Goal: Task Accomplishment & Management: Complete application form

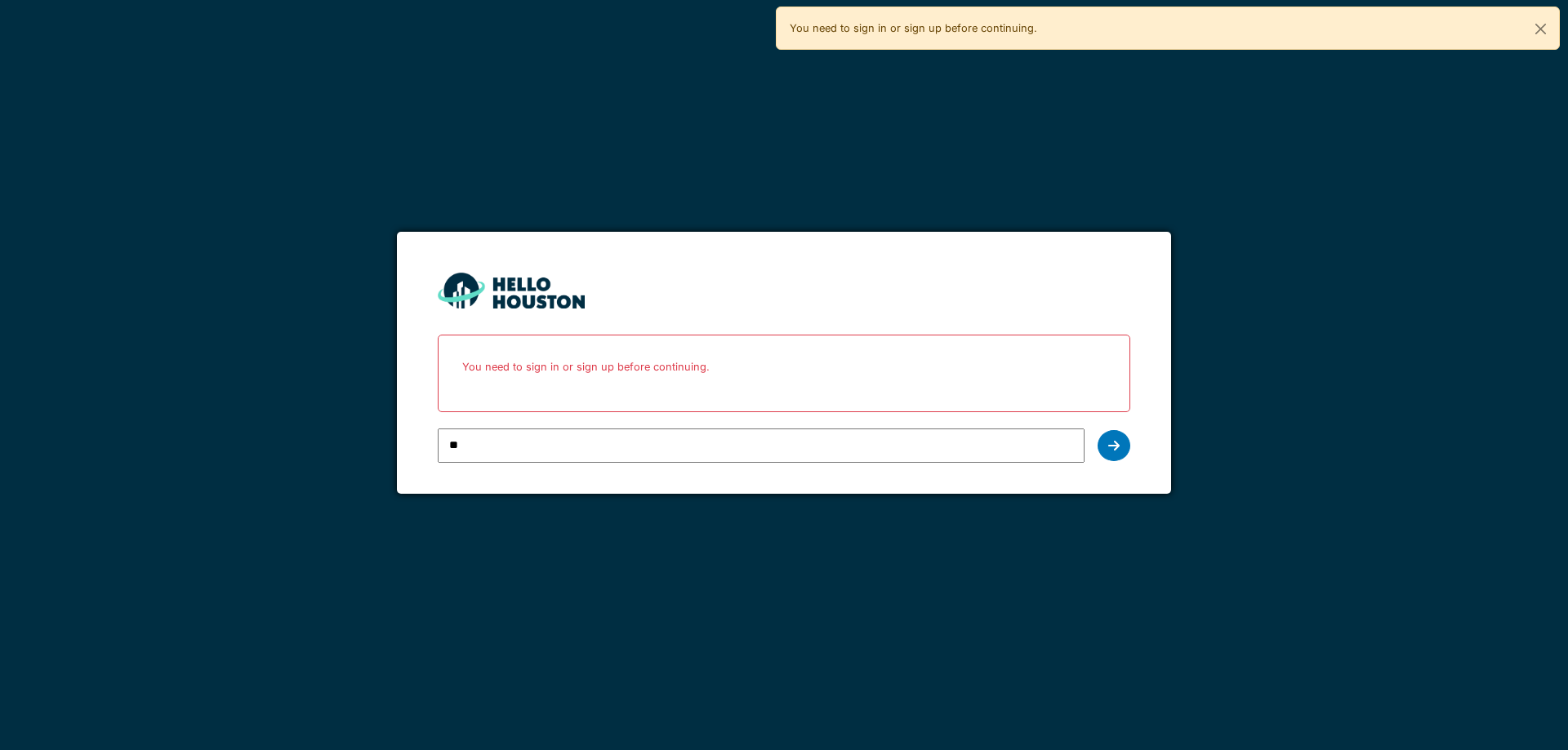
type input "**********"
click at [1108, 450] on div at bounding box center [1114, 446] width 33 height 31
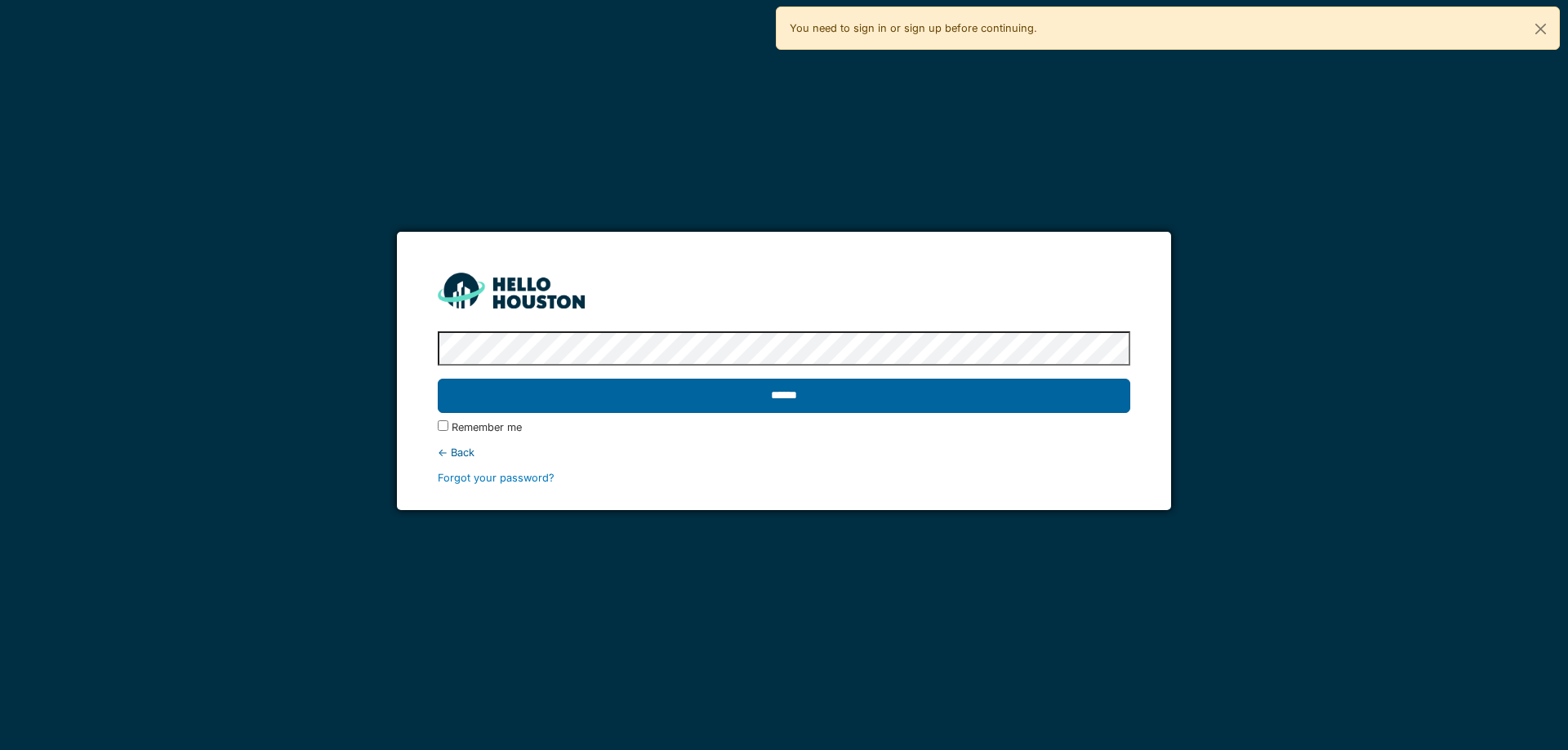
click at [724, 396] on input "******" at bounding box center [783, 396] width 691 height 35
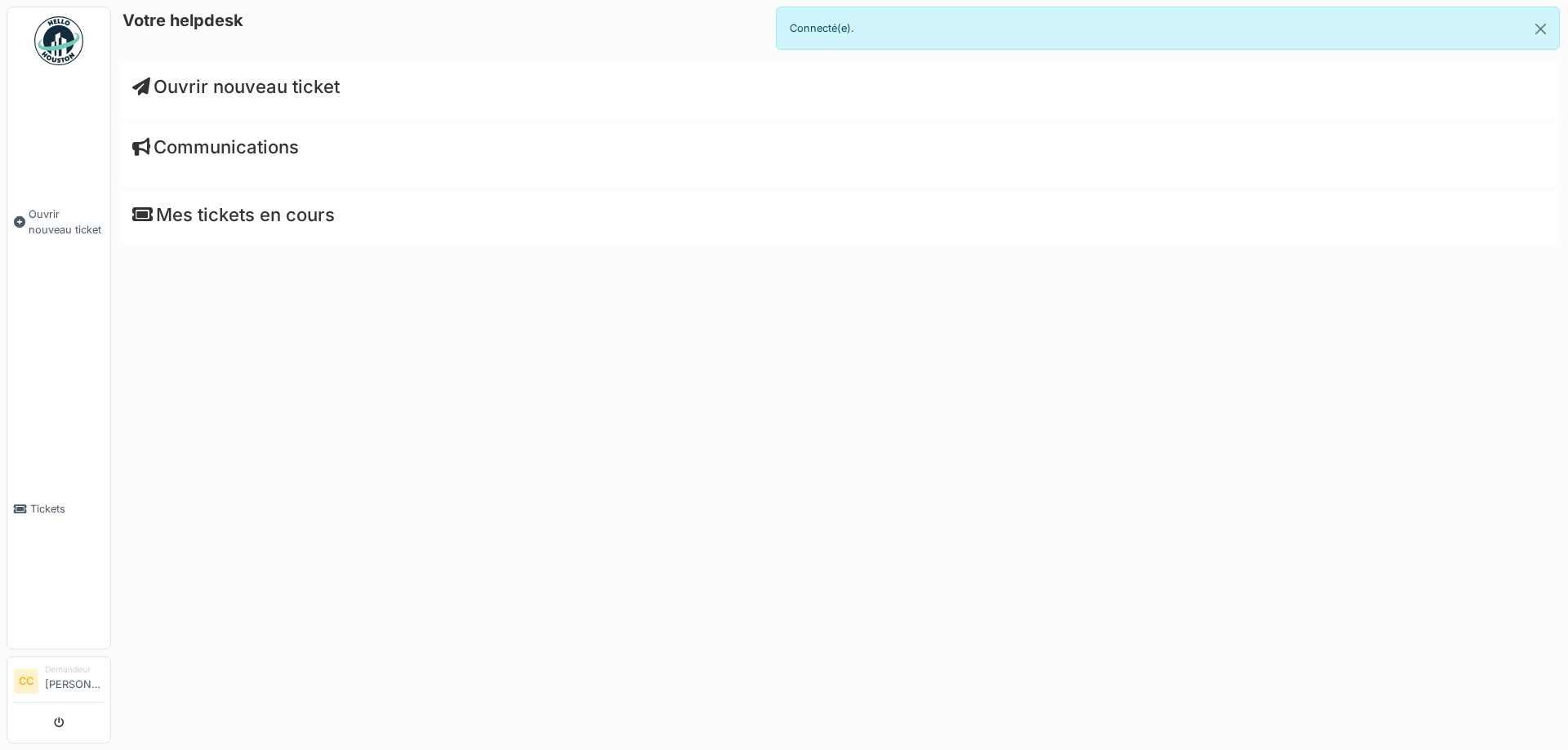
click at [222, 99] on div "Ouvrir nouveau ticket" at bounding box center [839, 90] width 1441 height 54
drag, startPoint x: 477, startPoint y: 435, endPoint x: 456, endPoint y: 413, distance: 30.4
click at [477, 432] on div "Votre helpdesk Ouvrir nouveau ticket Communications Mes tickets en cours" at bounding box center [839, 375] width 1457 height 750
click at [253, 87] on span "Ouvrir nouveau ticket" at bounding box center [236, 86] width 207 height 21
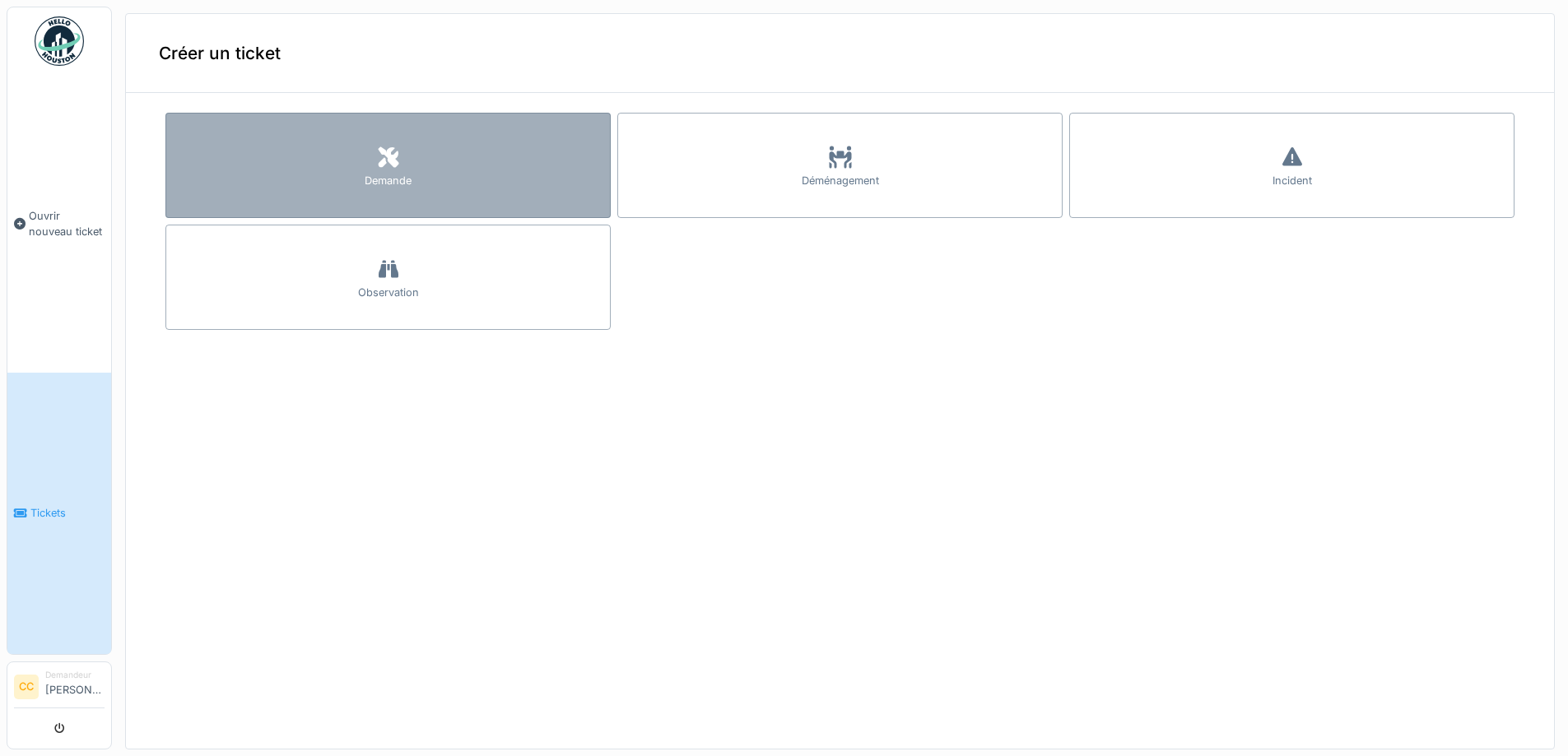
click at [376, 167] on div at bounding box center [388, 158] width 25 height 30
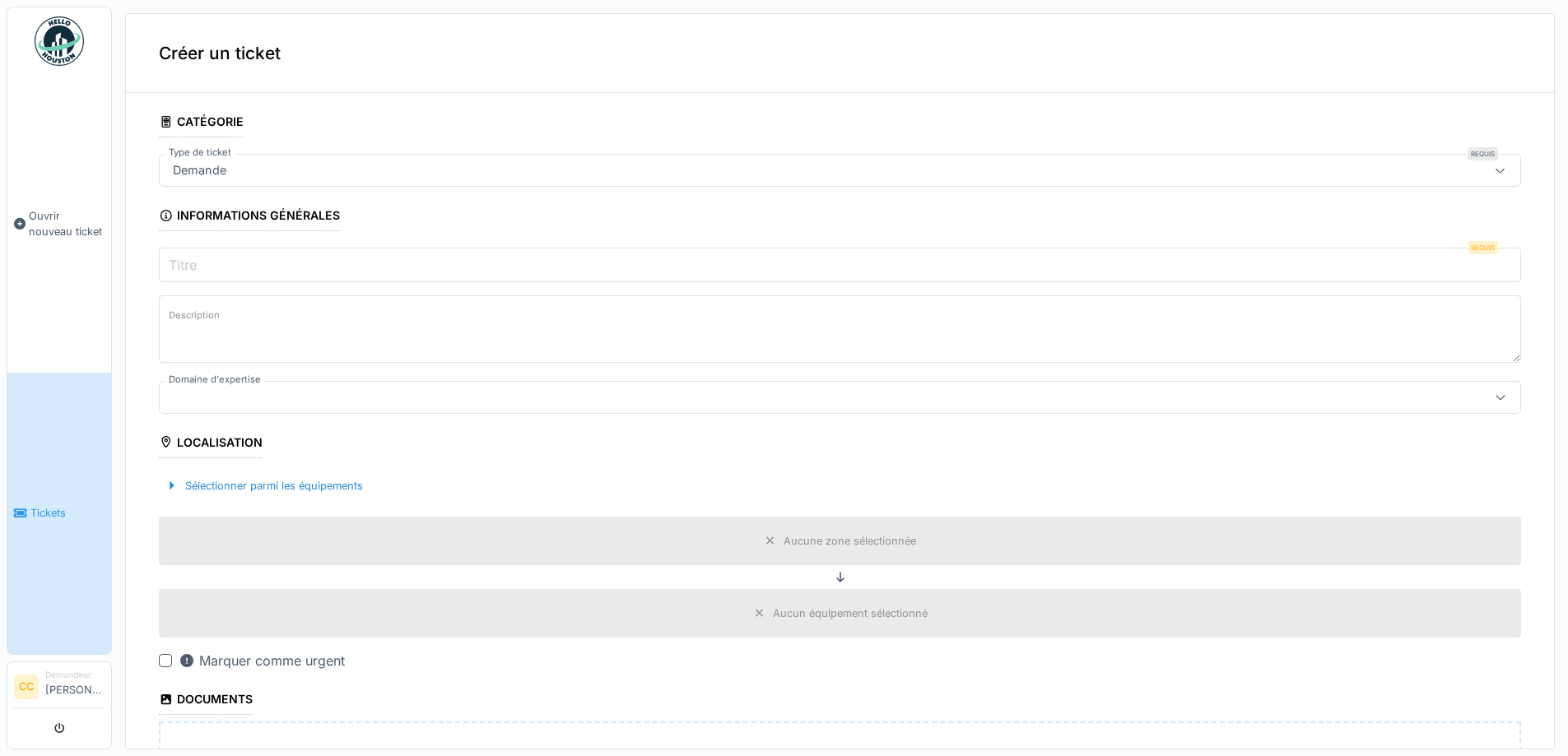
click at [257, 173] on div "Demande" at bounding box center [765, 170] width 1199 height 18
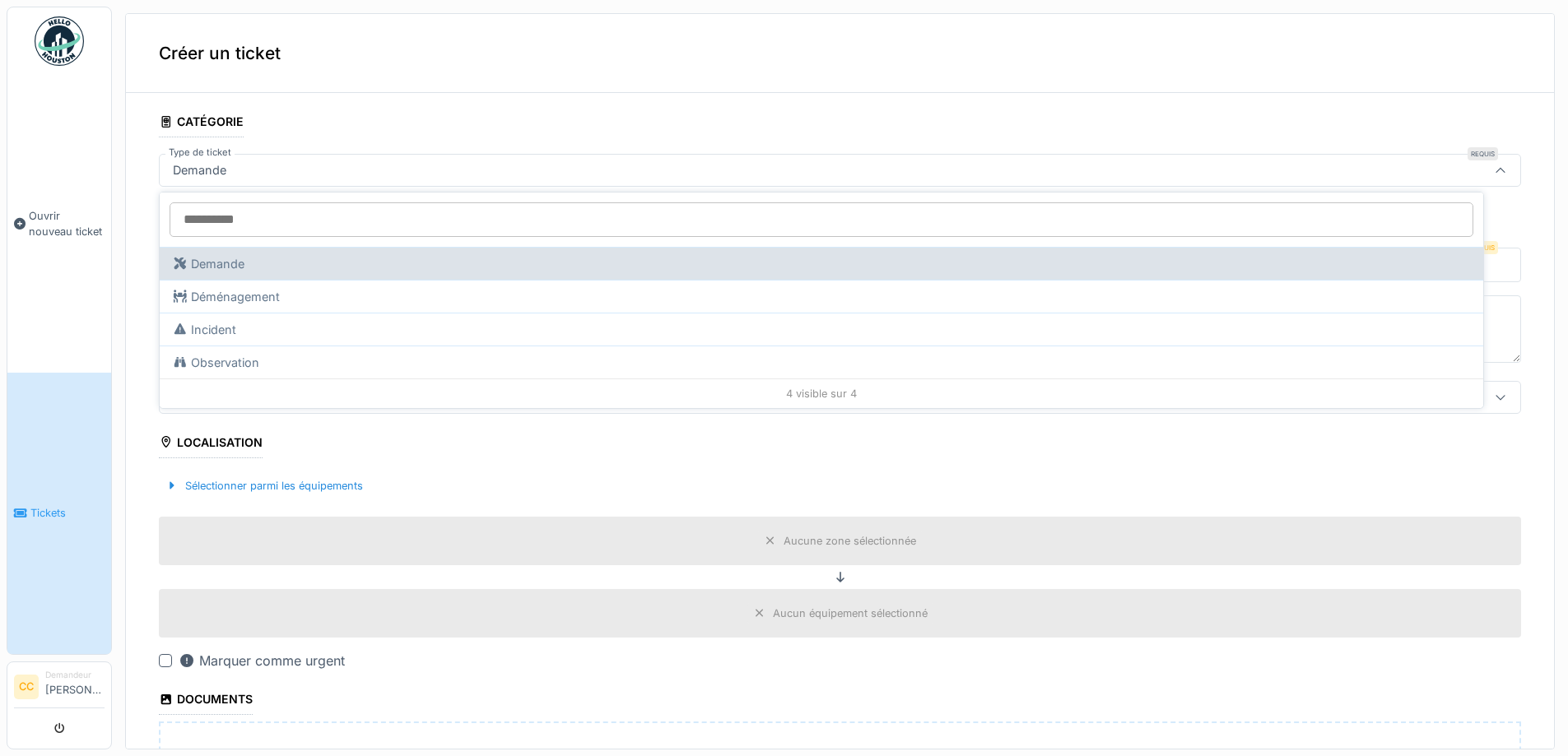
click at [248, 260] on div "Demande" at bounding box center [822, 263] width 1324 height 33
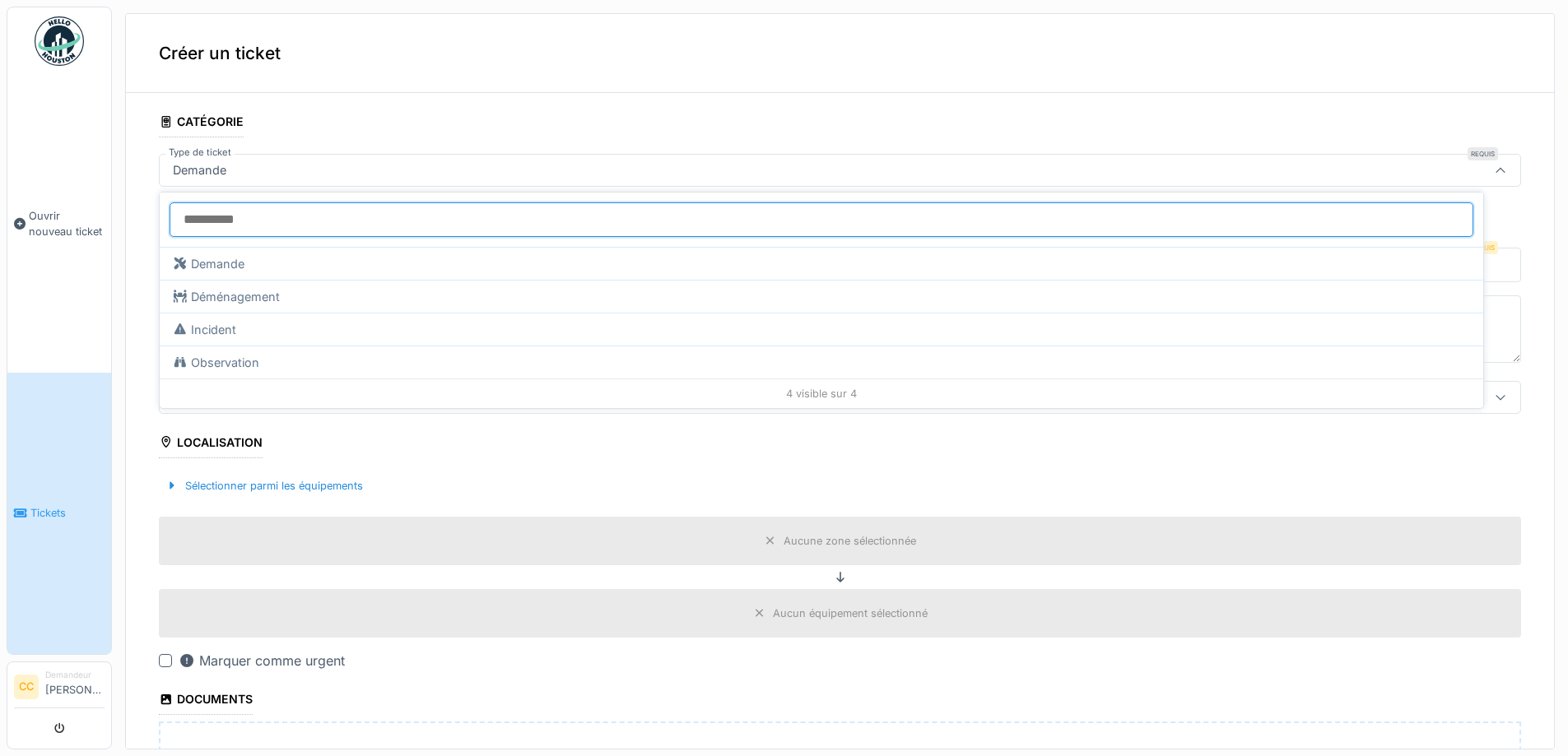
click at [213, 215] on input "Type de ticket" at bounding box center [822, 220] width 1304 height 35
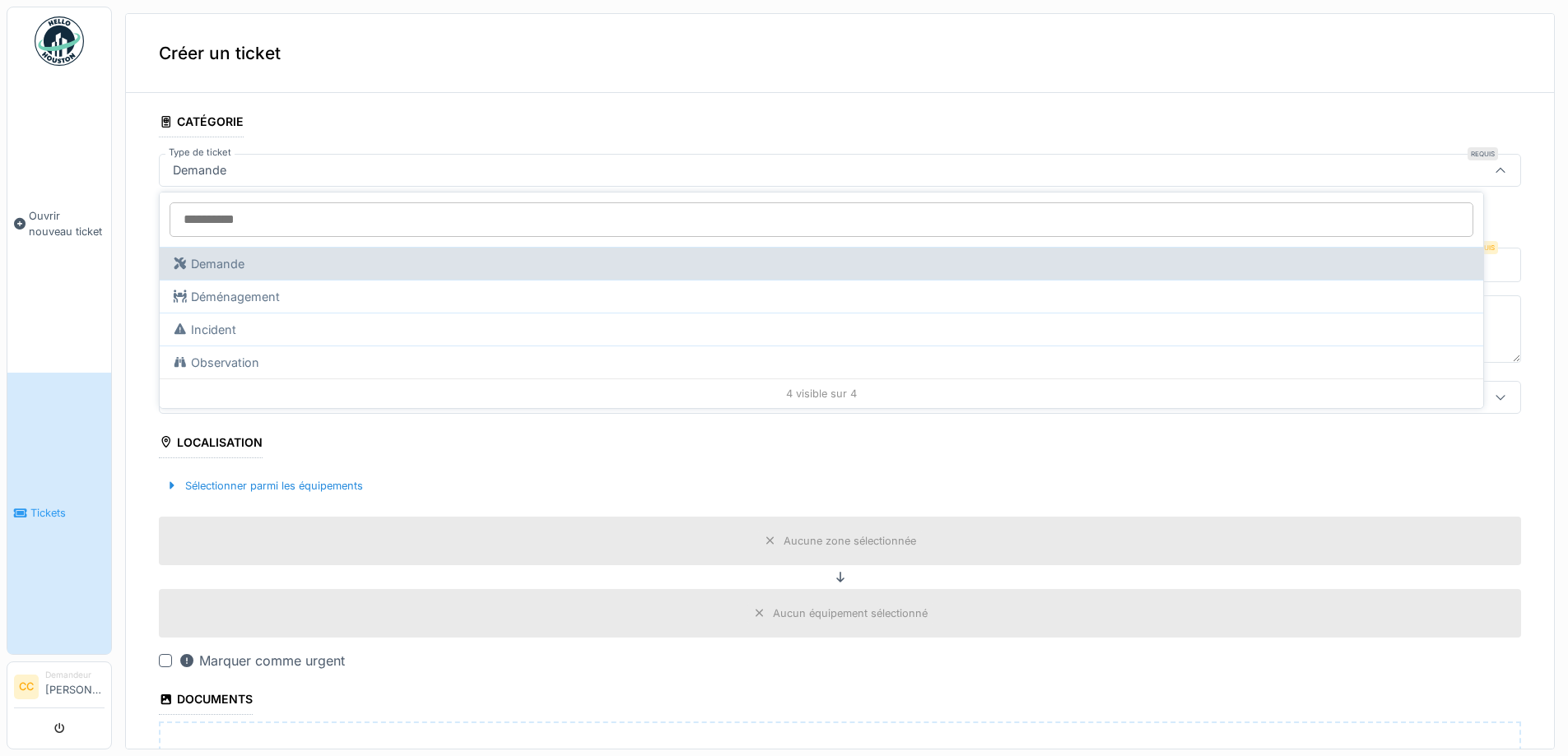
click at [203, 265] on div "Demande" at bounding box center [209, 265] width 72 height 18
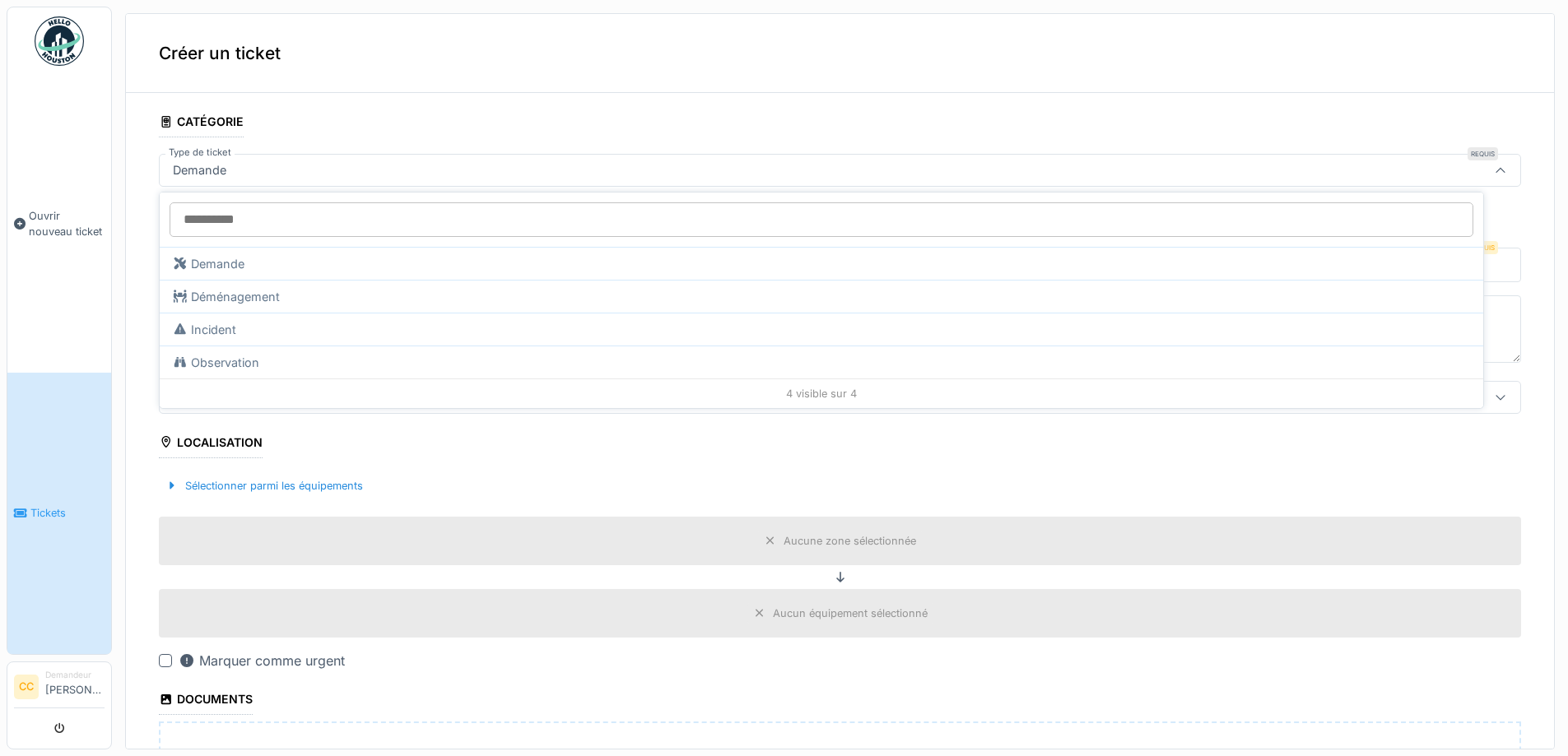
click at [565, 465] on div "Sélectionner parmi les équipements" at bounding box center [840, 486] width 1363 height 48
click at [210, 285] on fieldset "**********" at bounding box center [840, 574] width 1363 height 936
click at [213, 275] on input "Titre" at bounding box center [840, 265] width 1363 height 35
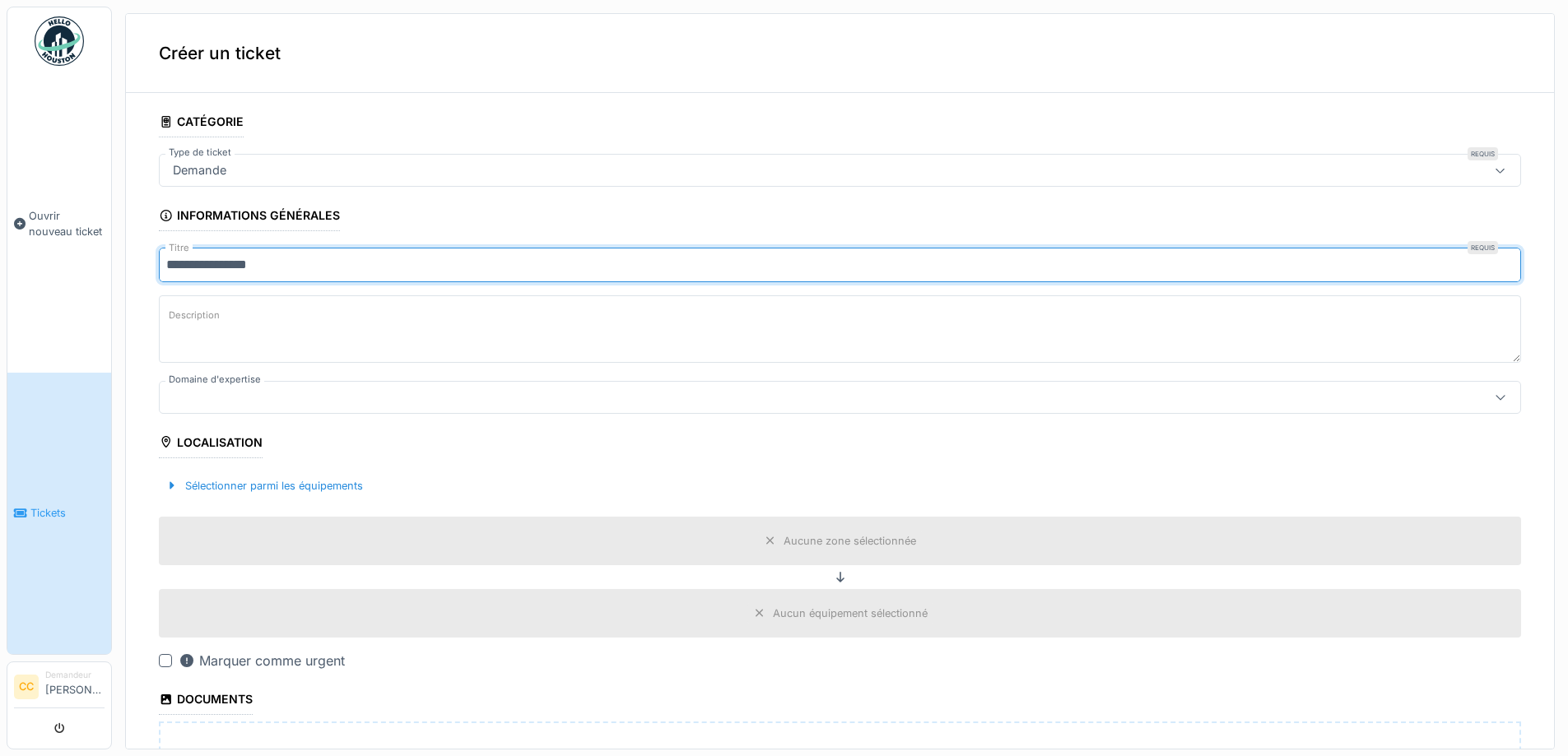
type input "**********"
click at [386, 336] on textarea "Description" at bounding box center [840, 328] width 1363 height 67
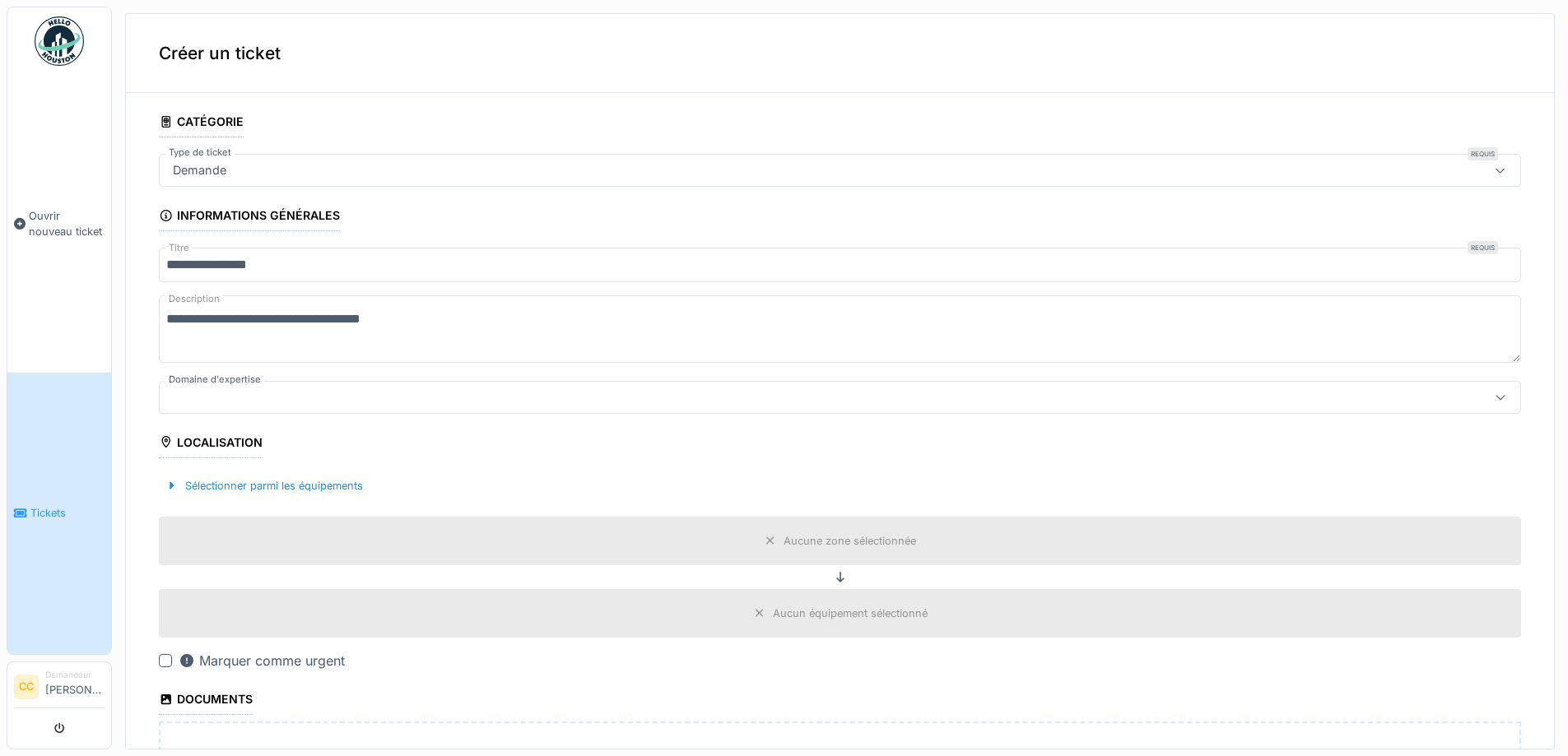
drag, startPoint x: 376, startPoint y: 317, endPoint x: 457, endPoint y: 361, distance: 92.2
click at [378, 318] on textarea "**********" at bounding box center [840, 328] width 1363 height 67
click at [455, 323] on textarea "**********" at bounding box center [840, 328] width 1363 height 67
type textarea "**********"
click at [1494, 396] on icon at bounding box center [1501, 397] width 13 height 11
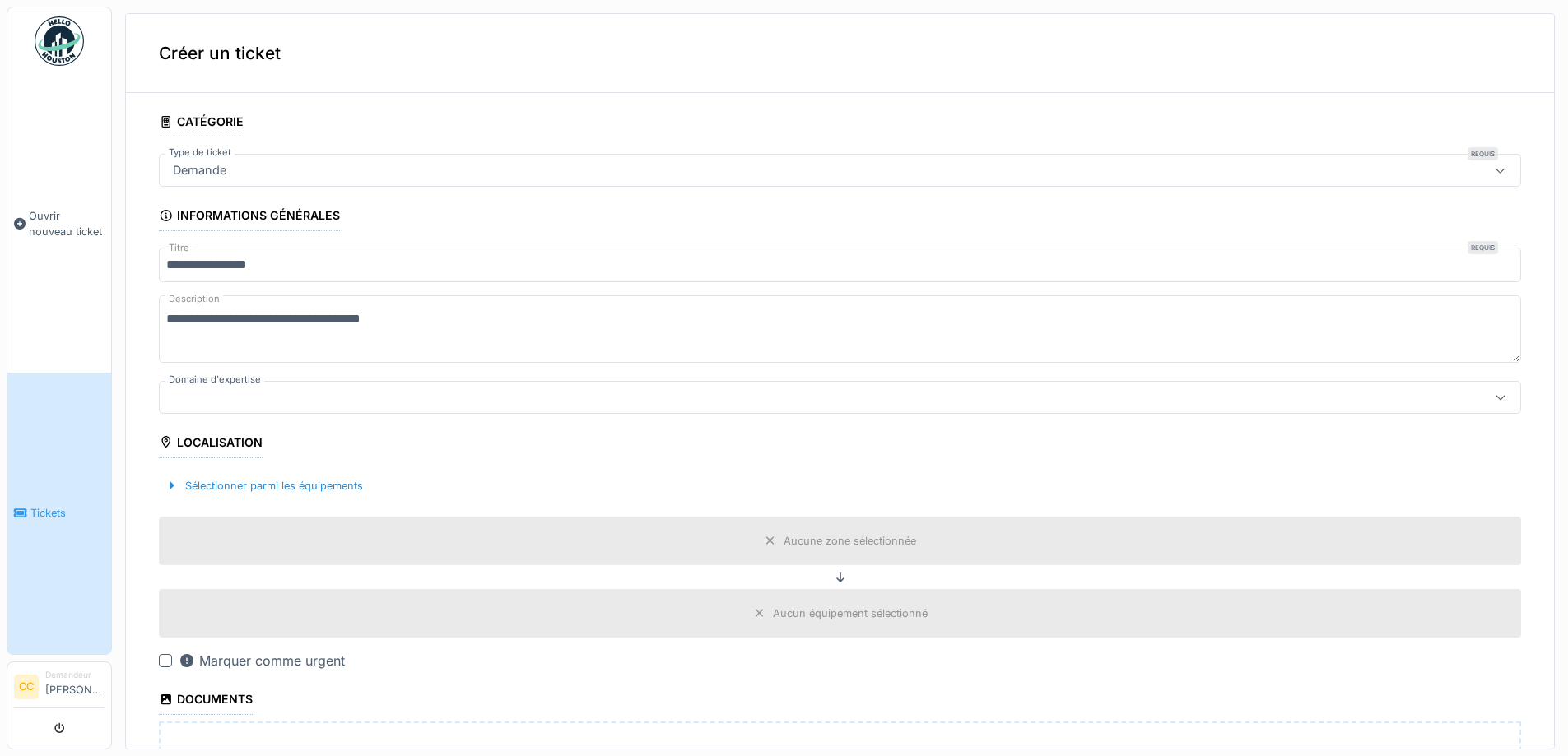
scroll to position [4, 0]
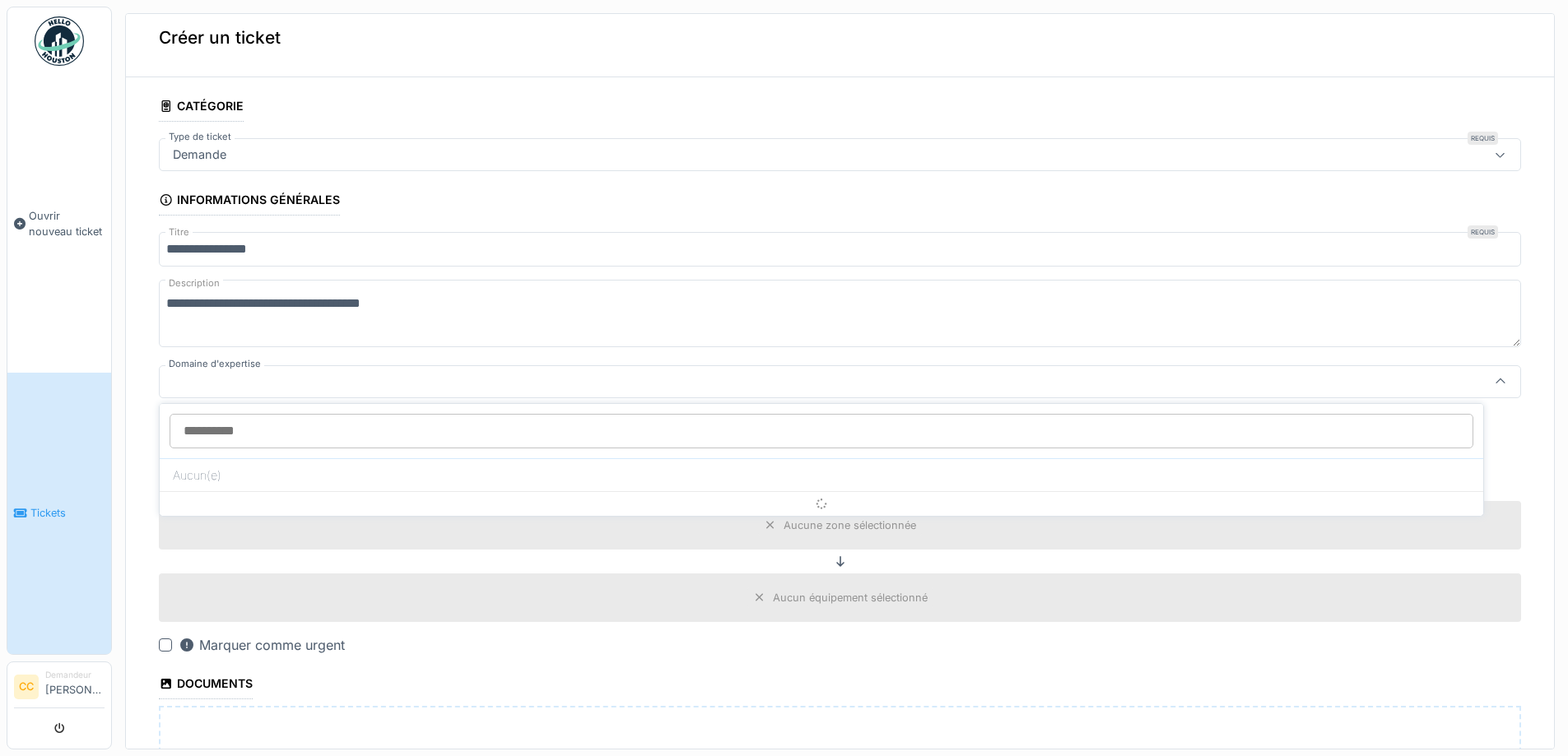
click at [250, 376] on div at bounding box center [765, 382] width 1199 height 18
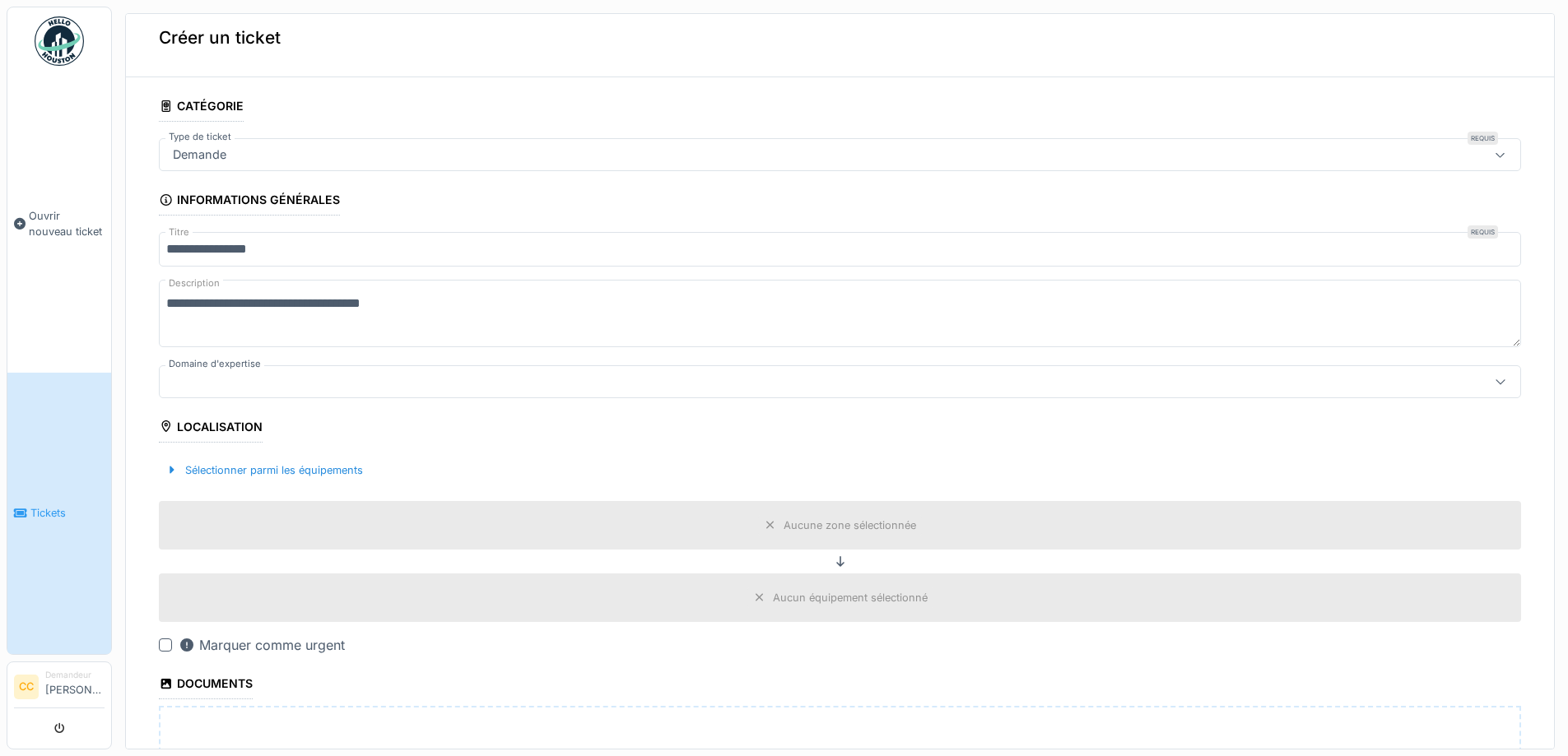
click at [1494, 376] on icon at bounding box center [1501, 381] width 13 height 11
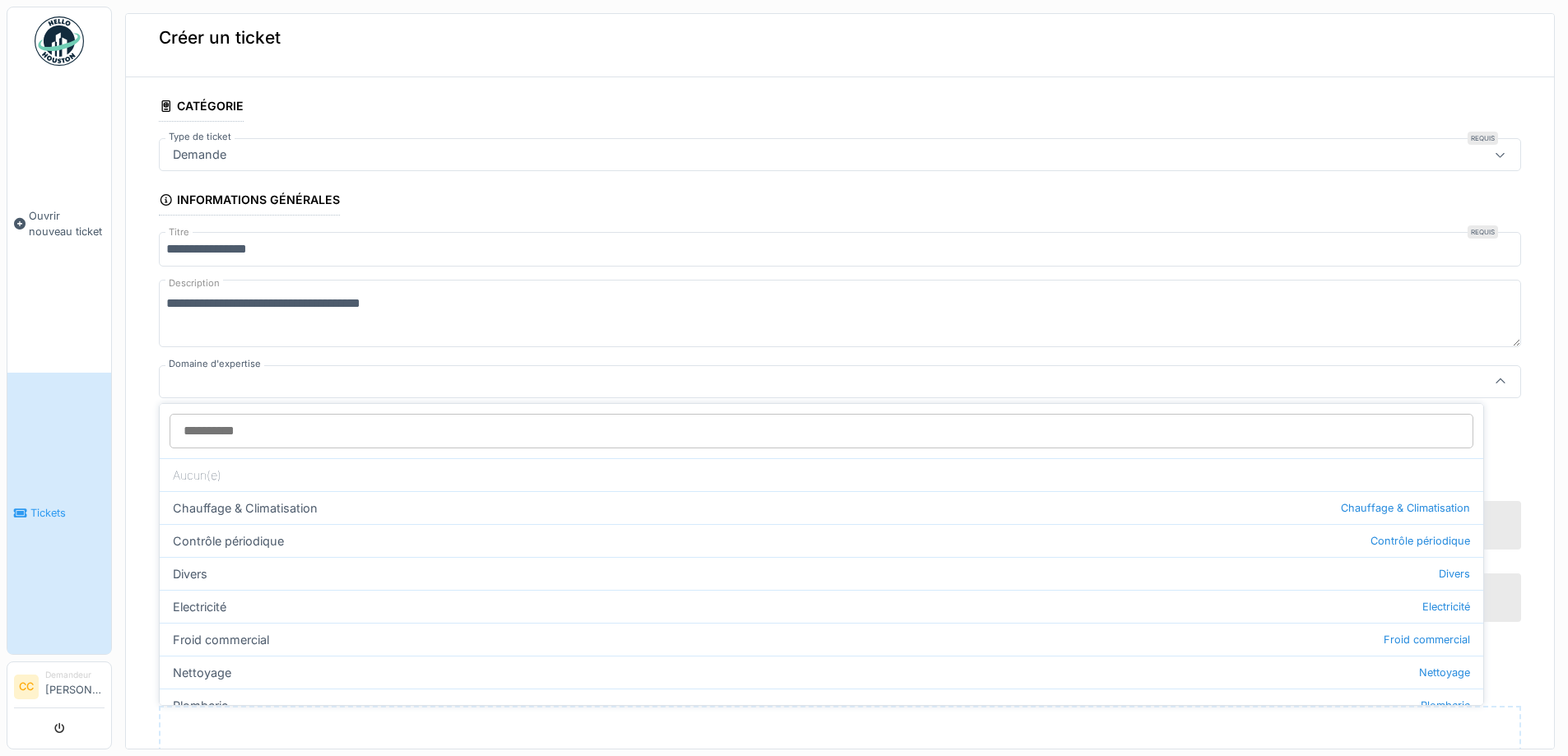
click at [222, 670] on div "Nettoyage Nettoyage" at bounding box center [822, 672] width 1324 height 33
type input "***"
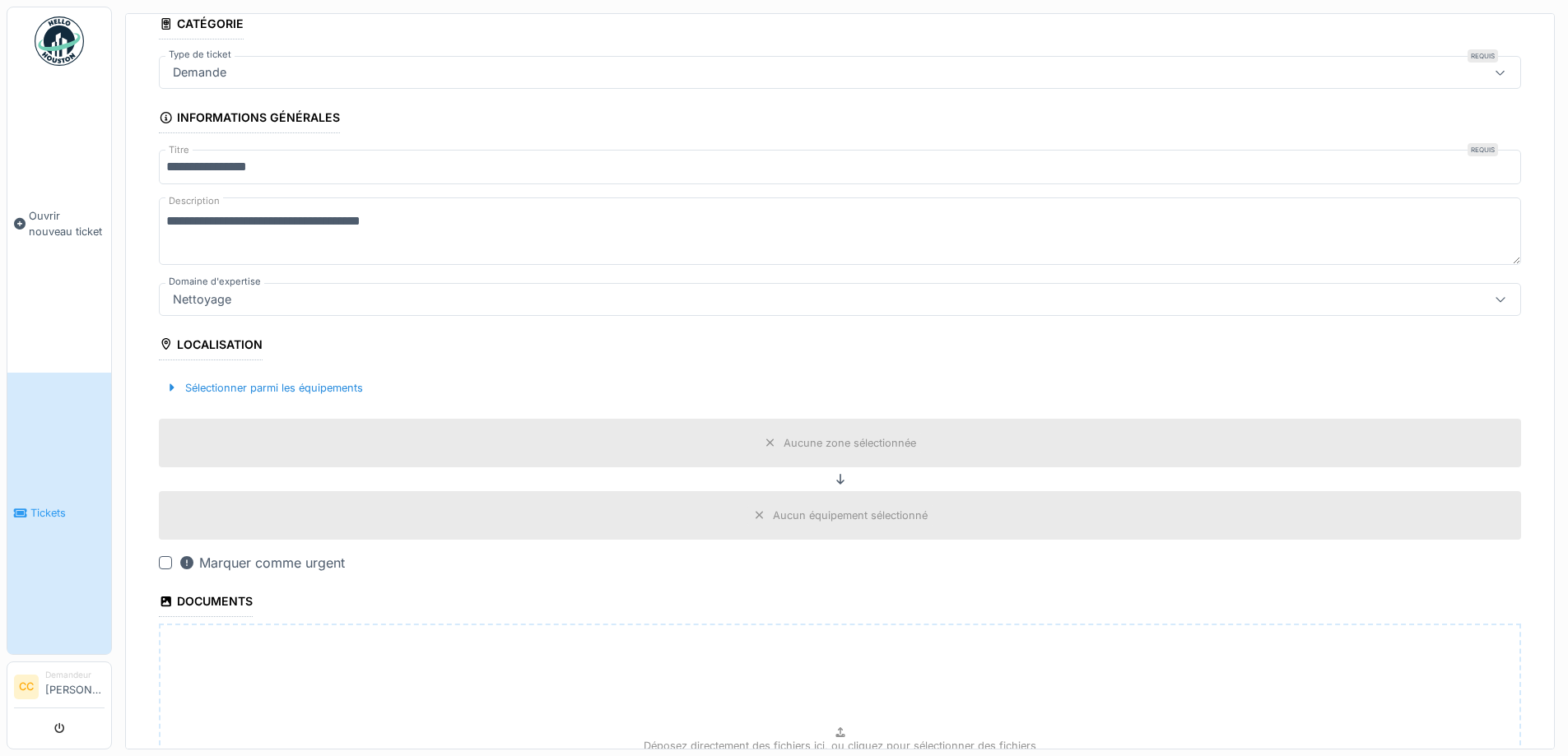
scroll to position [180, 0]
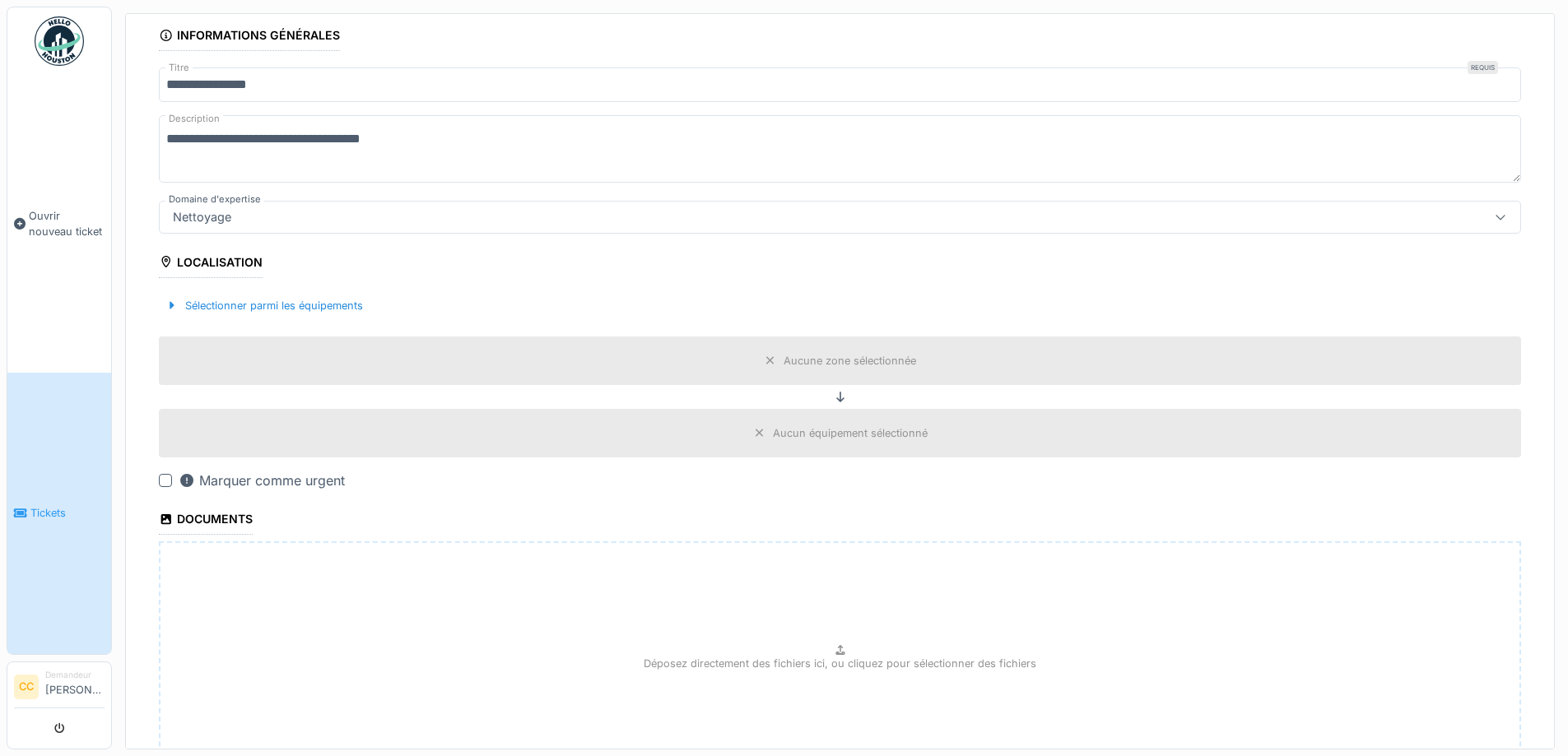
click at [795, 361] on div "Aucune zone sélectionnée" at bounding box center [850, 361] width 133 height 15
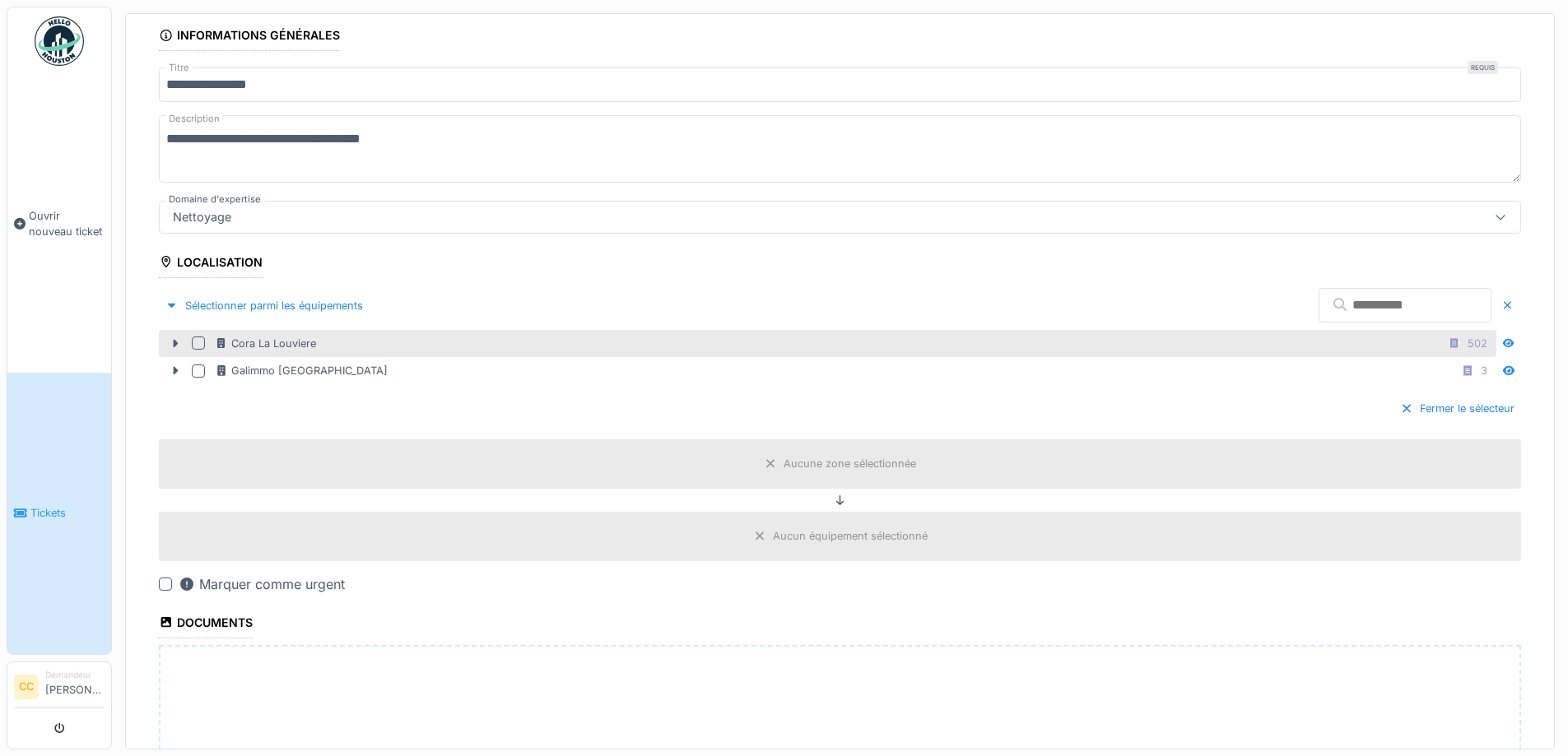
click at [198, 337] on div at bounding box center [198, 343] width 13 height 13
click at [785, 469] on div "Cora La Louviere" at bounding box center [840, 464] width 116 height 21
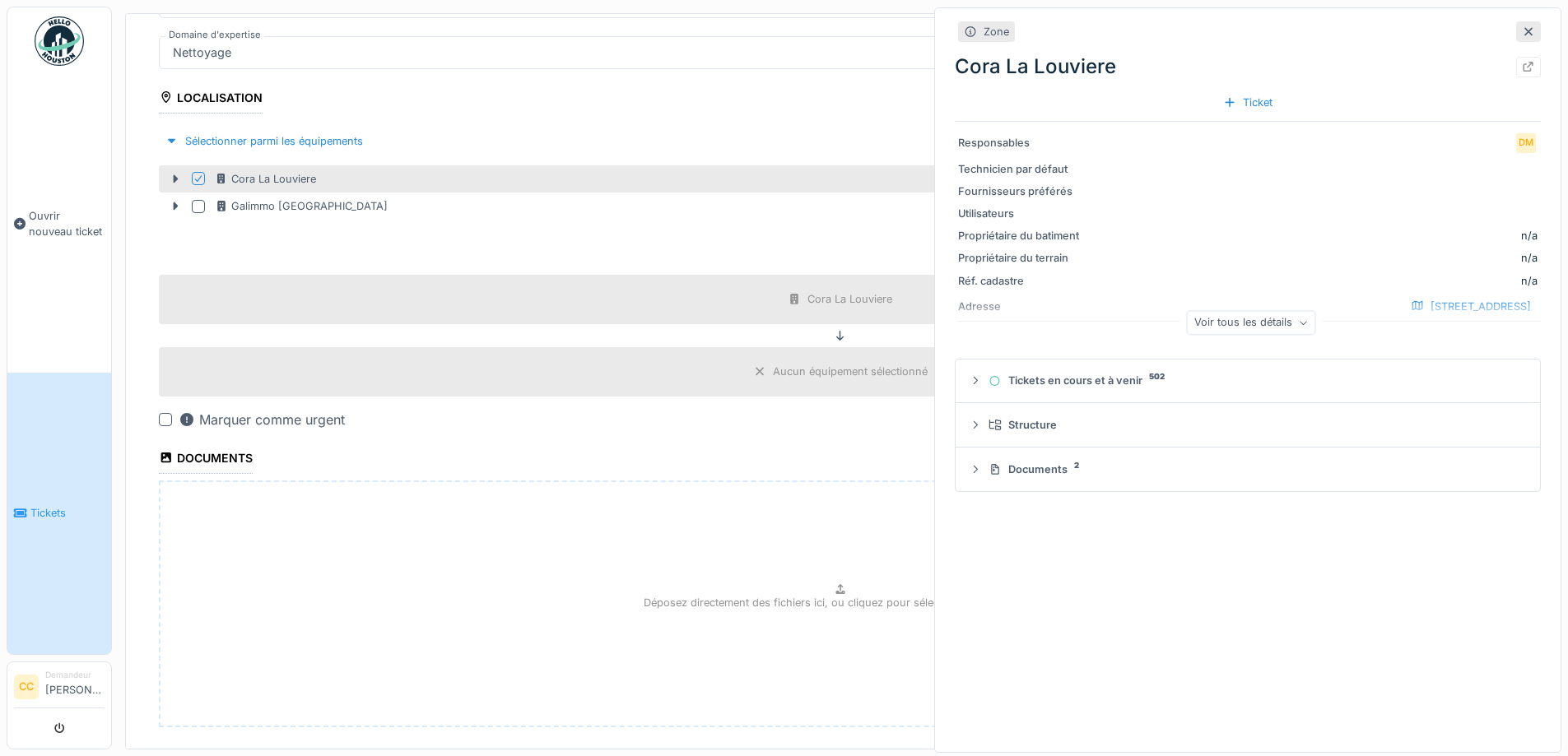
scroll to position [180, 0]
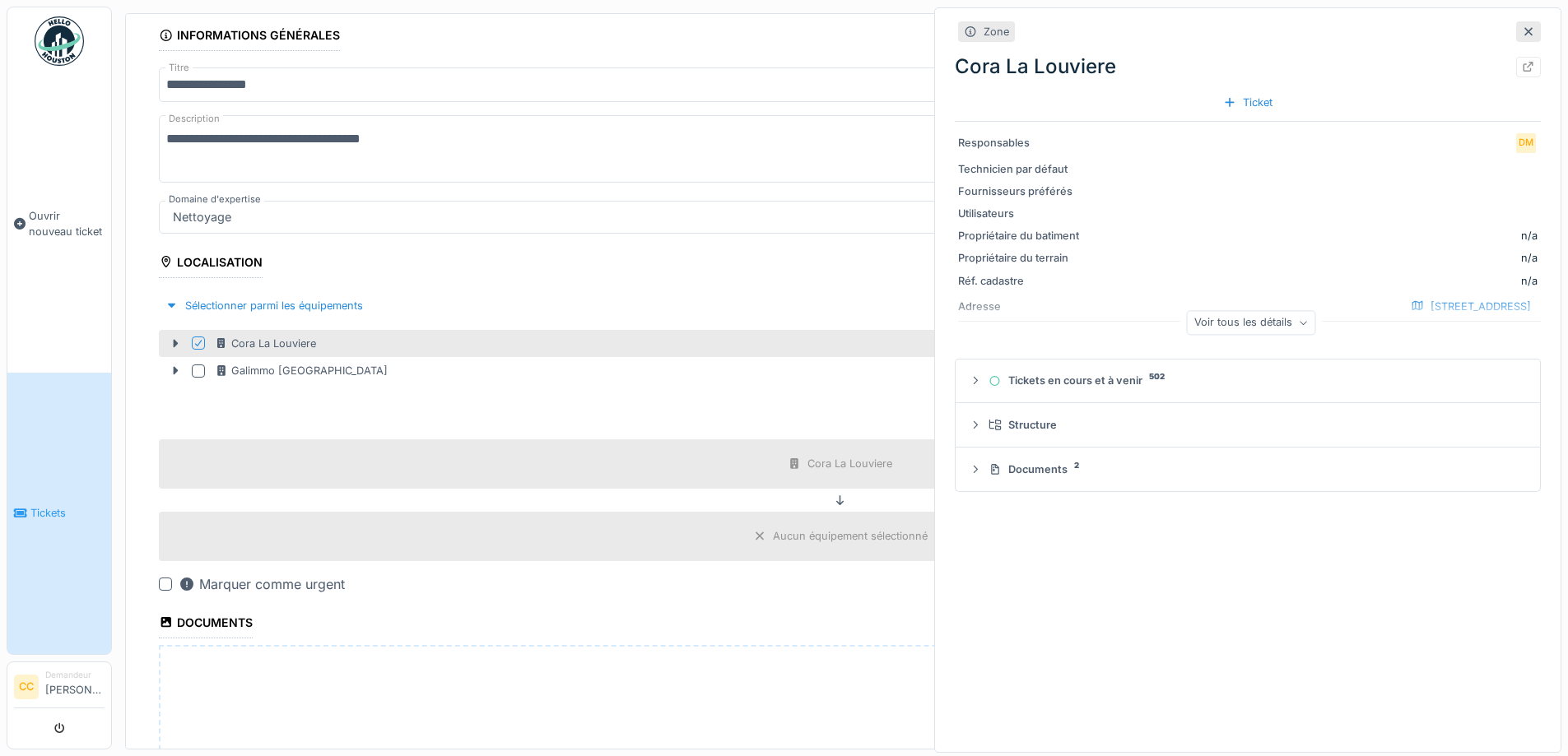
click at [1047, 599] on div "Zone Cora La Louviere Ticket Responsables DM Technicien par défaut Fournisseurs…" at bounding box center [1248, 380] width 627 height 746
click at [1522, 28] on icon at bounding box center [1529, 31] width 13 height 11
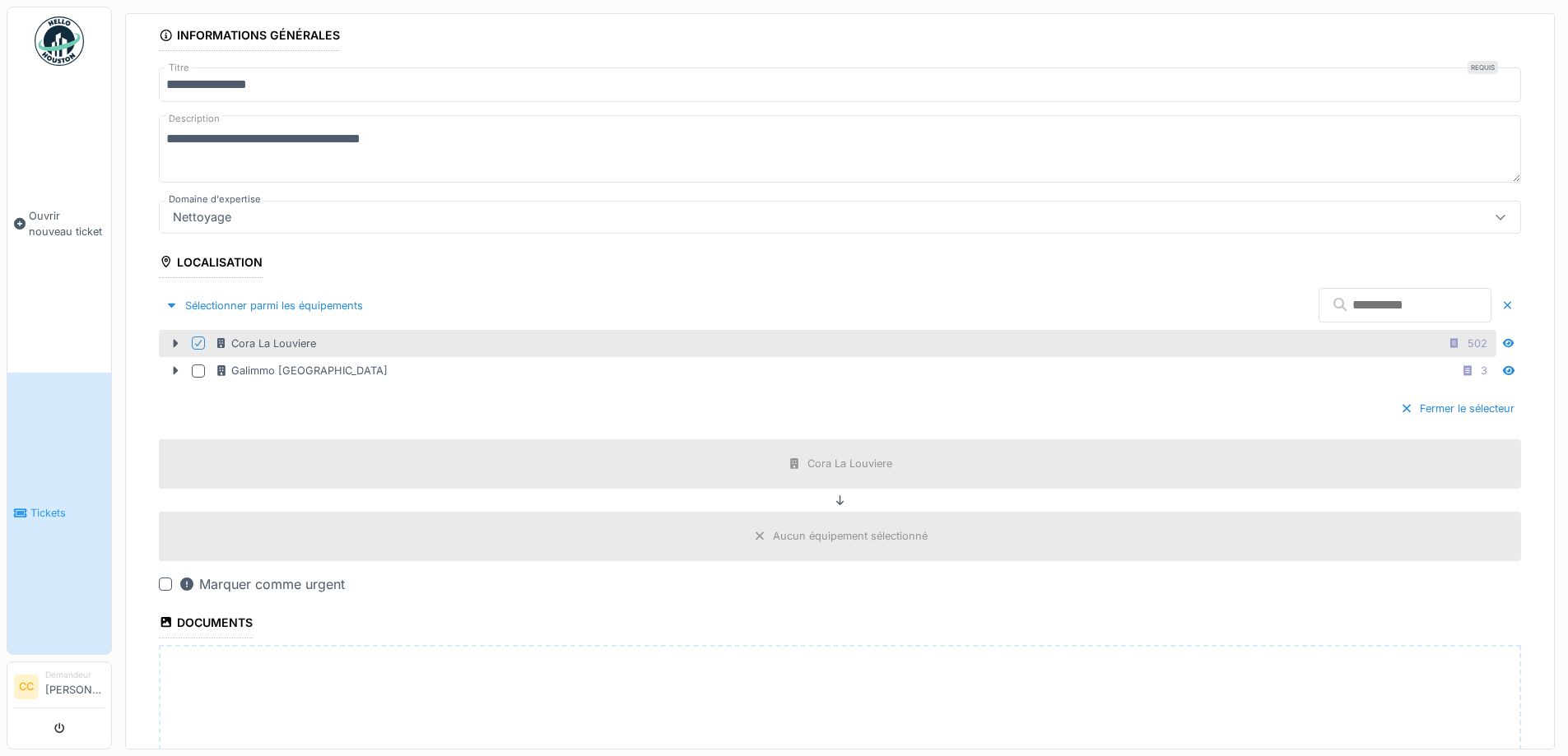
click at [834, 496] on icon at bounding box center [841, 501] width 13 height 11
click at [788, 462] on div "Cora La Louviere" at bounding box center [840, 464] width 116 height 21
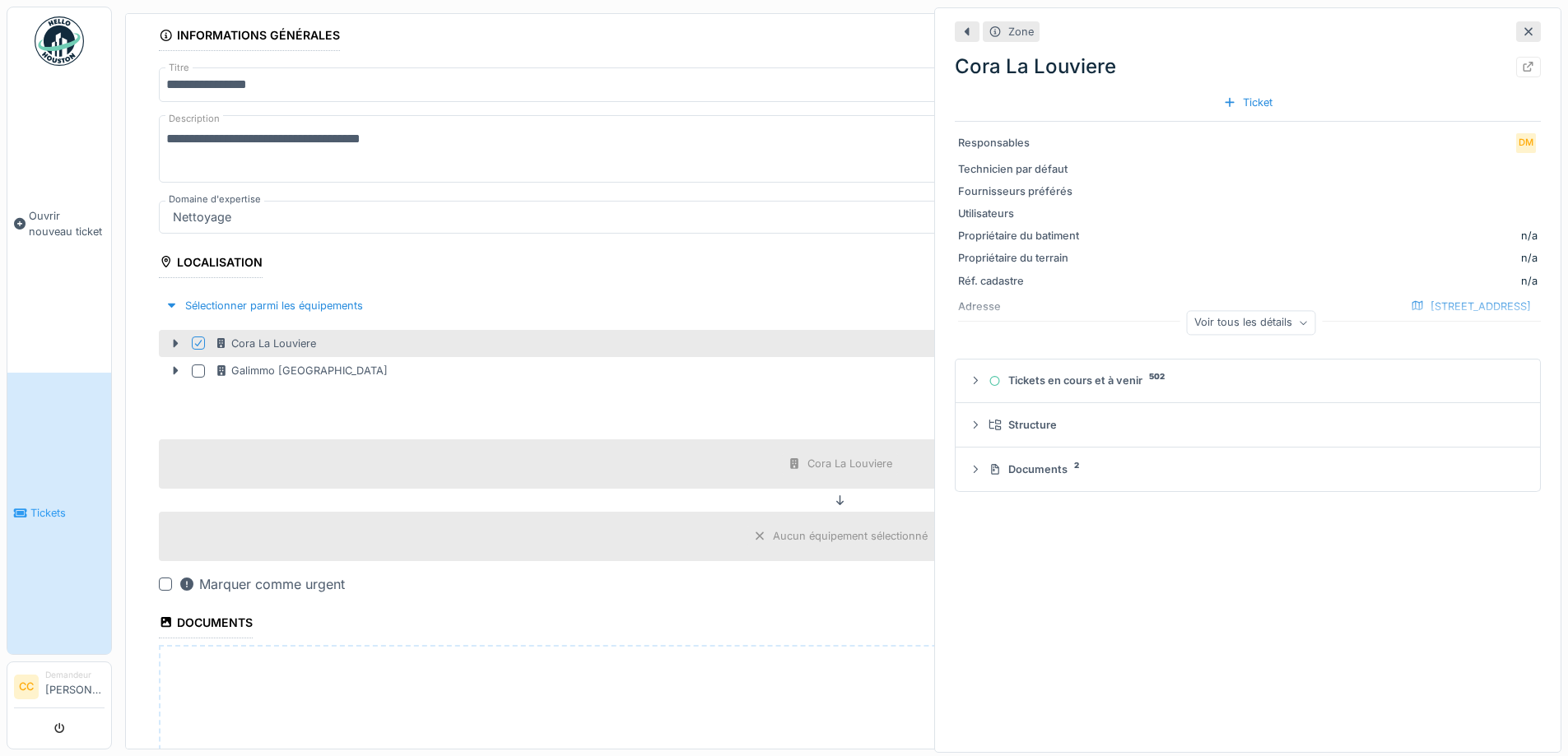
click at [1525, 35] on icon at bounding box center [1529, 31] width 8 height 8
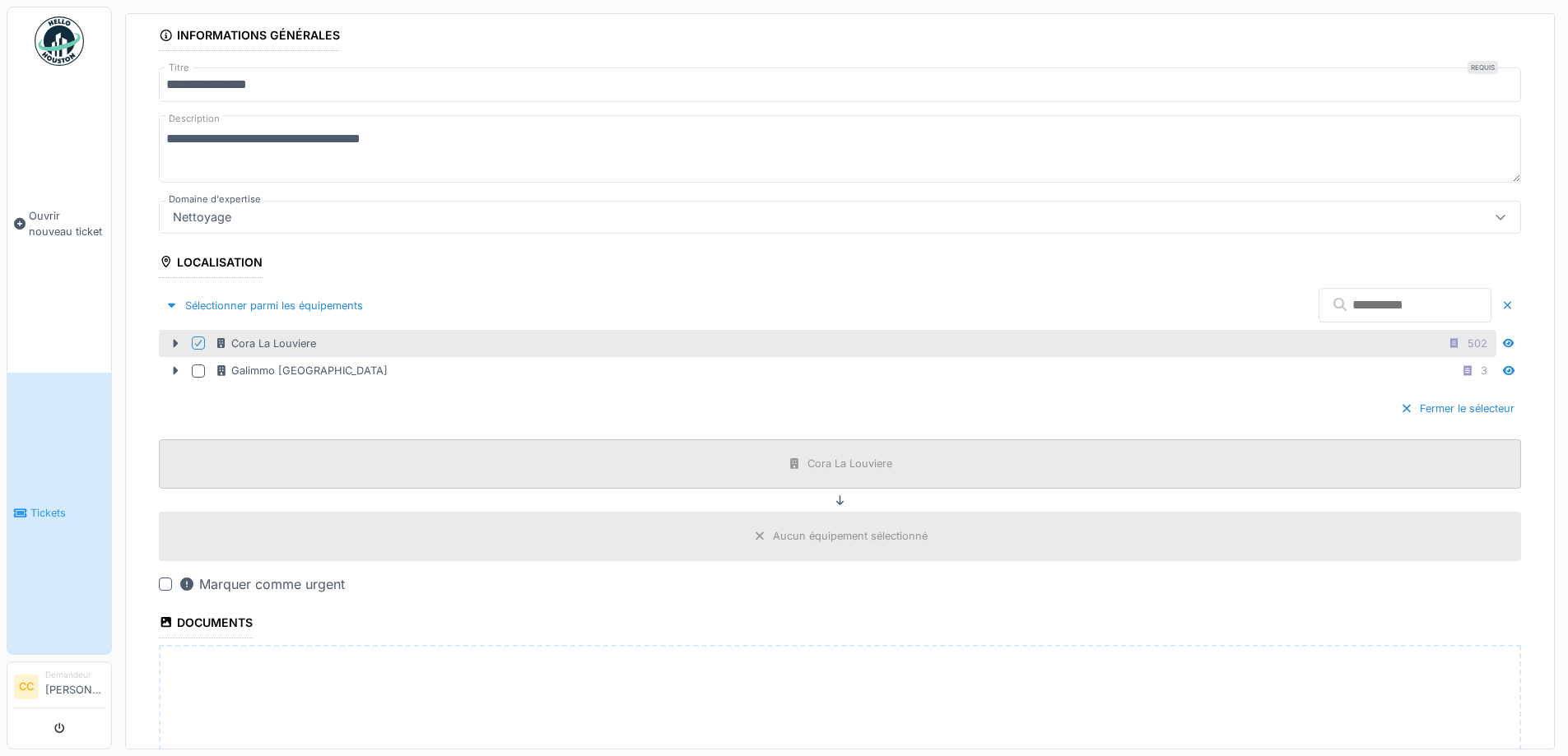
scroll to position [345, 0]
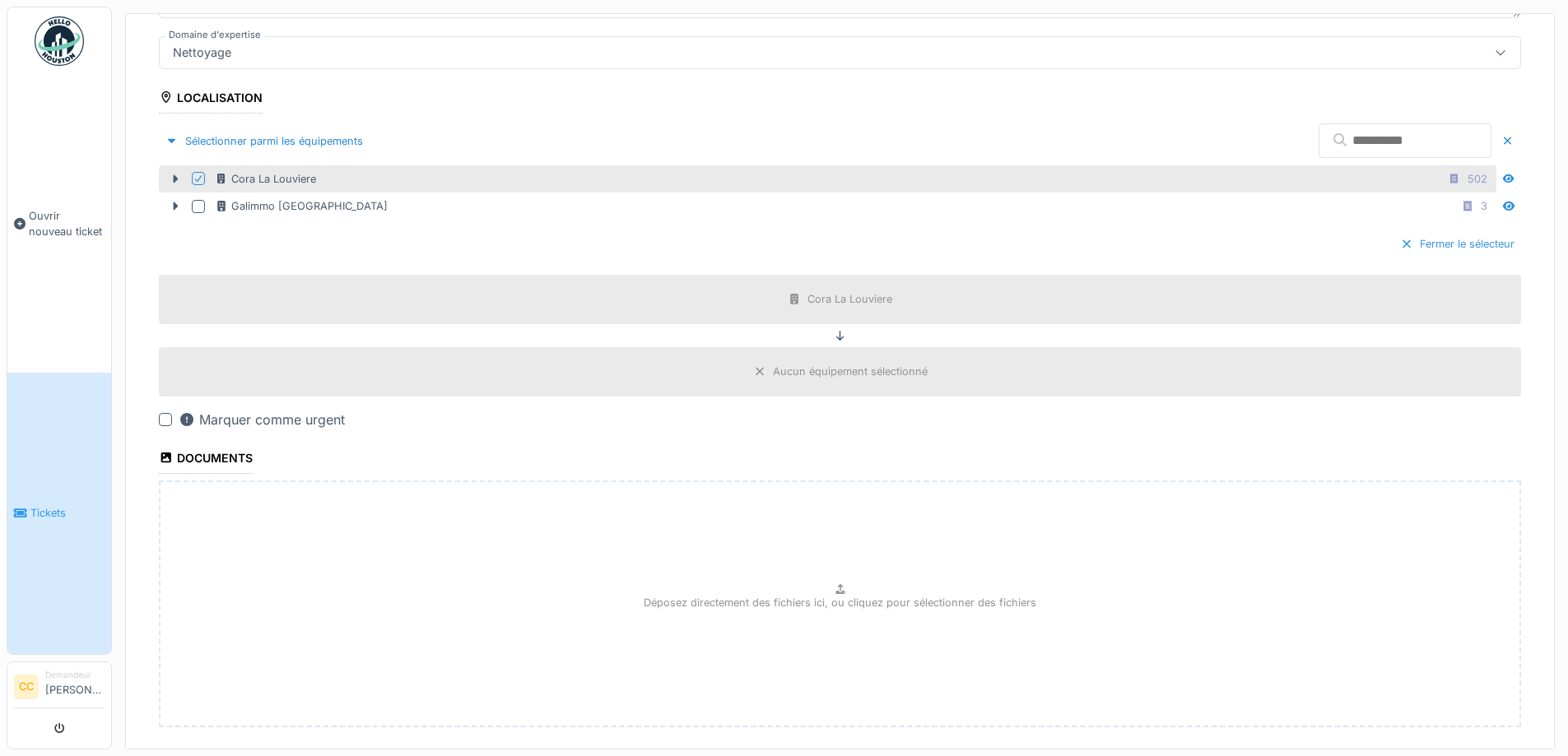
click at [1400, 239] on div at bounding box center [1407, 243] width 13 height 15
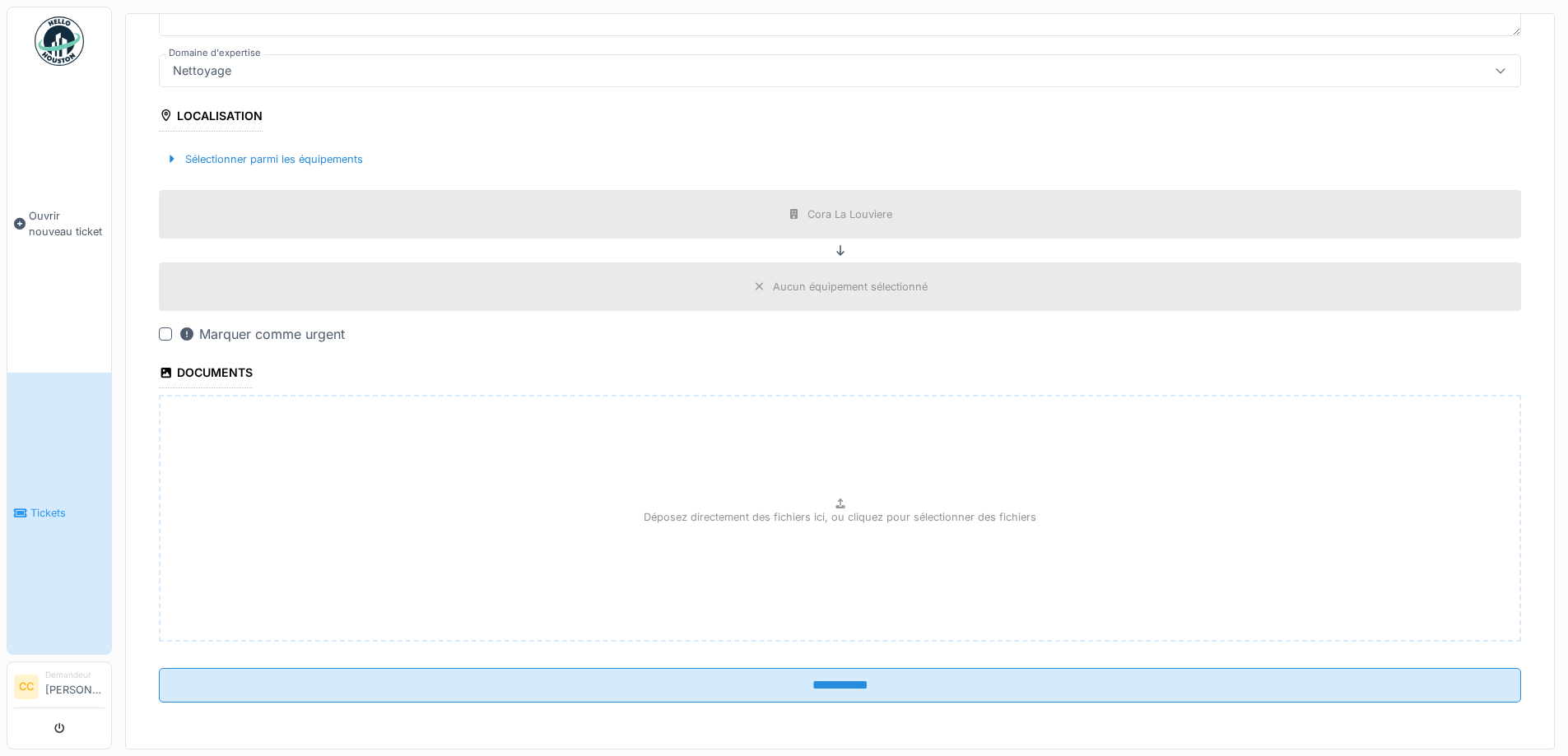
scroll to position [326, 0]
click at [834, 246] on icon at bounding box center [841, 250] width 13 height 11
click at [836, 247] on icon at bounding box center [840, 250] width 8 height 11
click at [170, 157] on div at bounding box center [171, 159] width 13 height 15
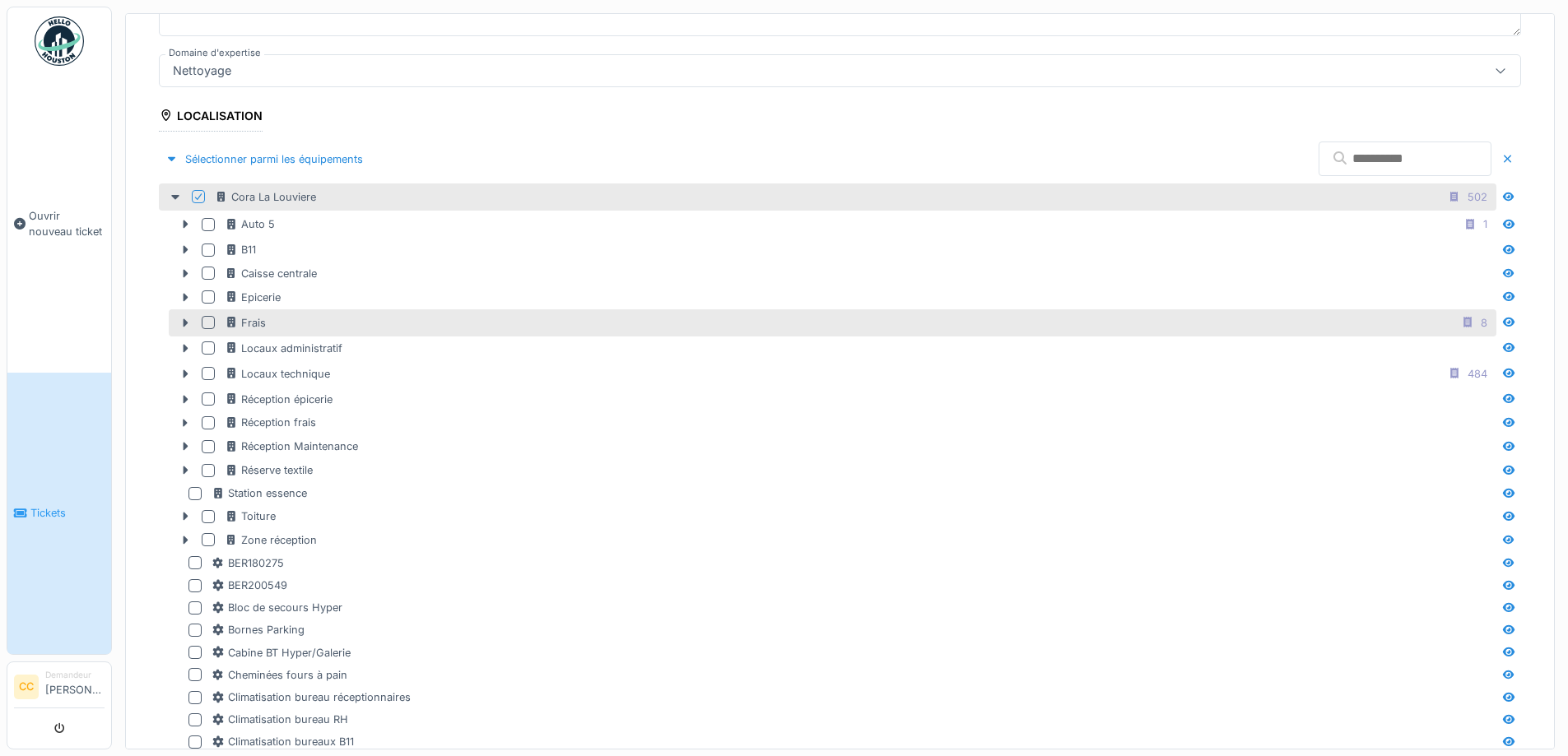
click at [205, 316] on div at bounding box center [208, 322] width 13 height 13
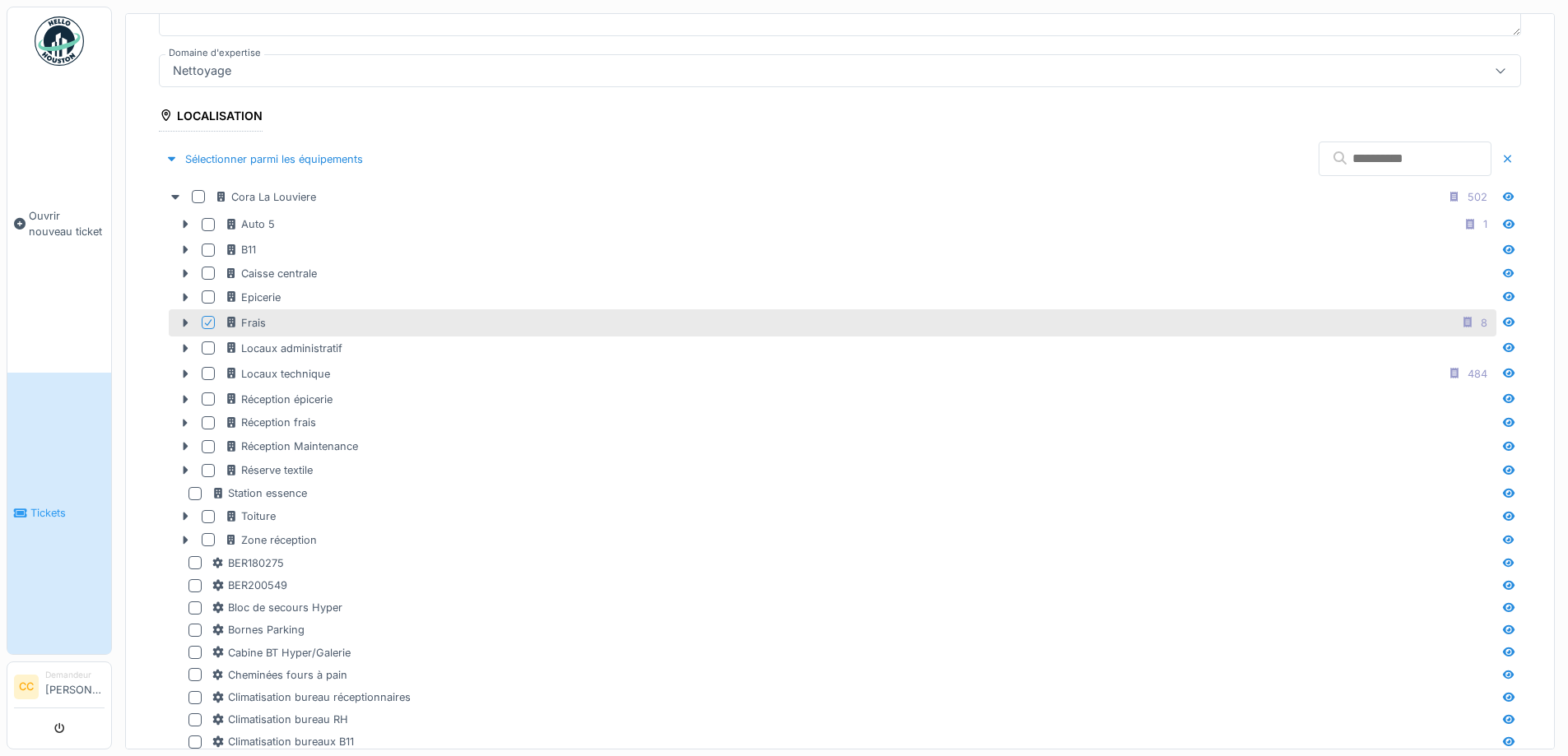
scroll to position [245, 0]
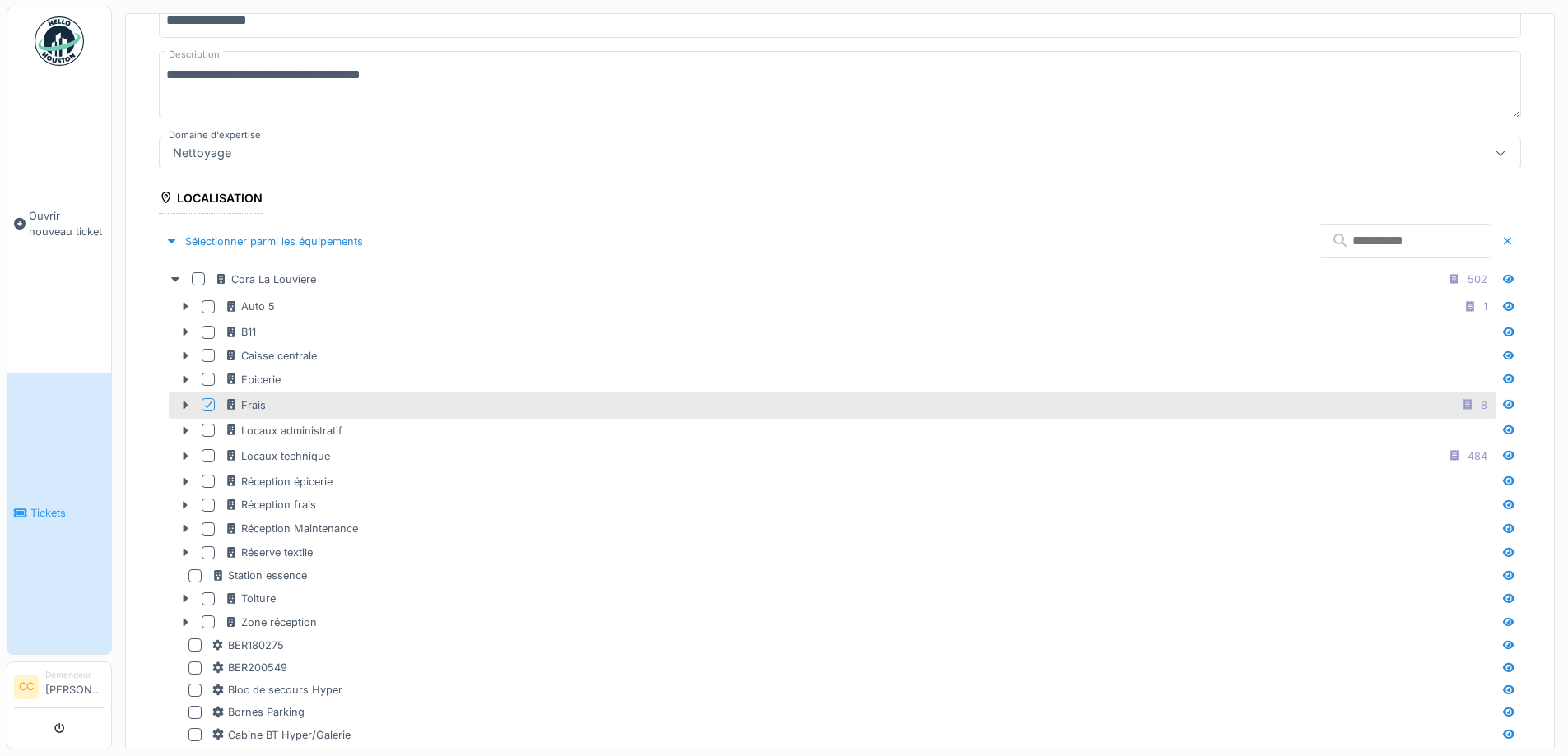
click at [1502, 234] on div at bounding box center [1508, 241] width 13 height 15
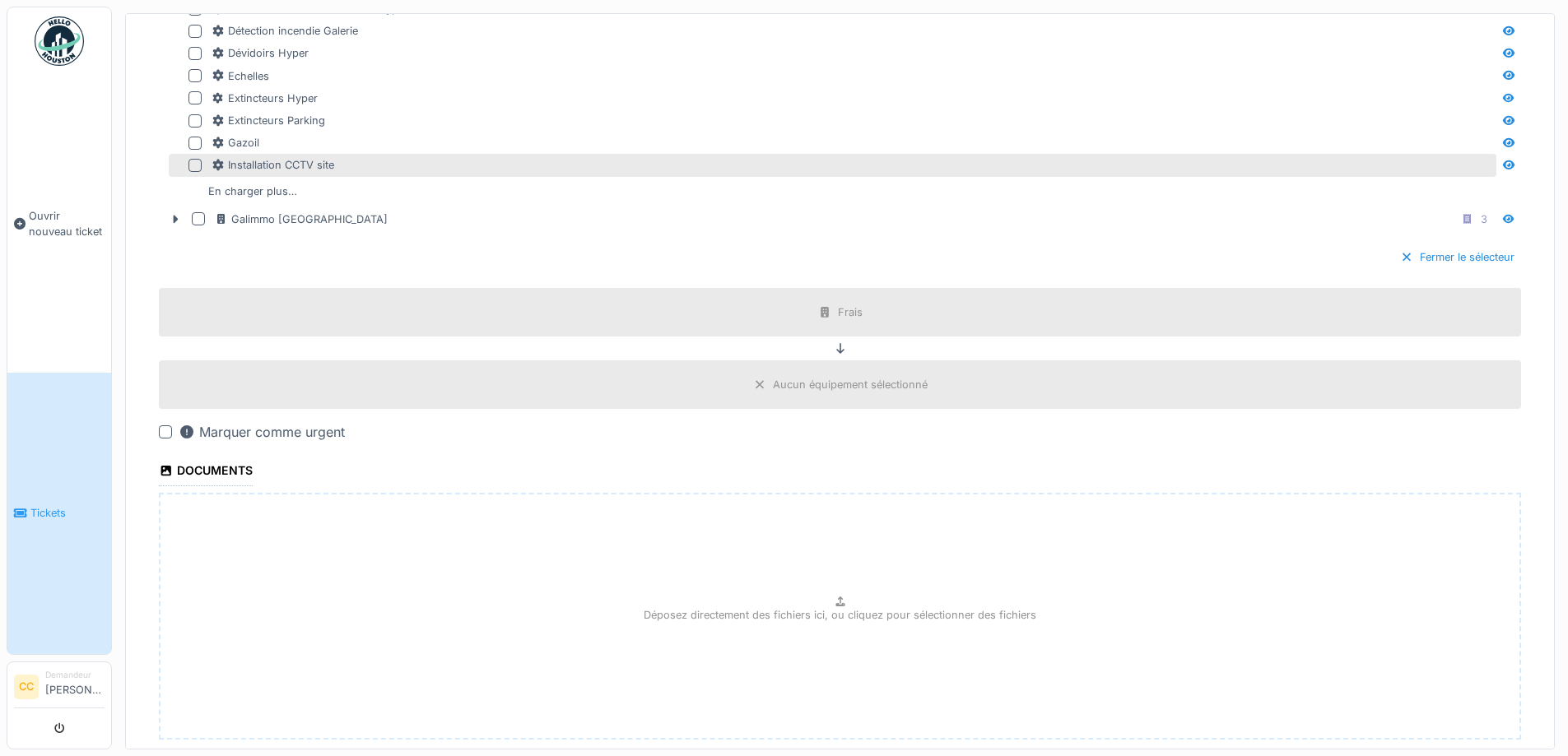
scroll to position [1247, 0]
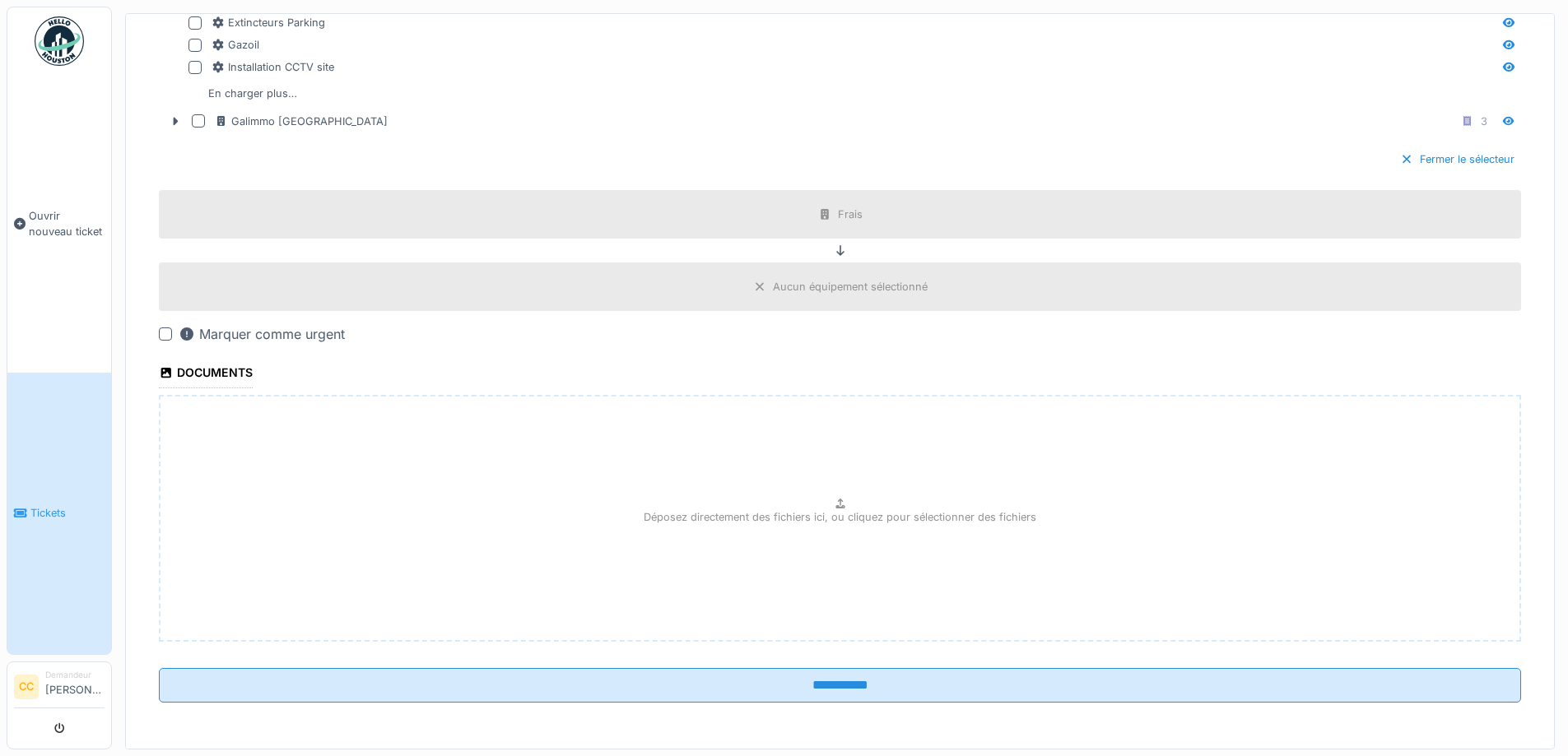
click at [834, 247] on icon at bounding box center [841, 250] width 13 height 11
click at [1400, 160] on div at bounding box center [1407, 159] width 13 height 15
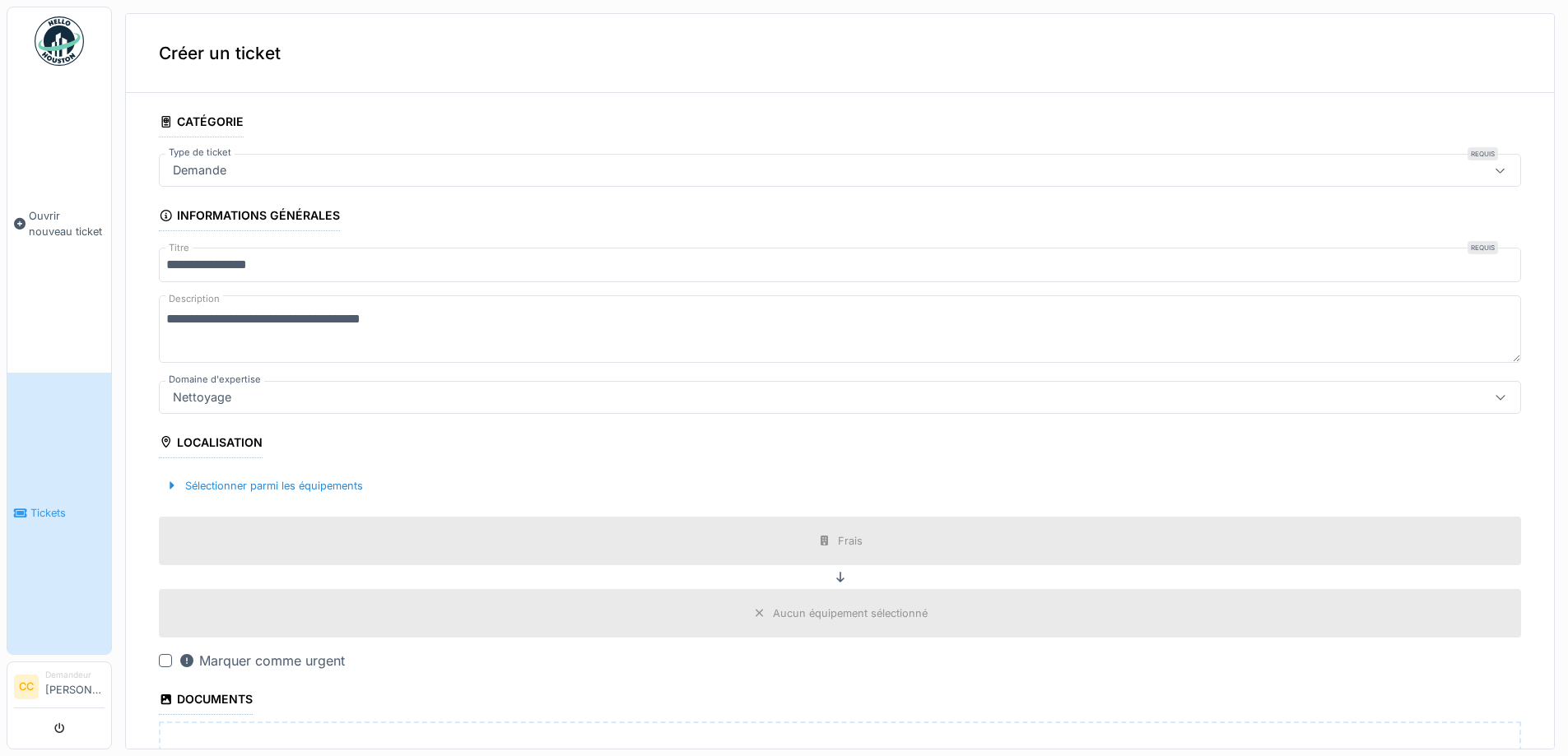
scroll to position [83, 0]
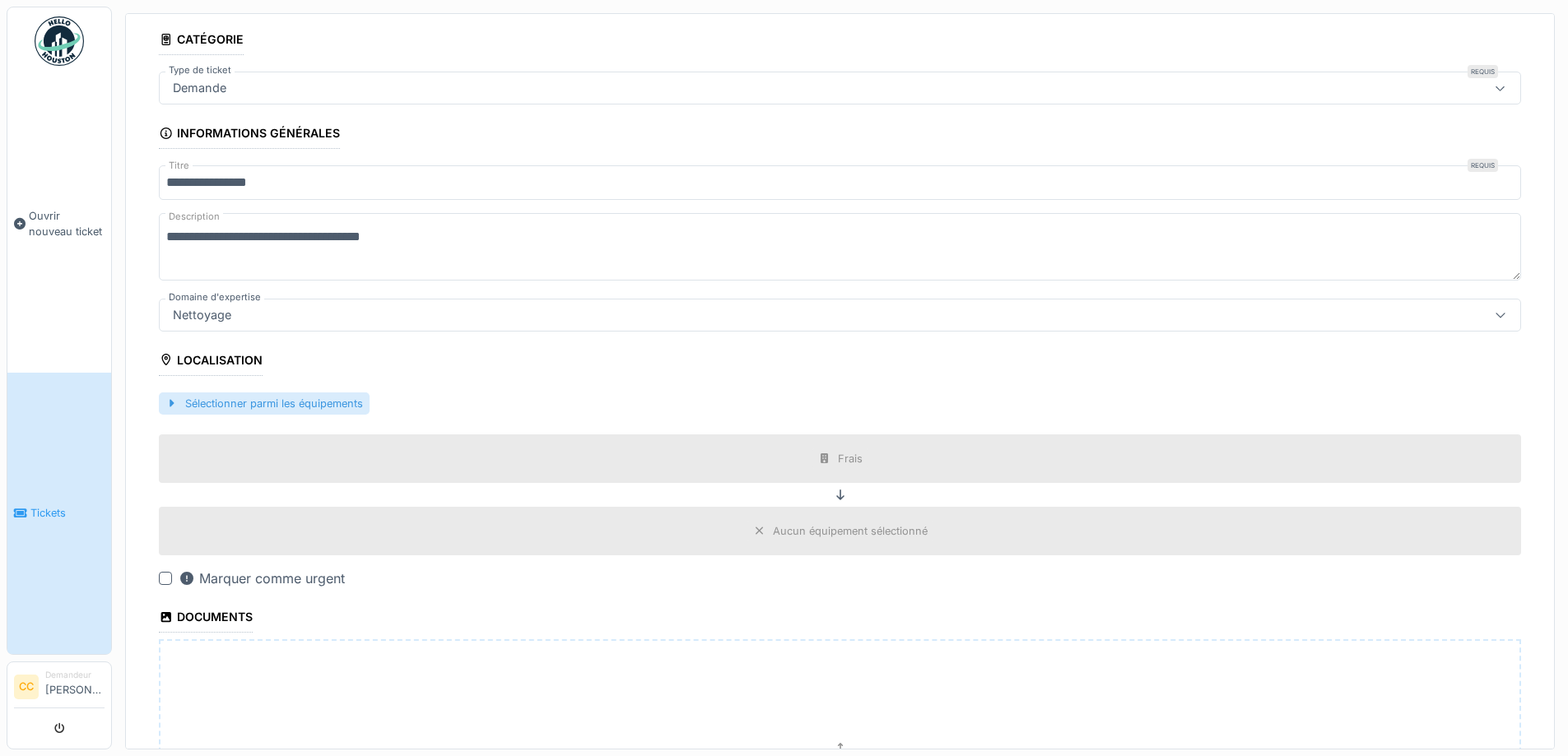
click at [168, 395] on div at bounding box center [171, 403] width 13 height 15
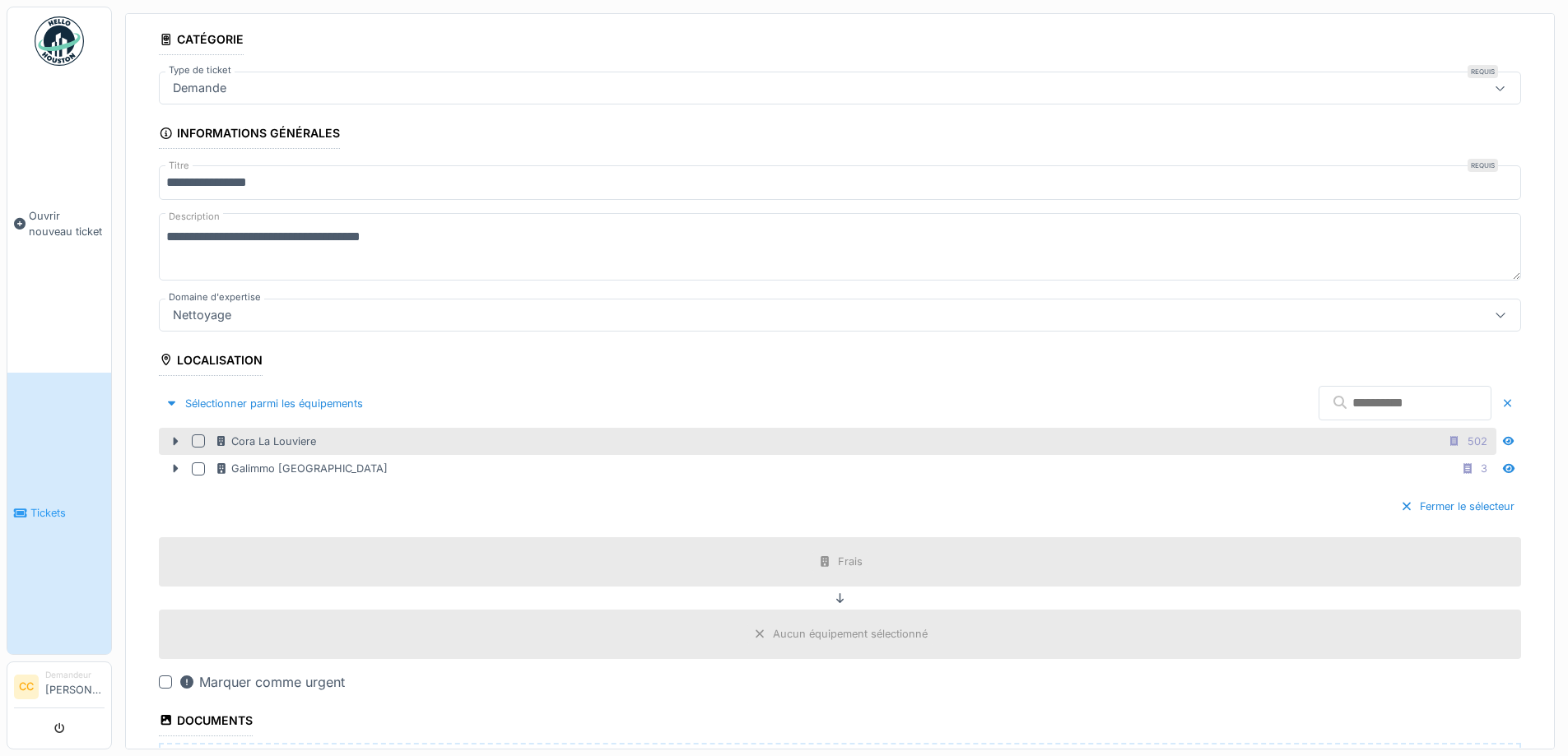
click at [199, 437] on div at bounding box center [198, 441] width 13 height 13
click at [1406, 496] on div "Fermer le sélecteur" at bounding box center [1458, 507] width 127 height 22
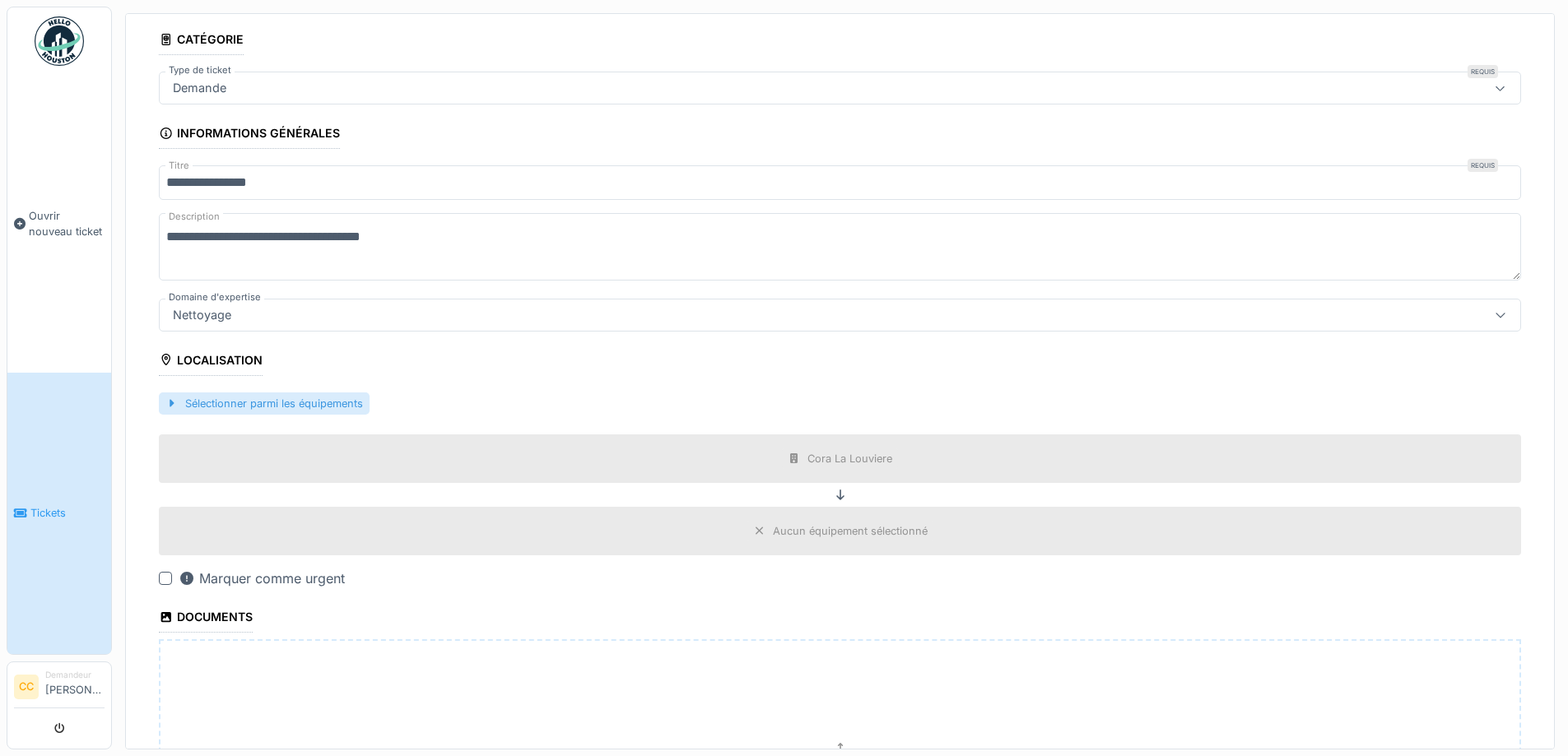
click at [173, 397] on div at bounding box center [171, 403] width 13 height 15
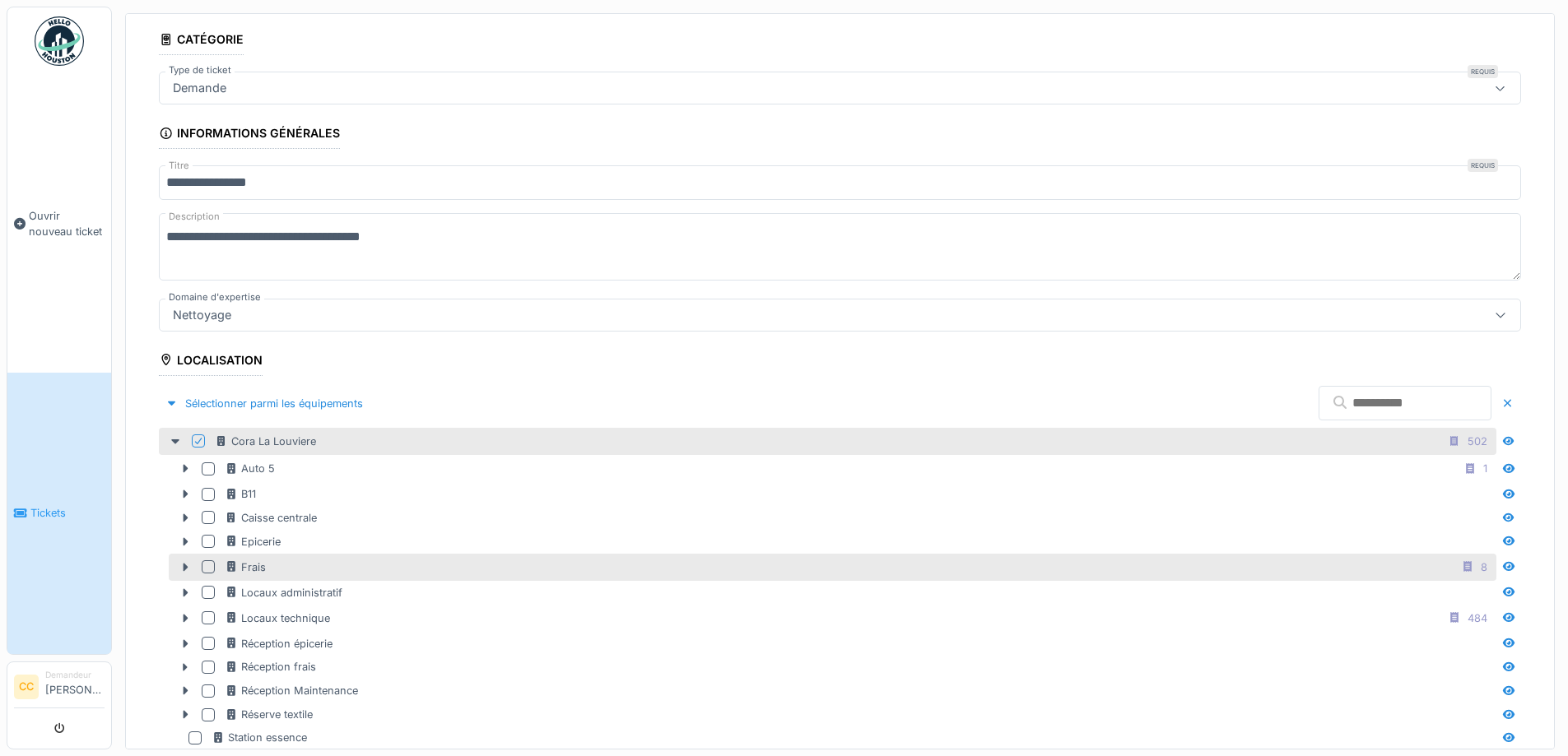
click at [206, 563] on div at bounding box center [208, 567] width 13 height 13
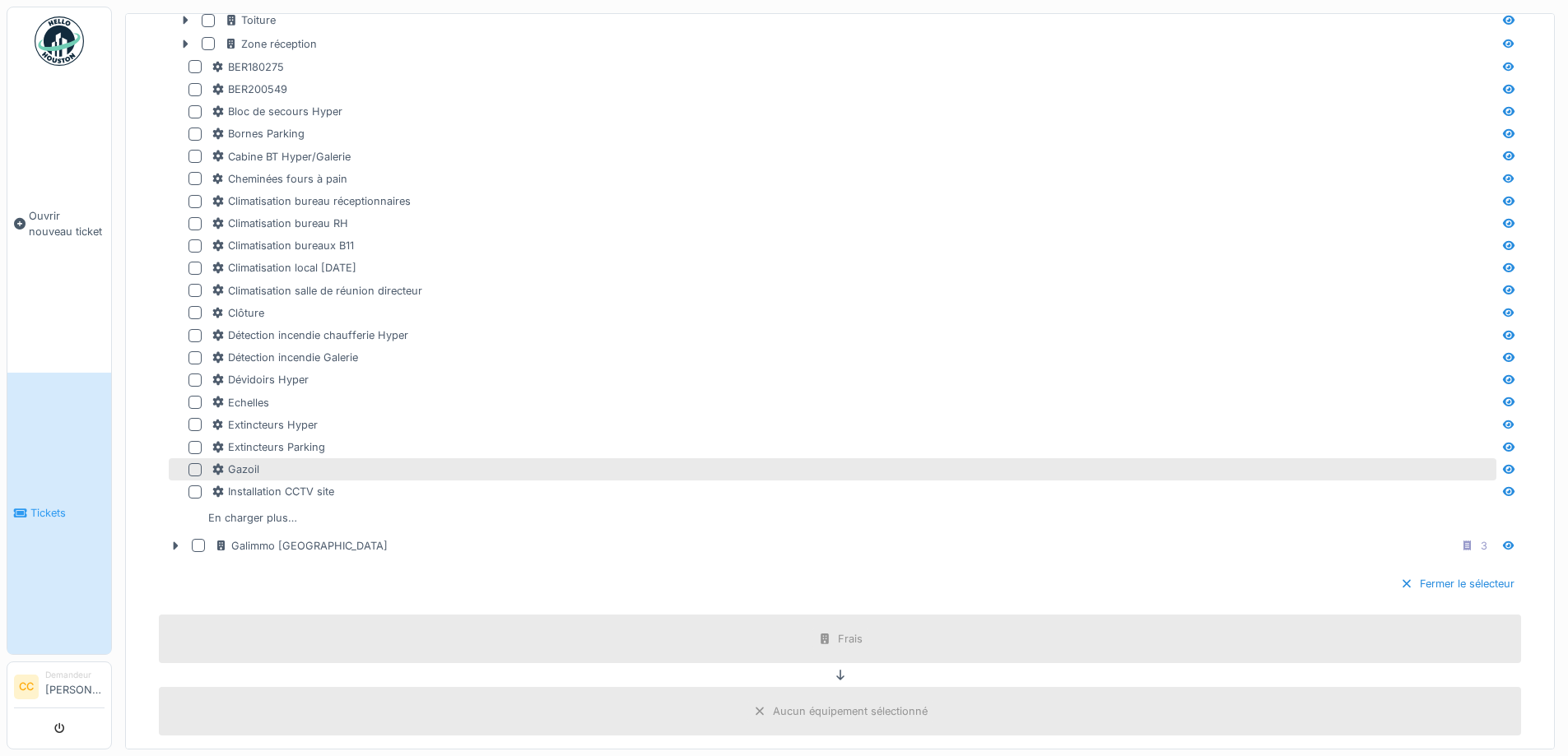
scroll to position [906, 0]
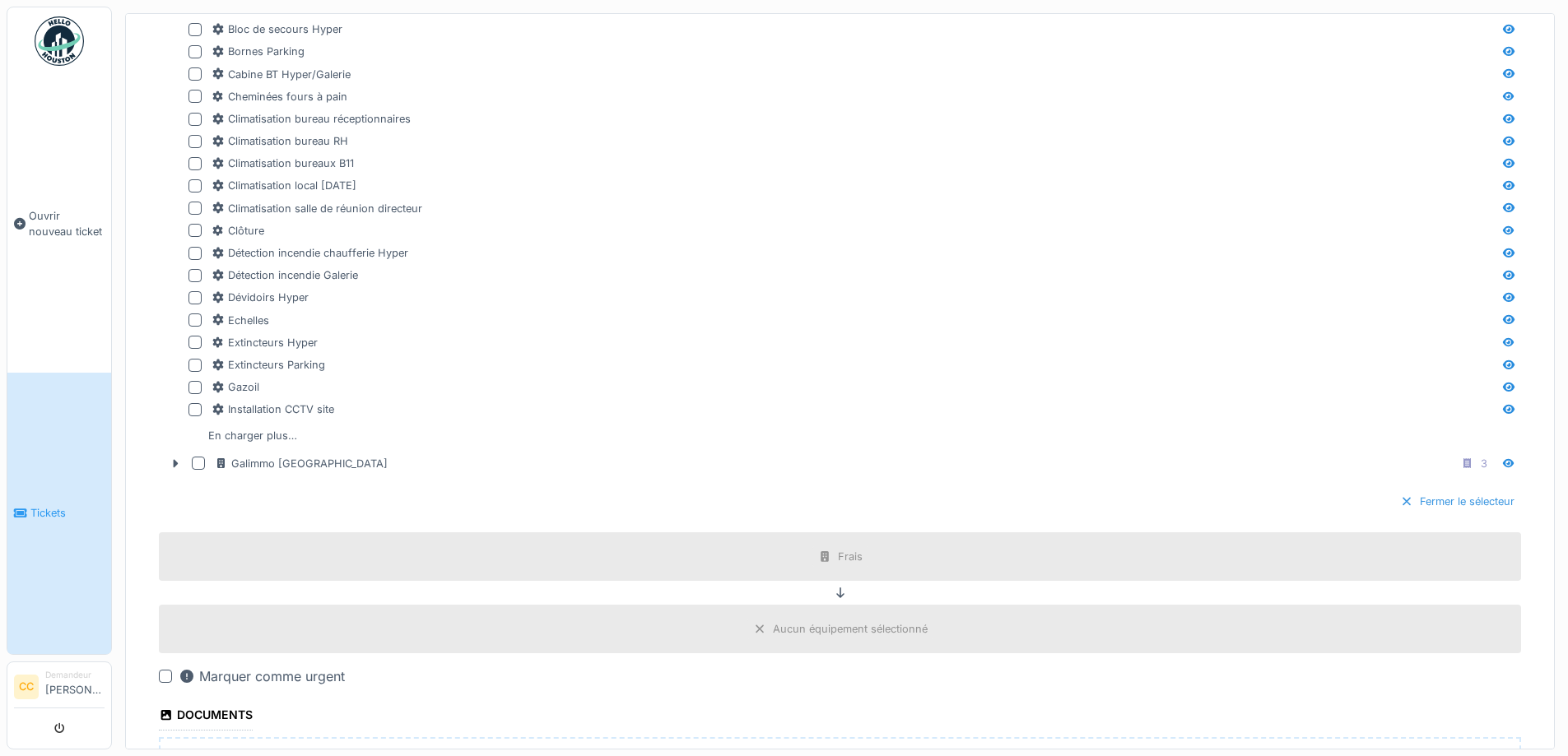
click at [1405, 499] on div "Fermer le sélecteur" at bounding box center [1458, 501] width 127 height 22
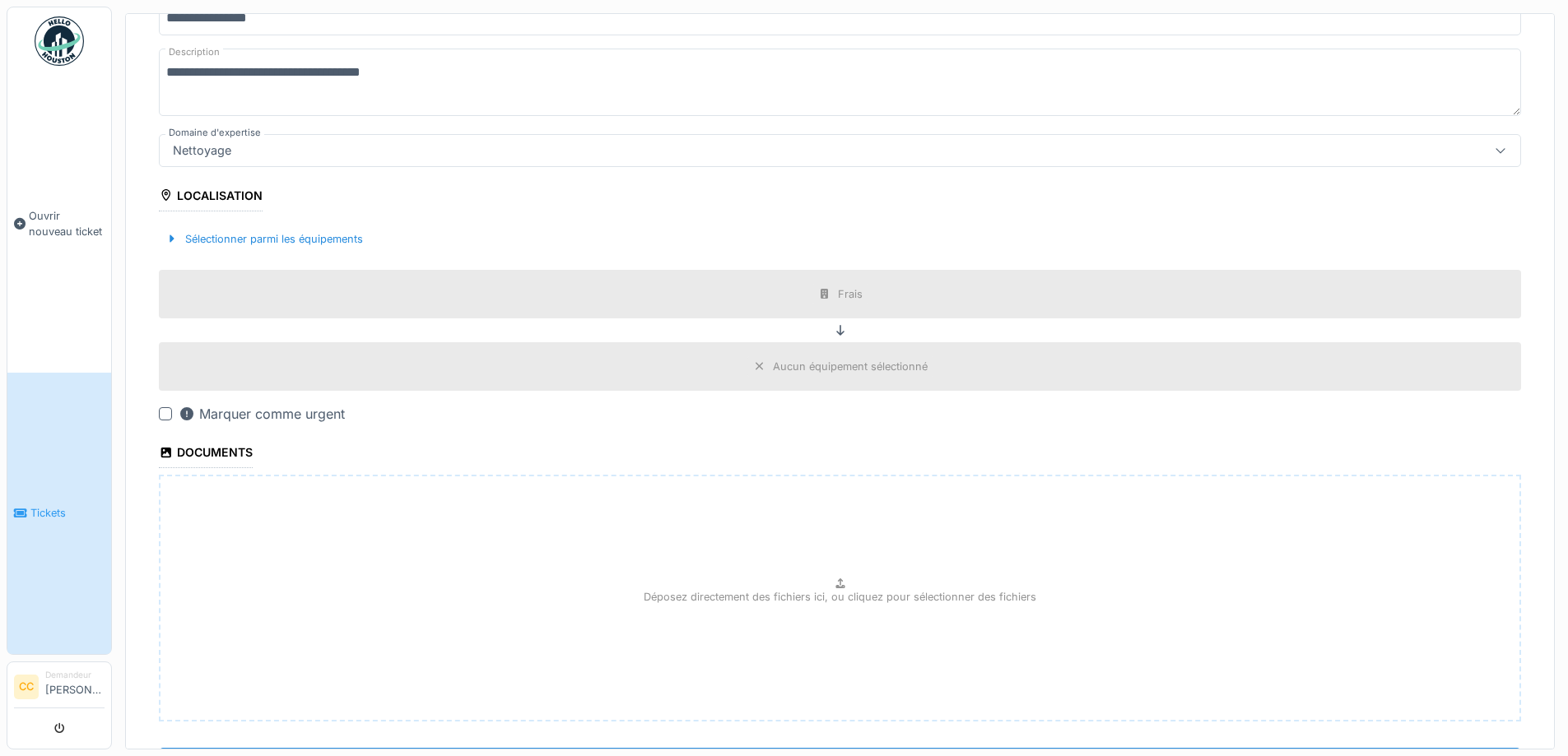
scroll to position [326, 0]
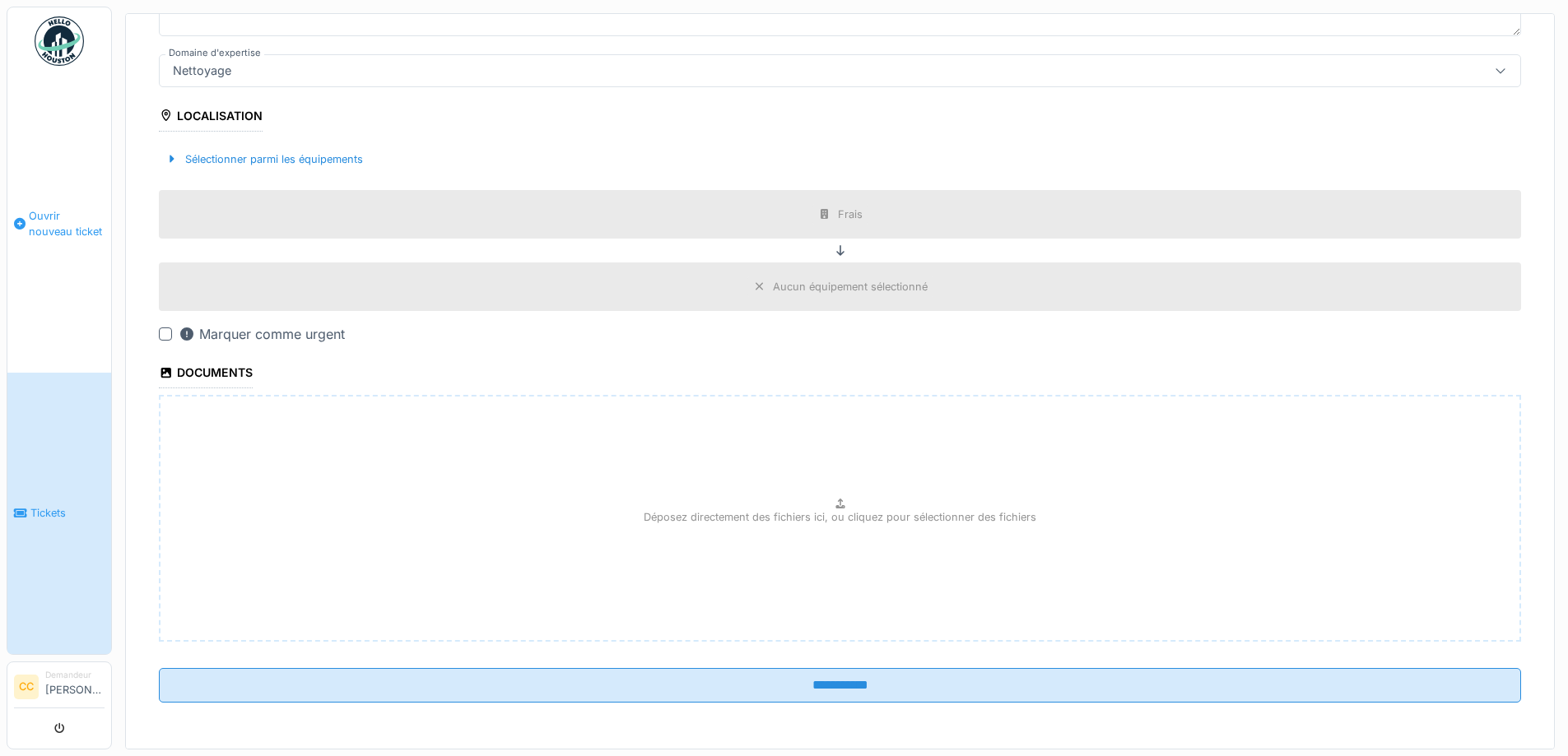
click at [48, 222] on span "Ouvrir nouveau ticket" at bounding box center [66, 223] width 75 height 31
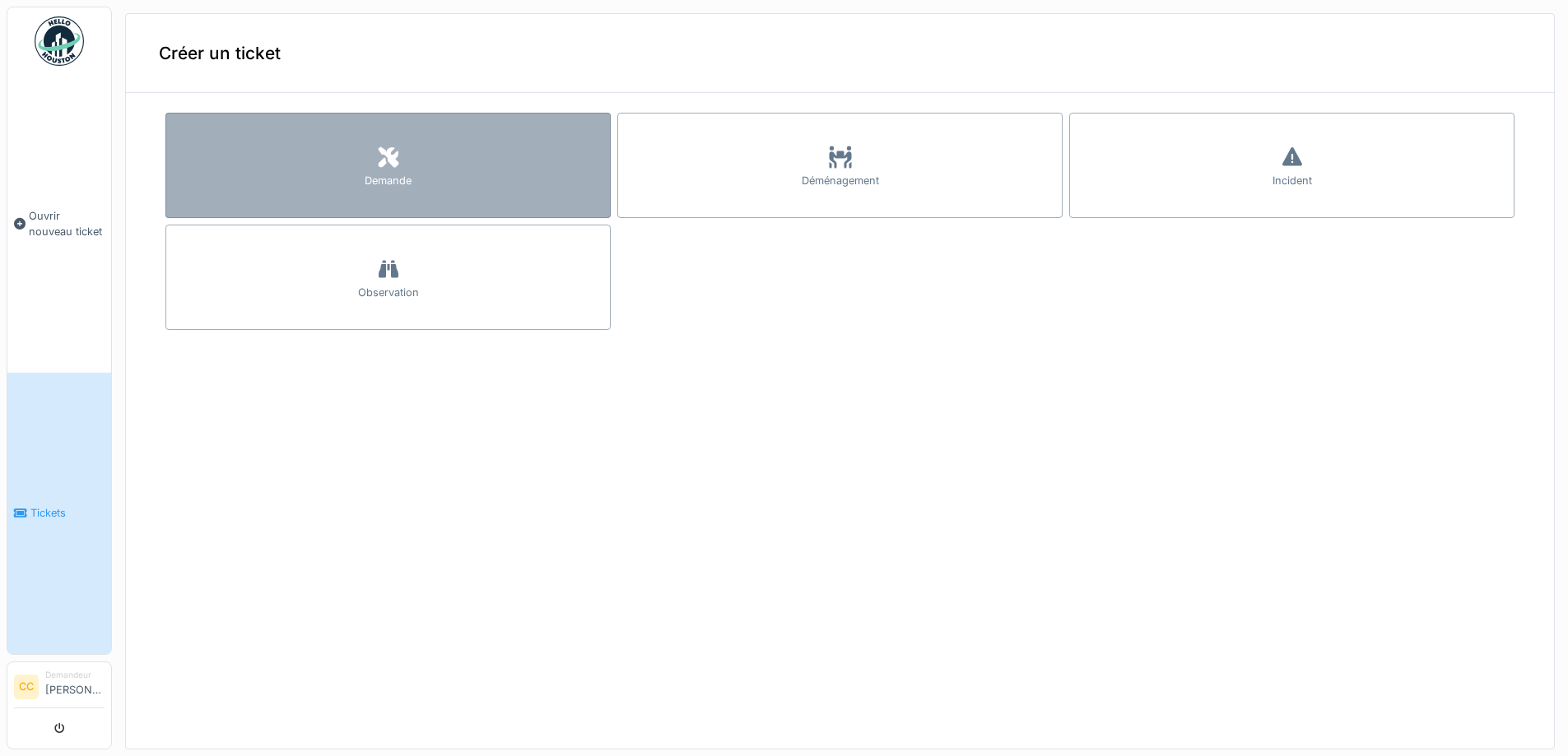
click at [381, 159] on icon at bounding box center [388, 156] width 21 height 21
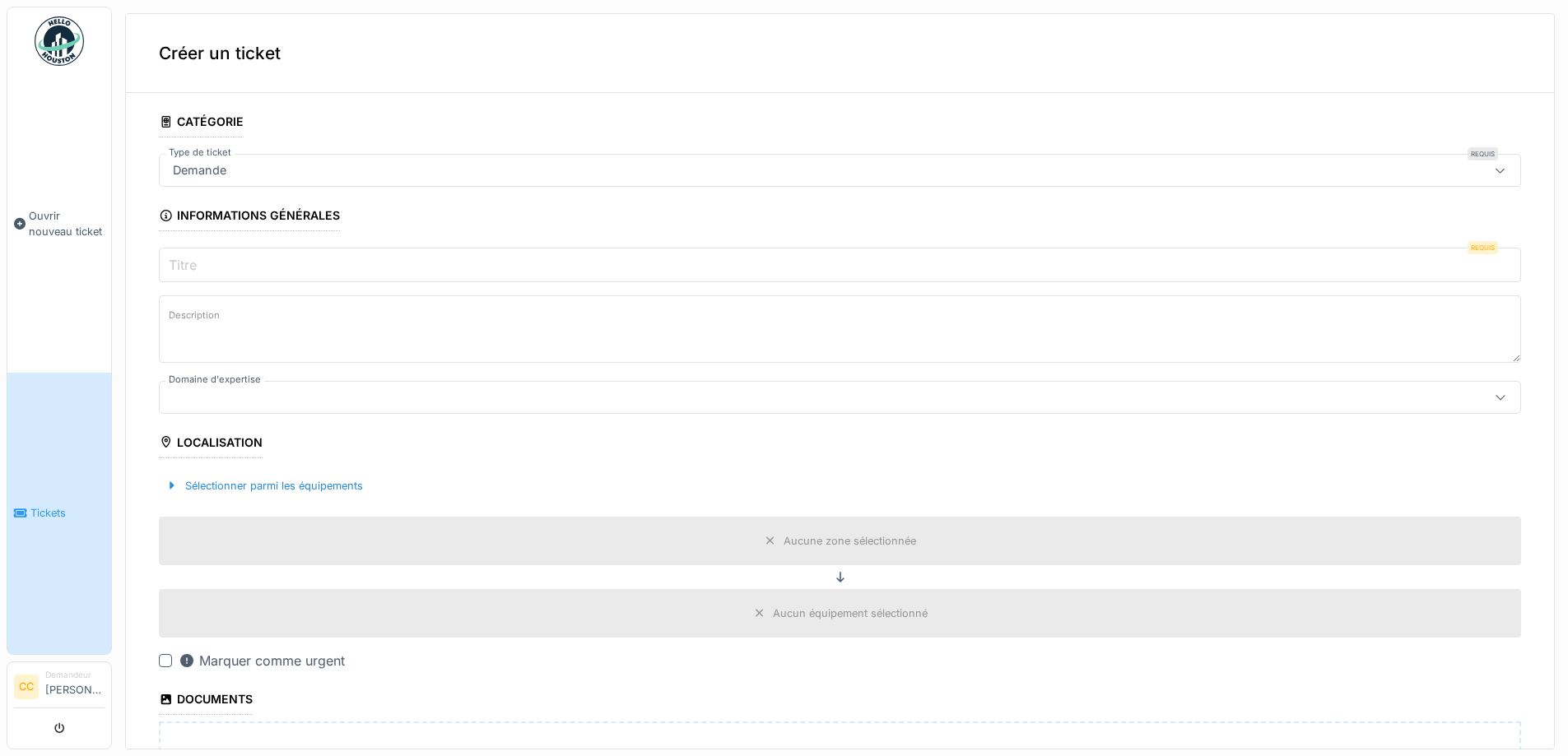
click at [757, 273] on input "Titre" at bounding box center [840, 265] width 1363 height 35
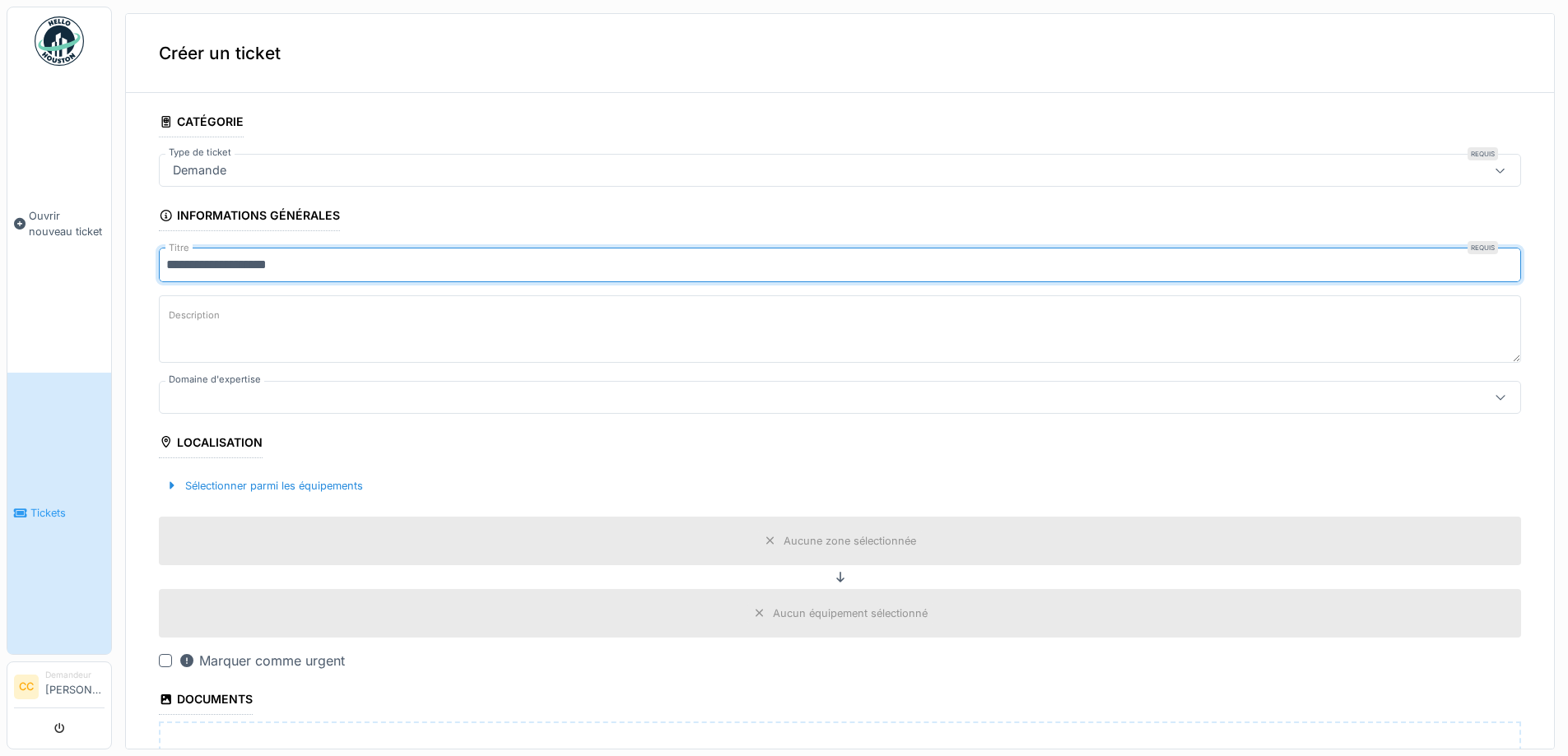
click at [205, 261] on input "**********" at bounding box center [840, 265] width 1363 height 35
type input "**********"
click at [355, 309] on textarea "Description" at bounding box center [840, 328] width 1363 height 67
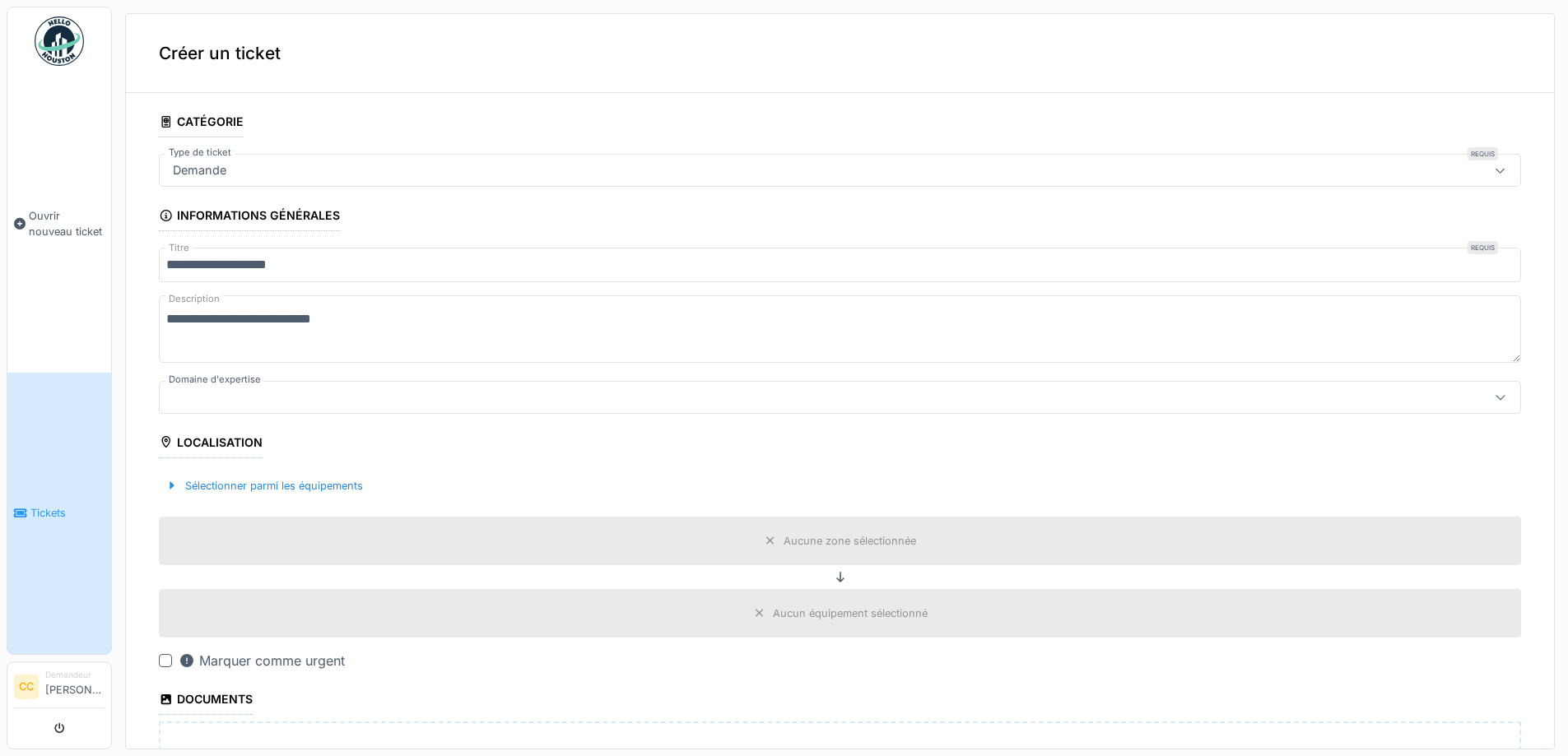
type textarea "**********"
click at [1481, 403] on div at bounding box center [1501, 397] width 39 height 31
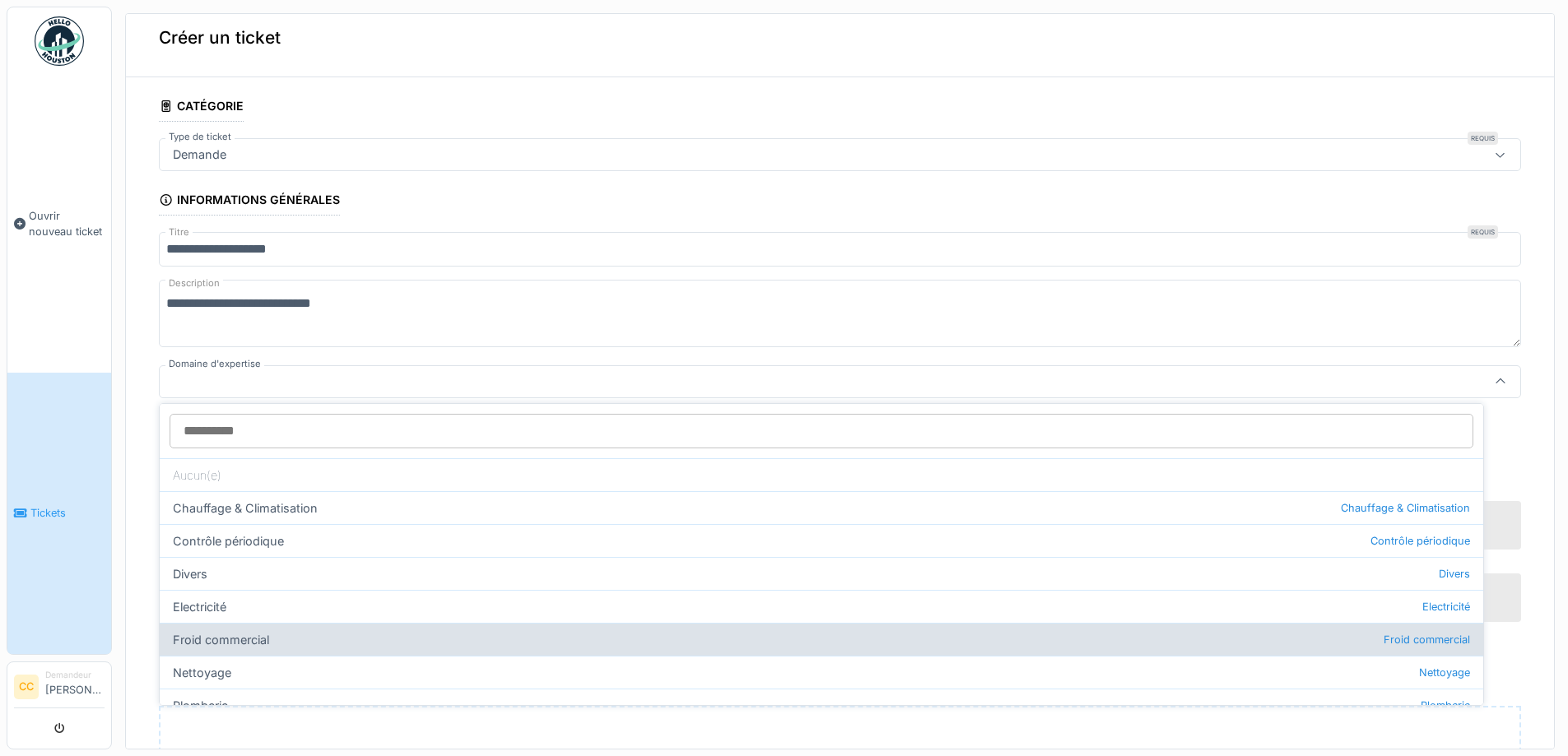
scroll to position [145, 0]
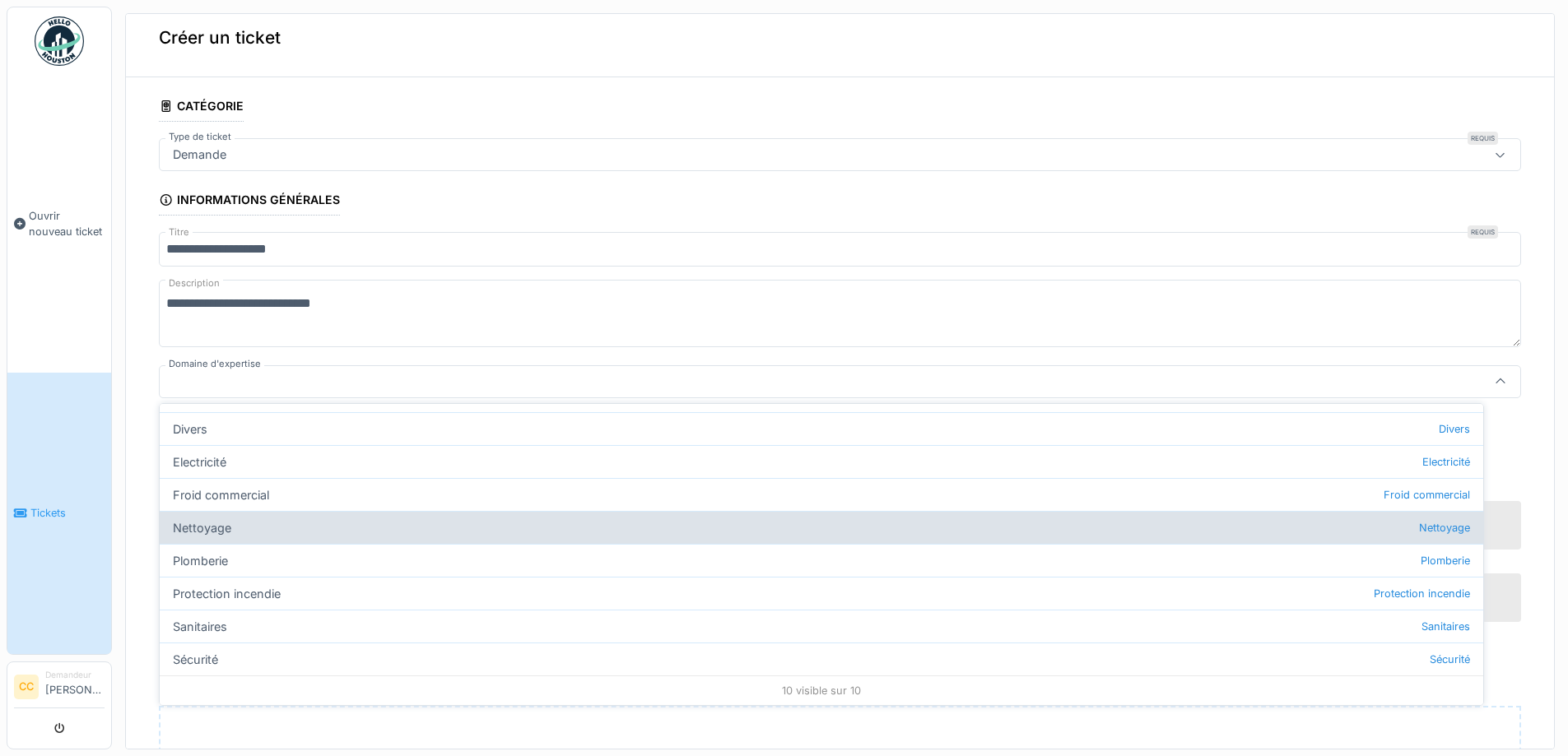
click at [219, 526] on div "Nettoyage Nettoyage" at bounding box center [822, 527] width 1324 height 33
type input "***"
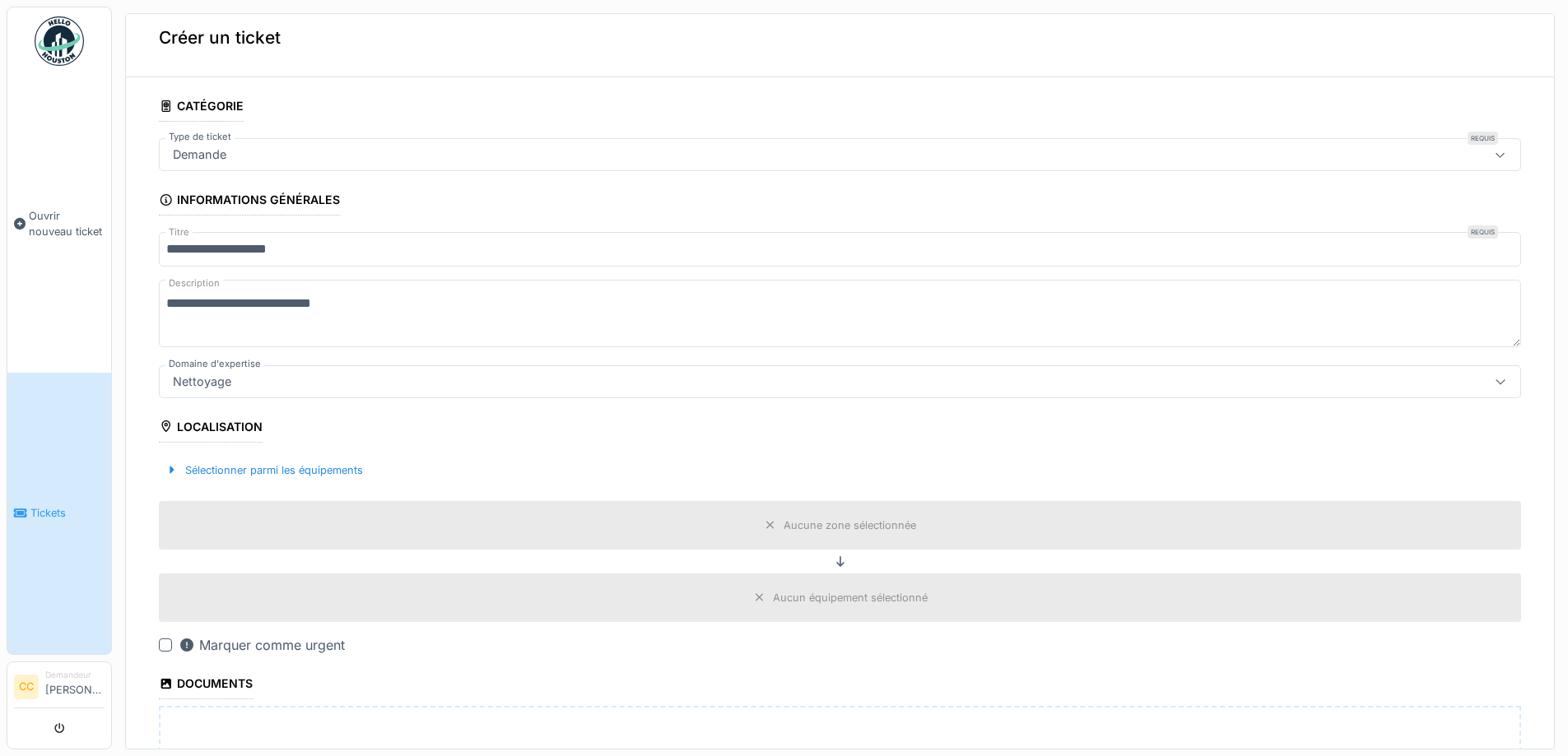
scroll to position [98, 0]
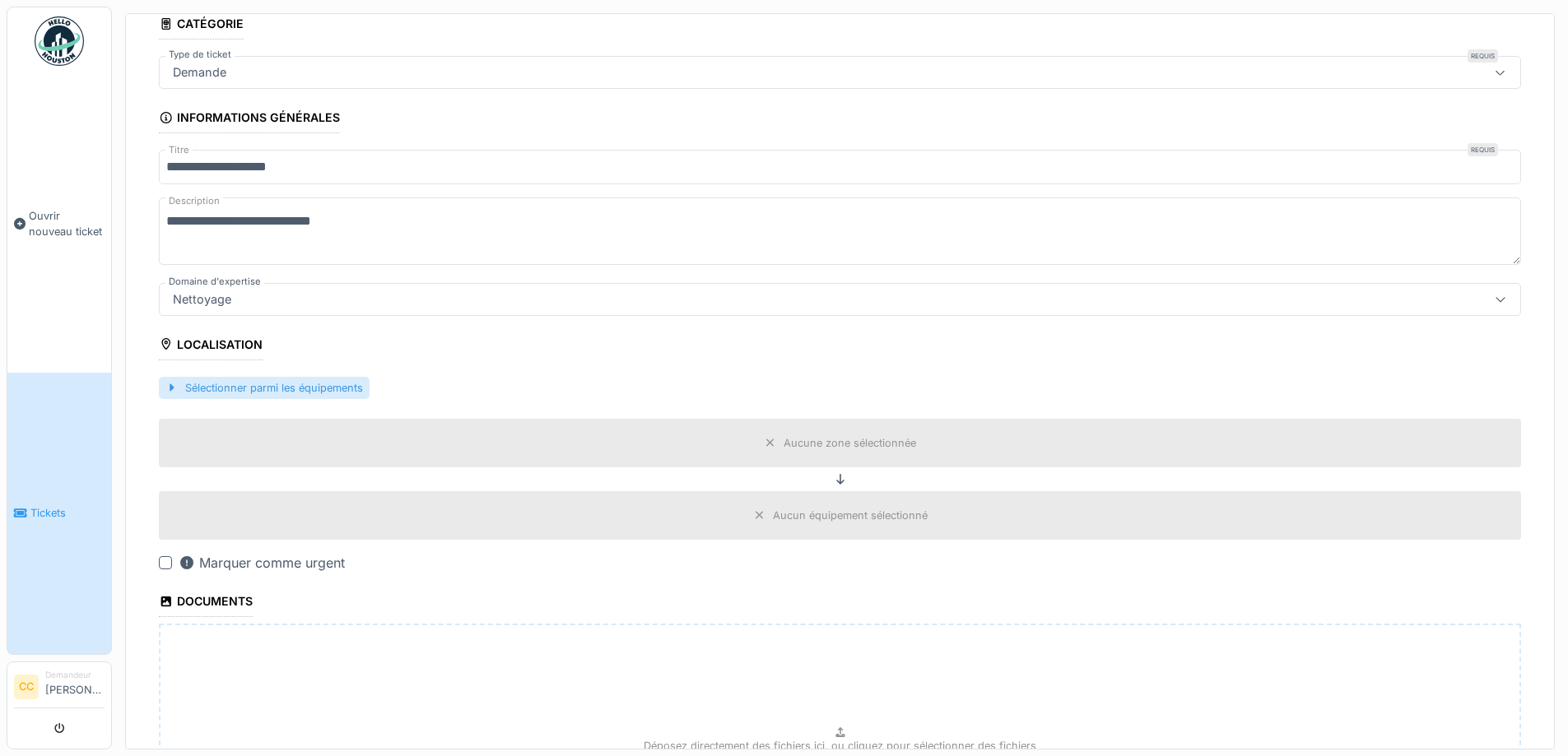
click at [176, 382] on div at bounding box center [171, 387] width 13 height 15
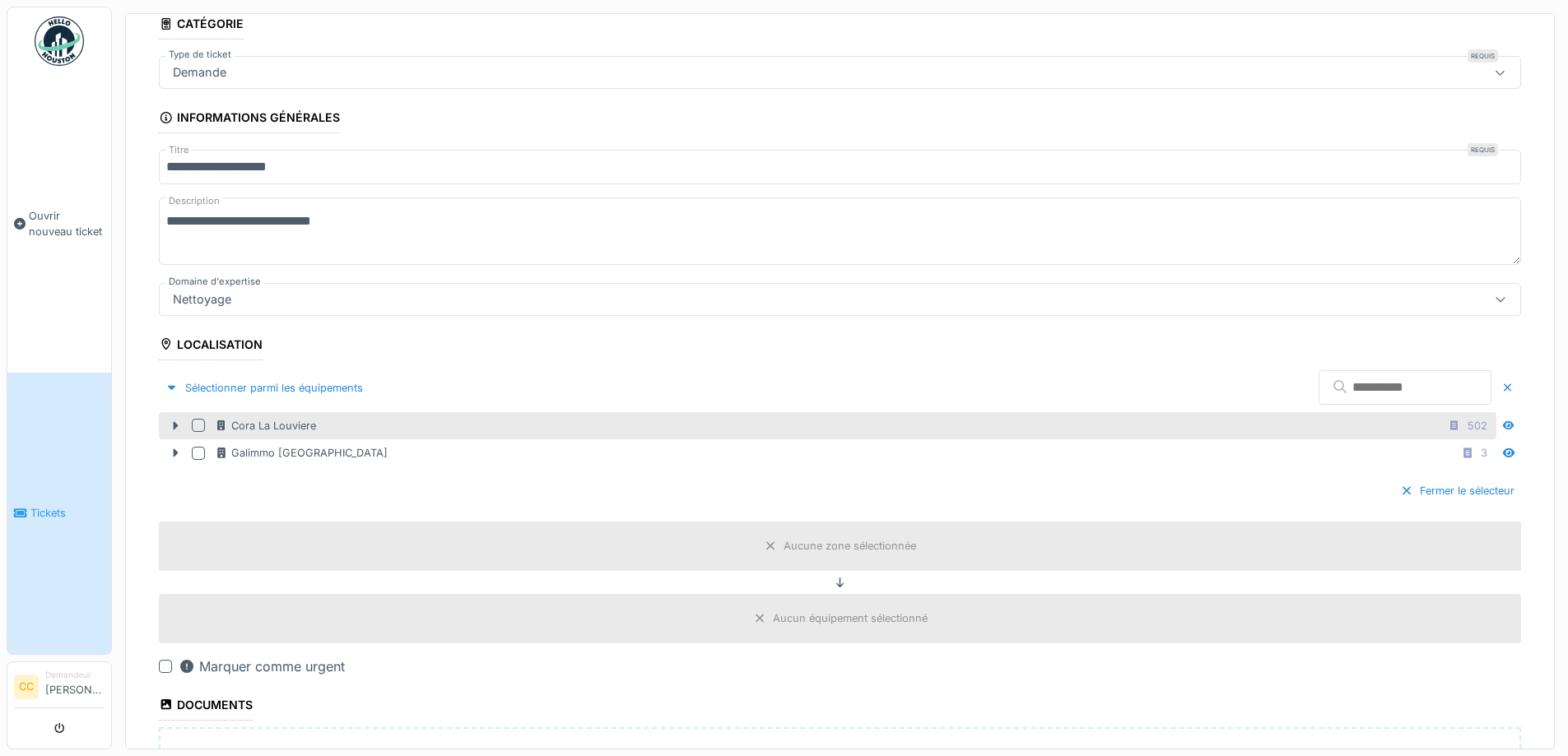
click at [196, 421] on div at bounding box center [198, 425] width 13 height 13
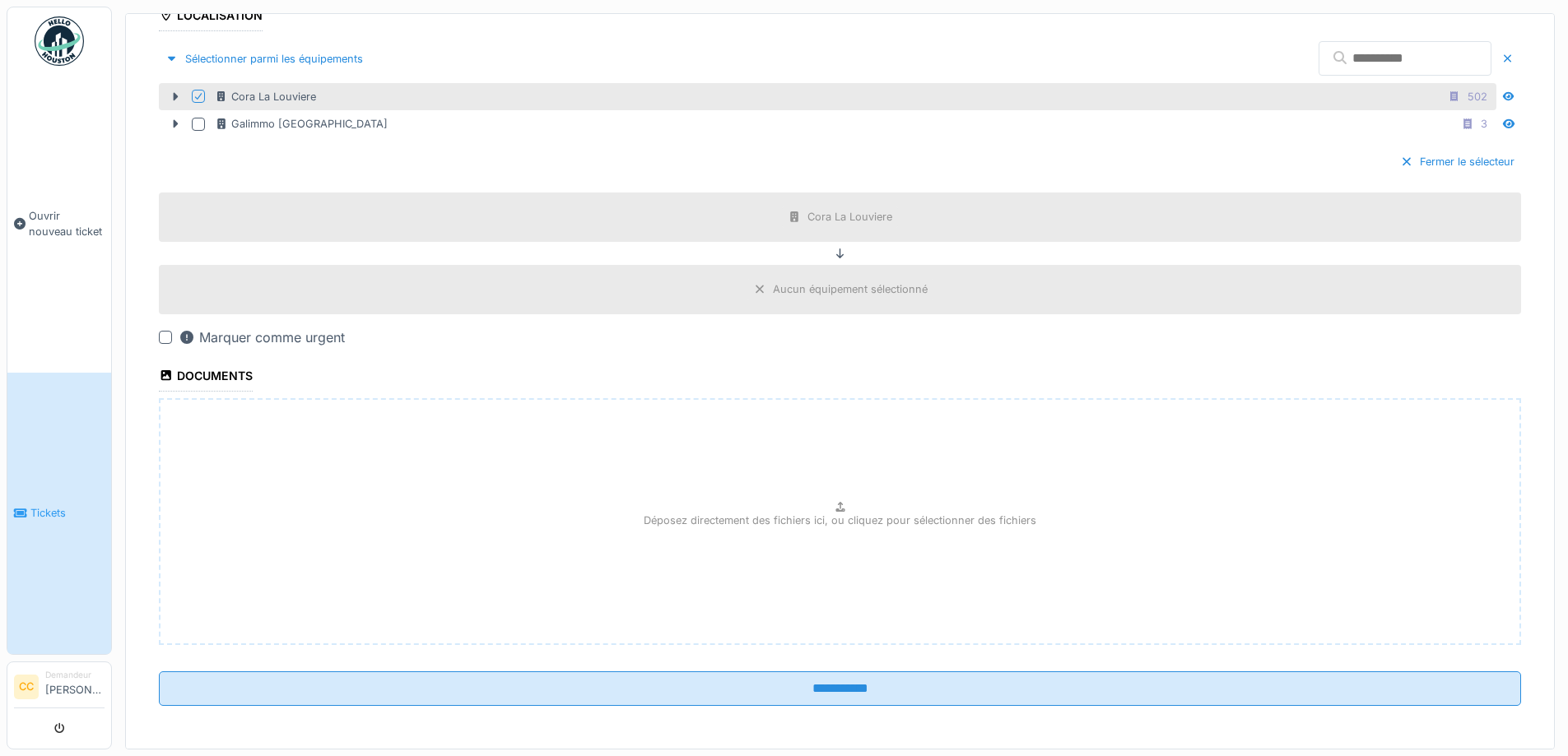
scroll to position [345, 0]
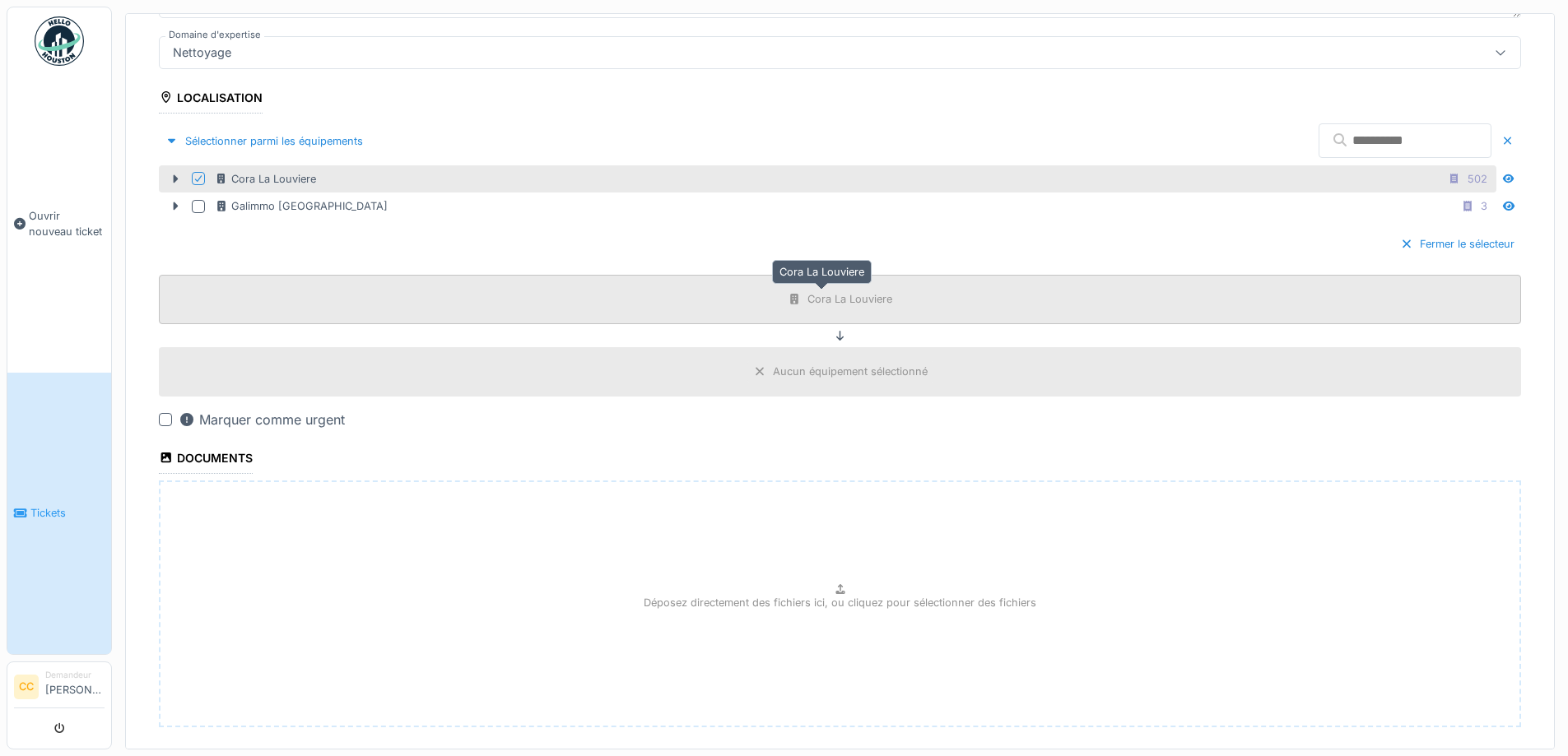
click at [811, 294] on div "Cora La Louviere" at bounding box center [849, 299] width 85 height 15
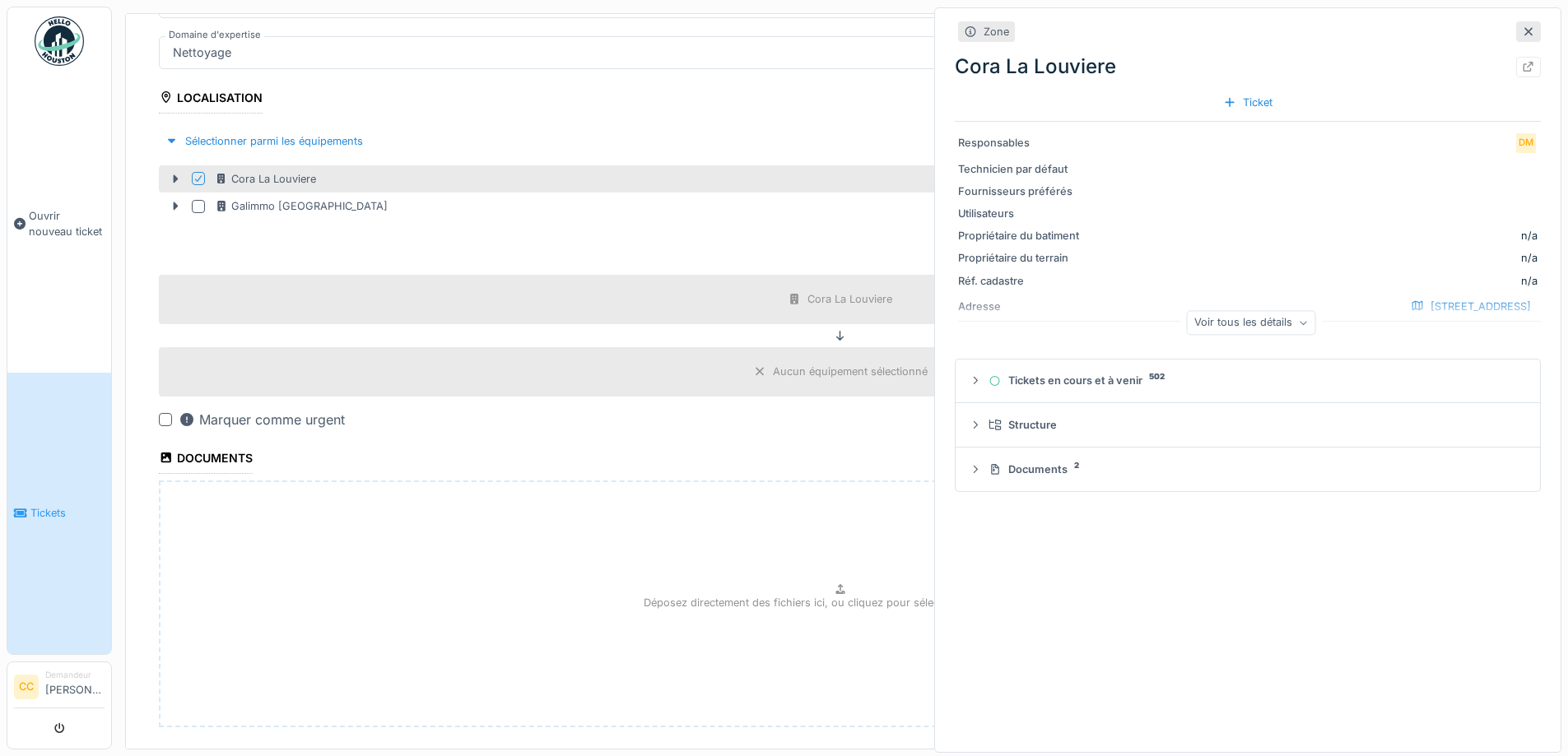
click at [1525, 30] on icon at bounding box center [1529, 31] width 8 height 8
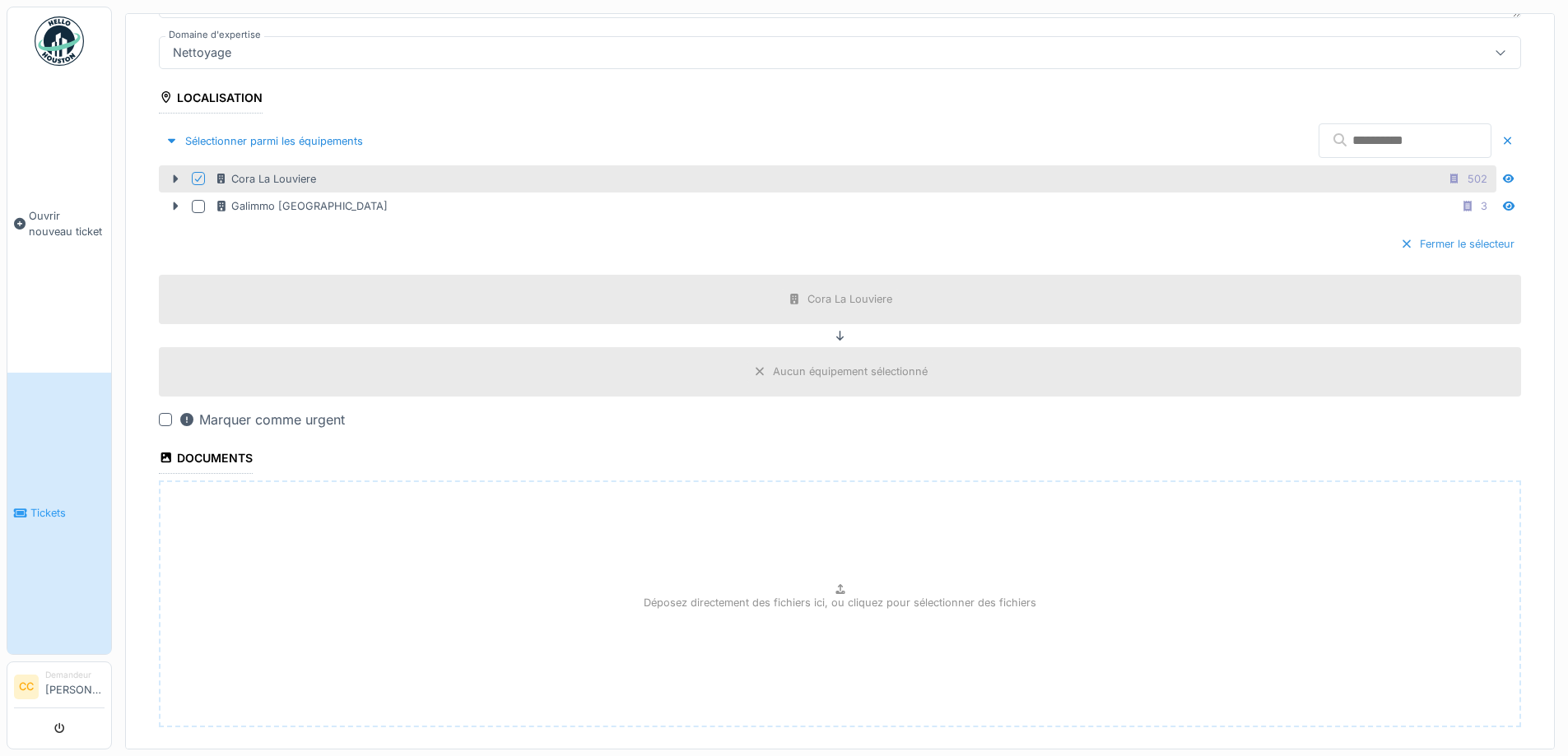
click at [1406, 241] on div "Fermer le sélecteur" at bounding box center [1458, 244] width 127 height 22
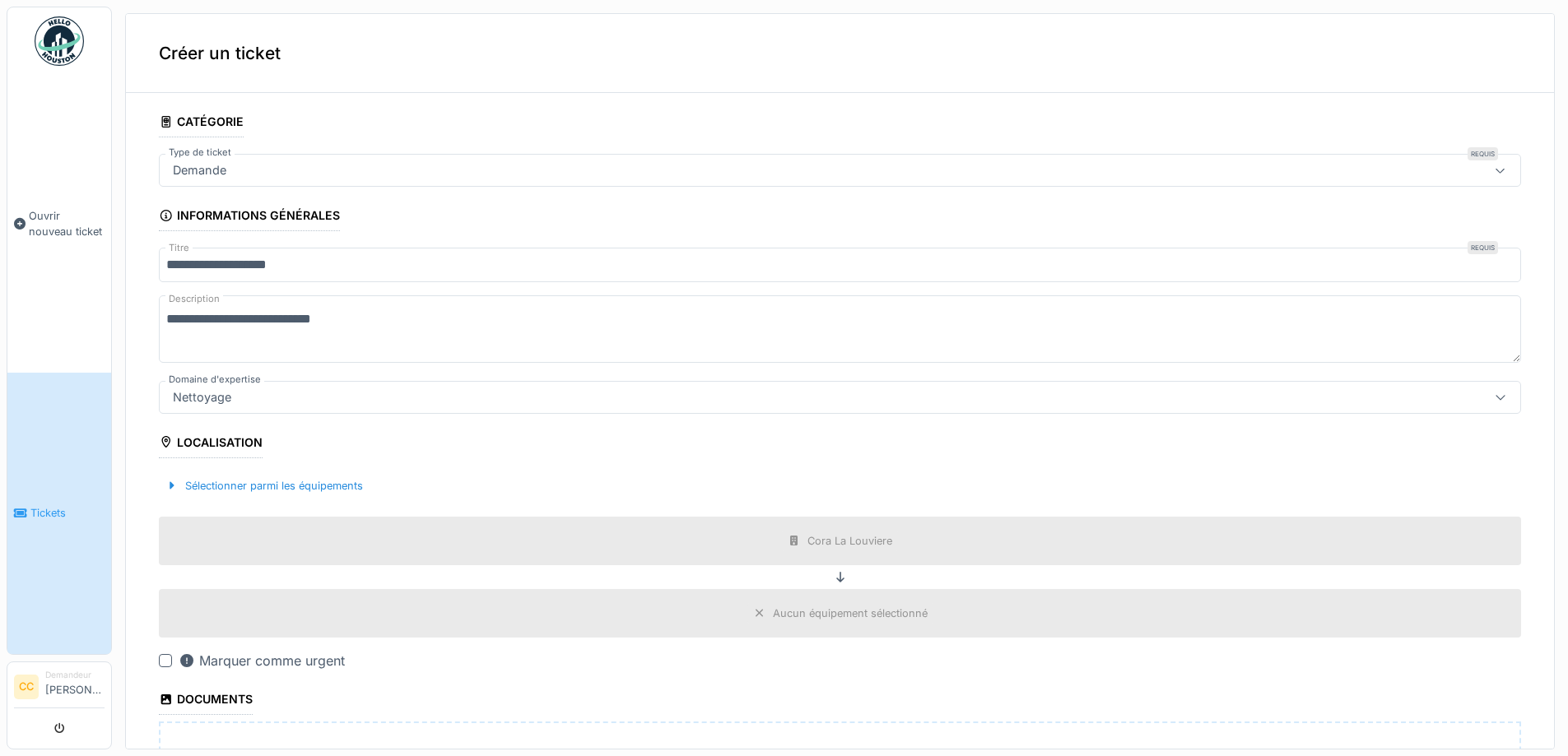
scroll to position [326, 0]
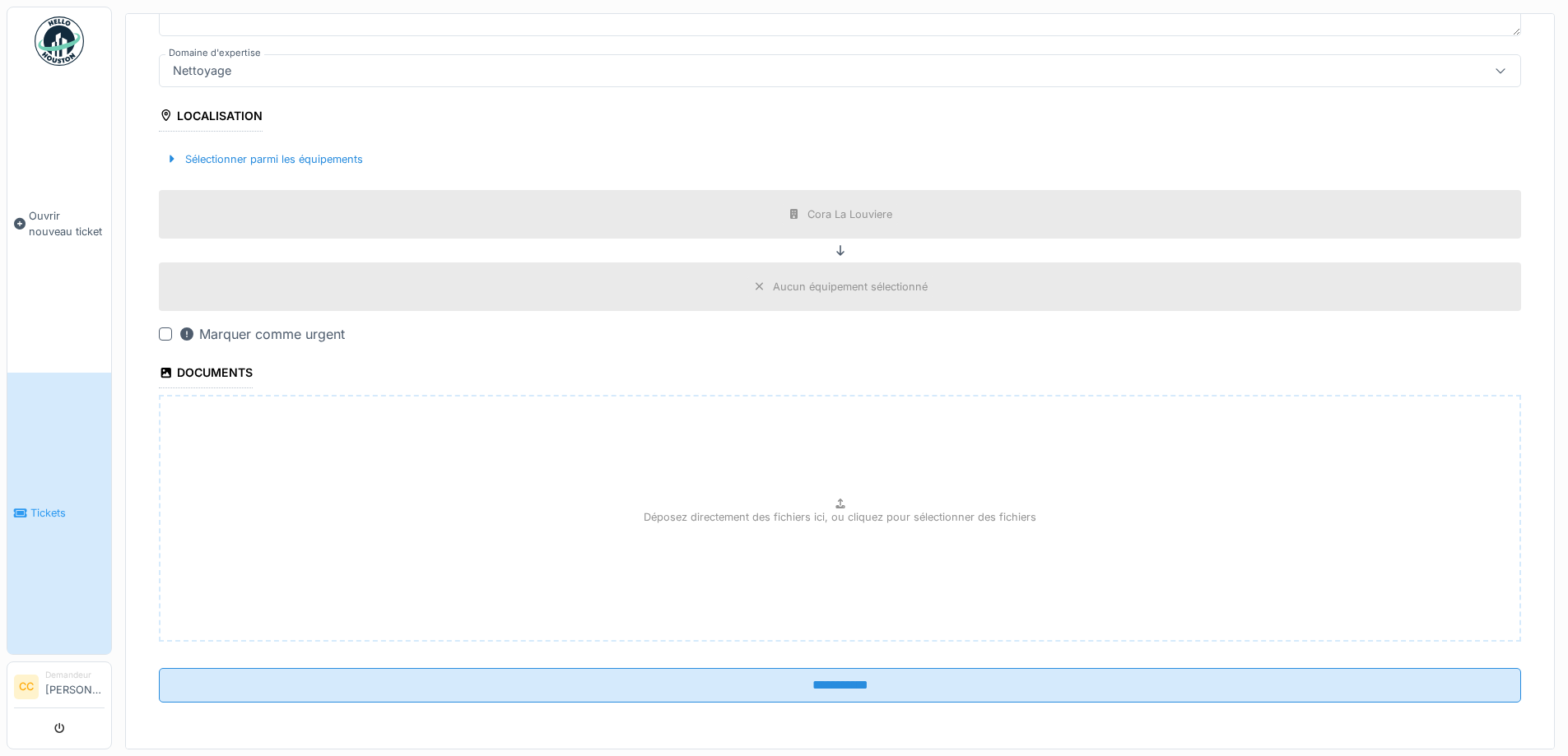
click at [776, 284] on div "Aucun équipement sélectionné" at bounding box center [850, 286] width 155 height 15
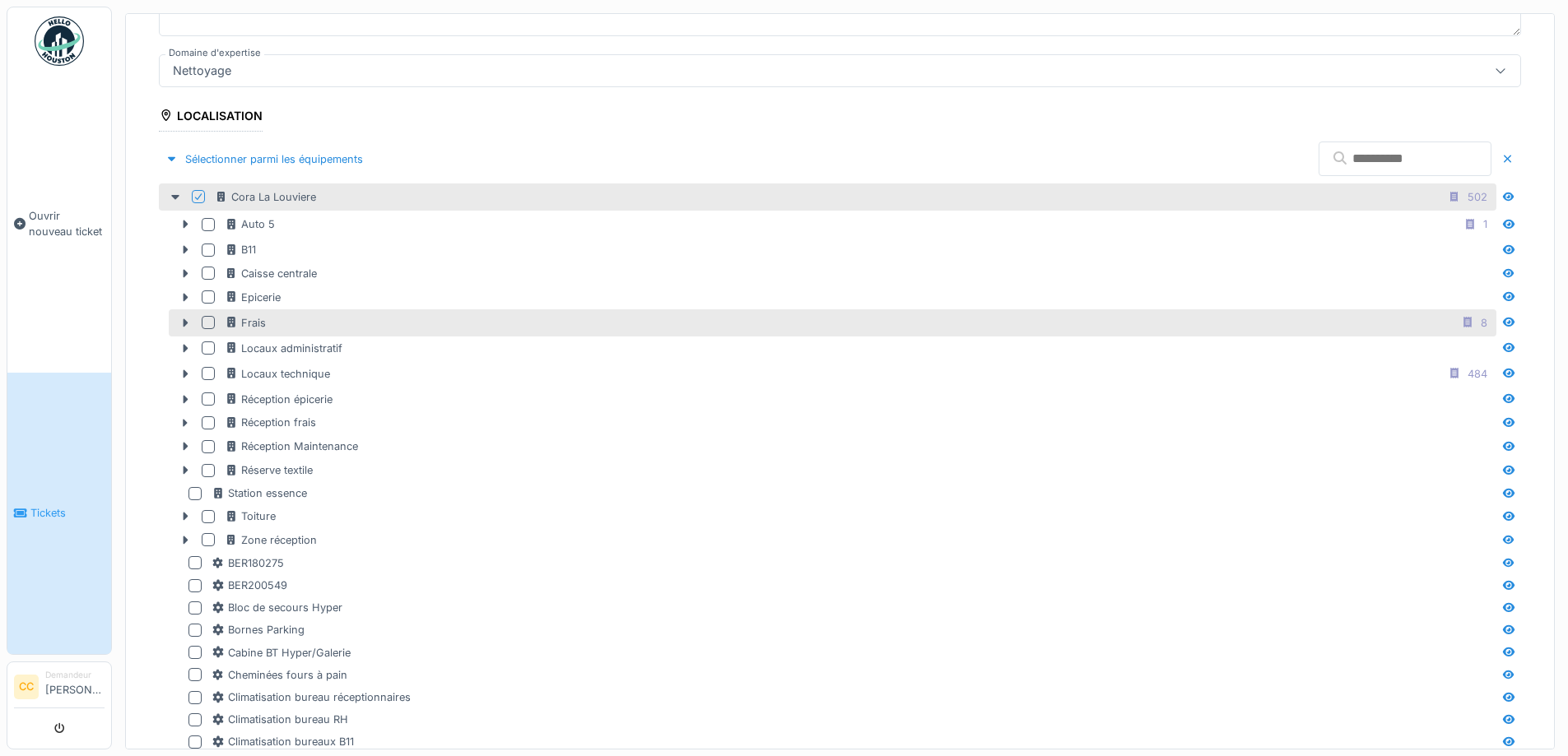
click at [204, 317] on div at bounding box center [208, 322] width 13 height 13
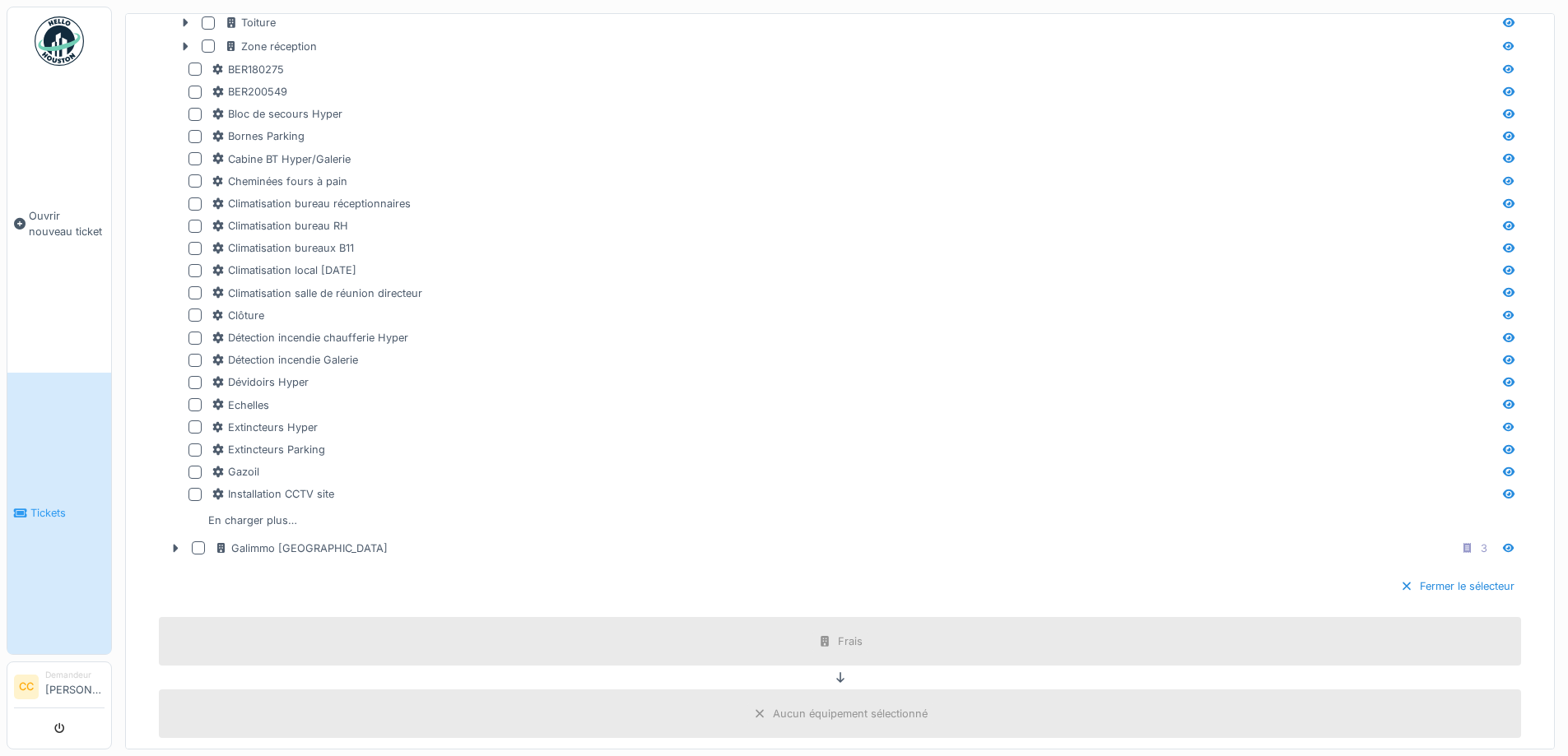
scroll to position [903, 0]
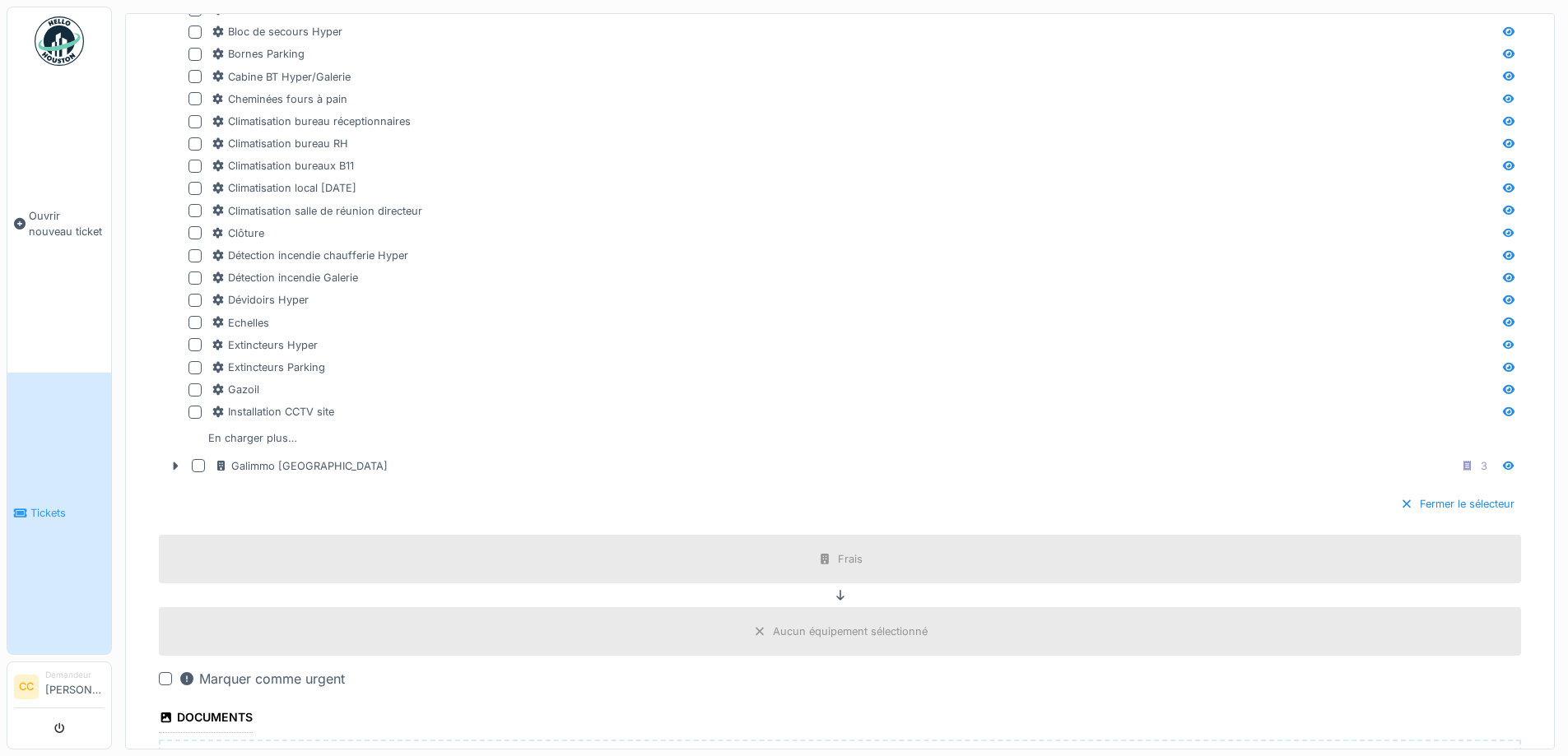
click at [1433, 496] on div "Fermer le sélecteur" at bounding box center [1458, 504] width 127 height 22
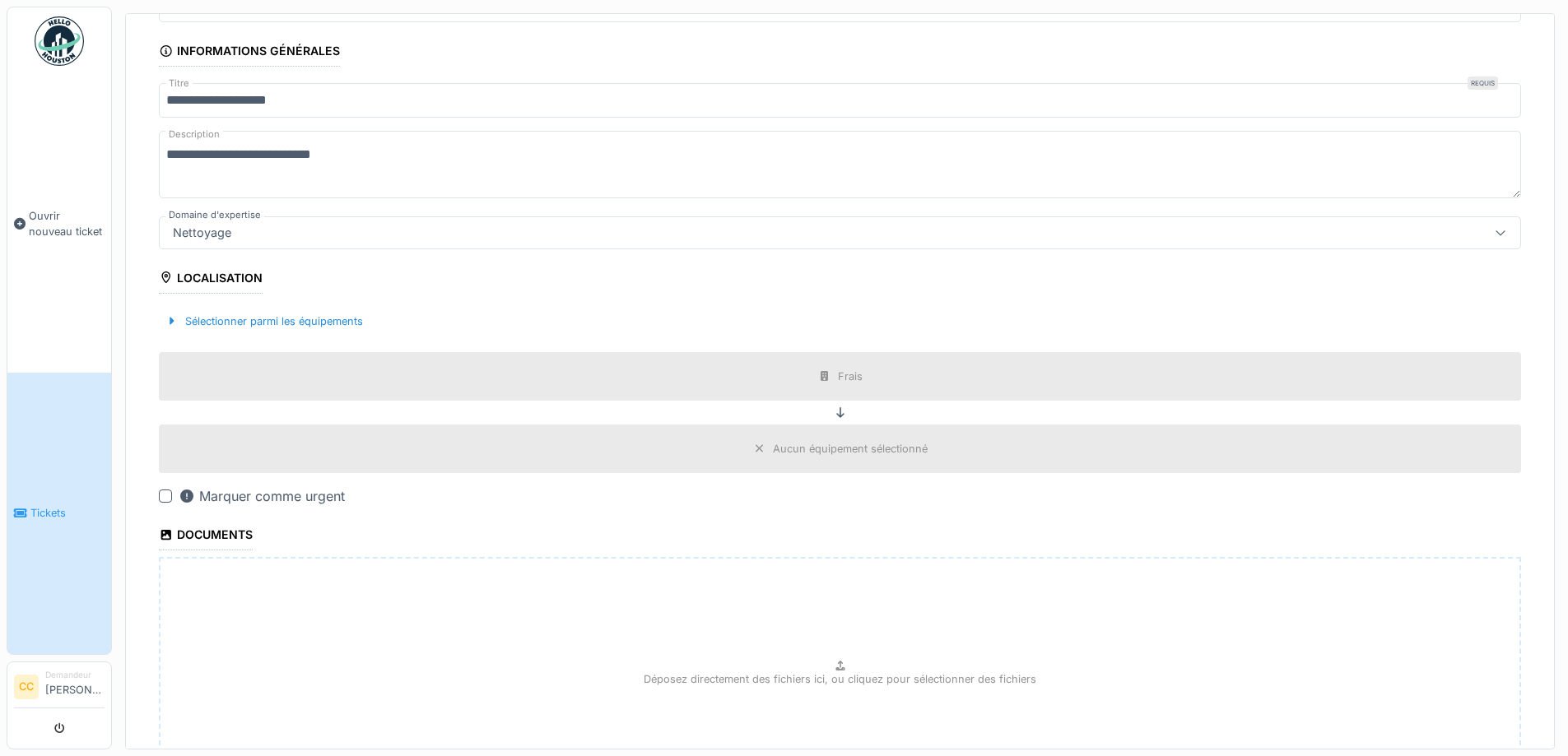
scroll to position [247, 0]
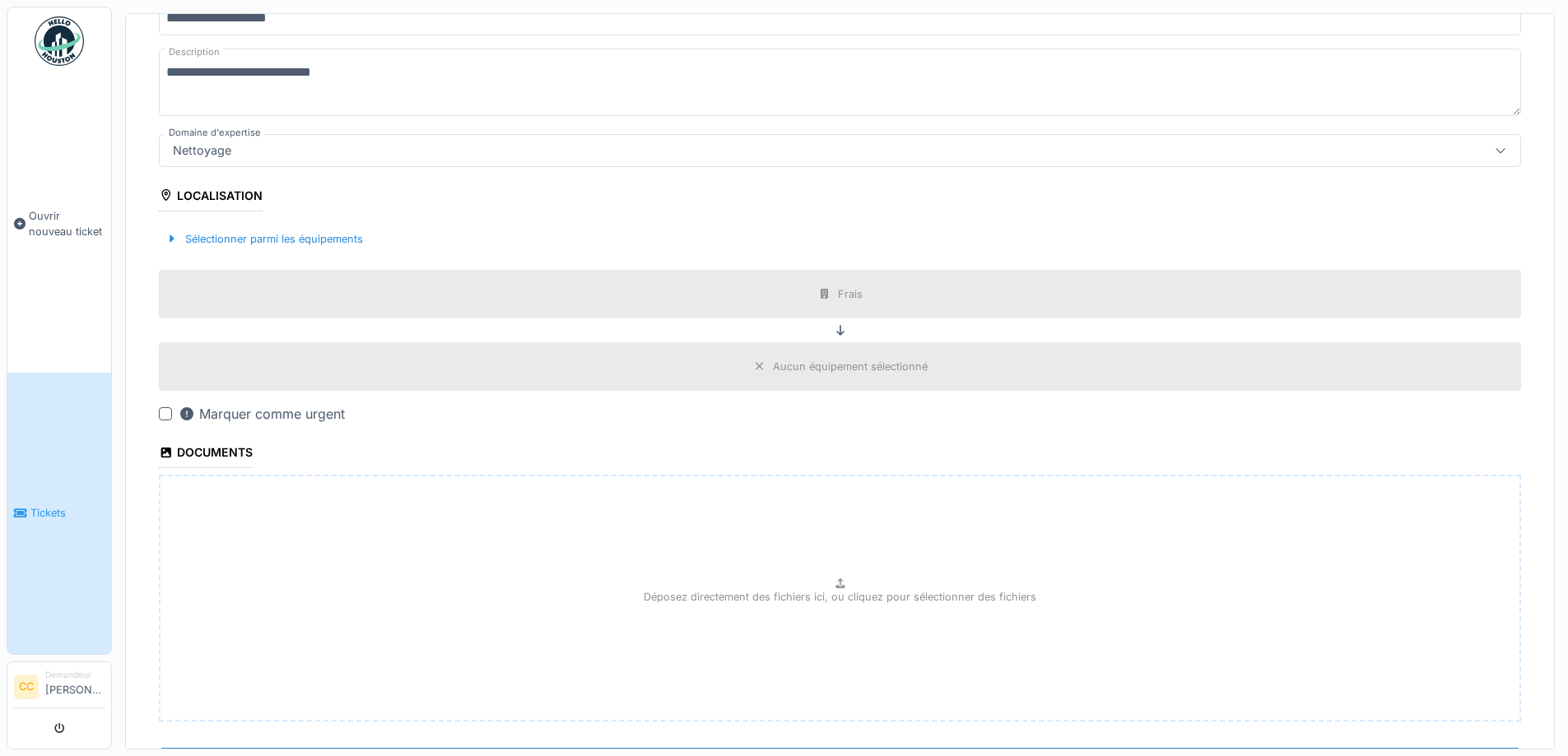
click at [821, 361] on div "Aucun équipement sélectionné" at bounding box center [850, 366] width 155 height 15
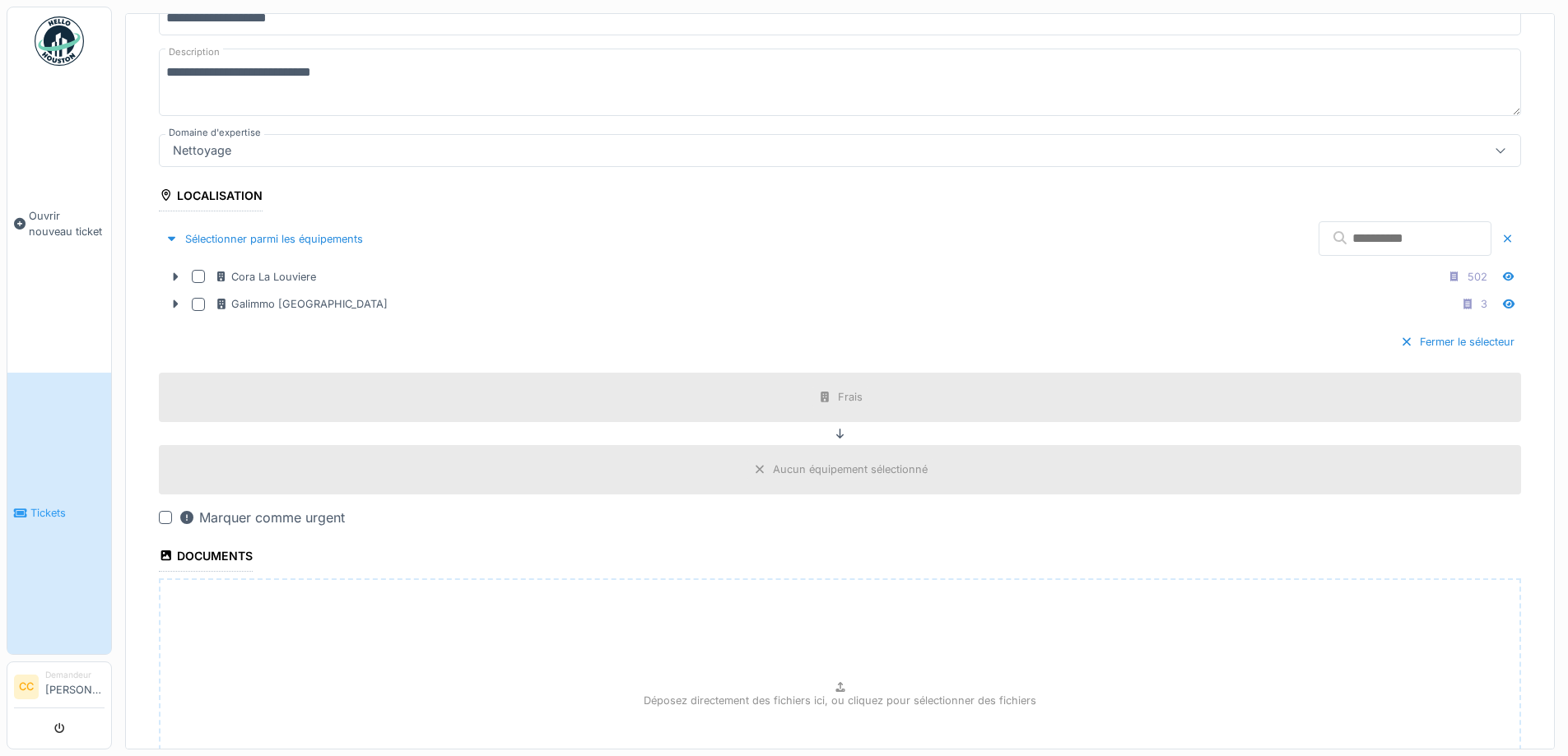
click at [802, 462] on div "Aucun équipement sélectionné" at bounding box center [850, 469] width 155 height 15
click at [799, 462] on div "Aucun équipement sélectionné" at bounding box center [850, 469] width 155 height 15
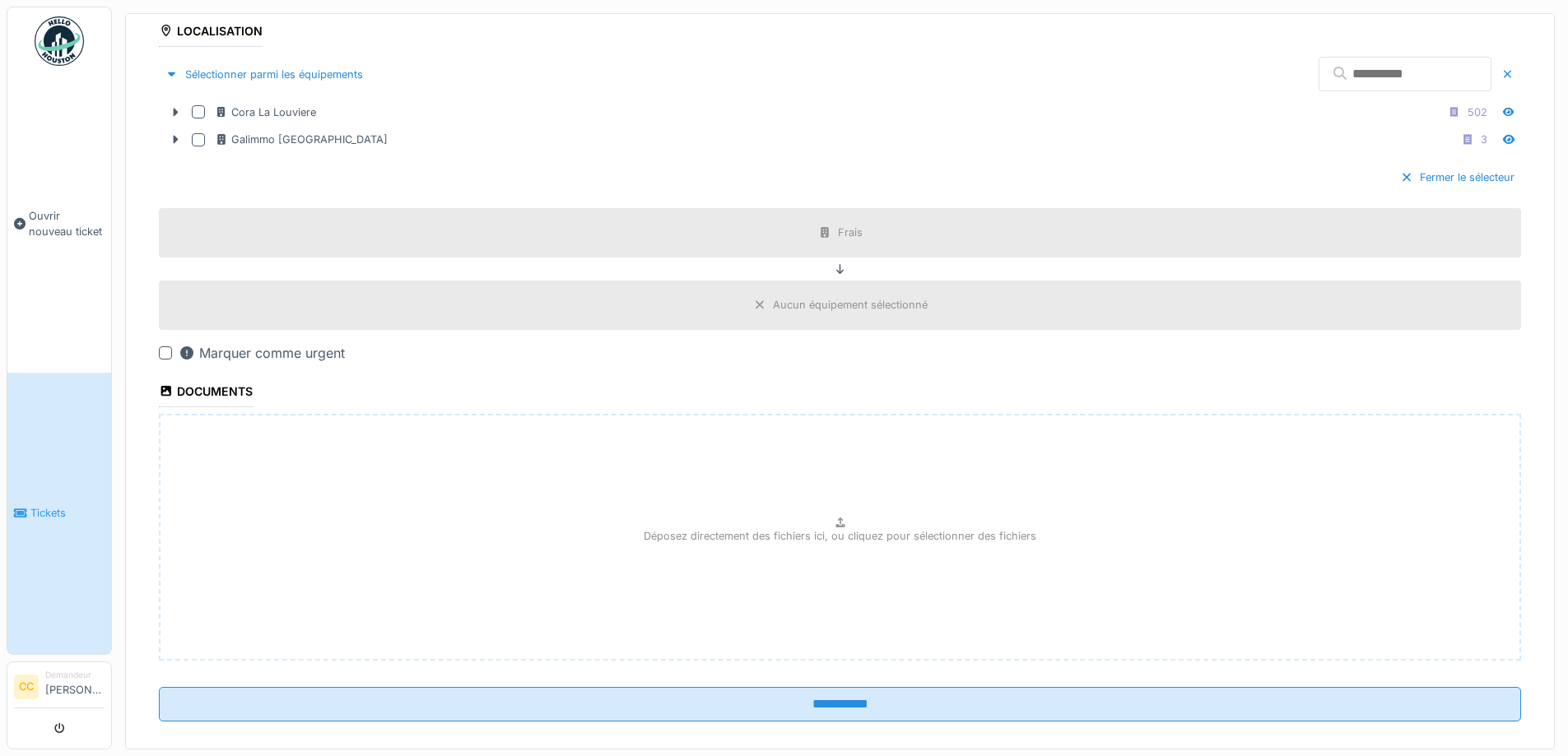
scroll to position [430, 0]
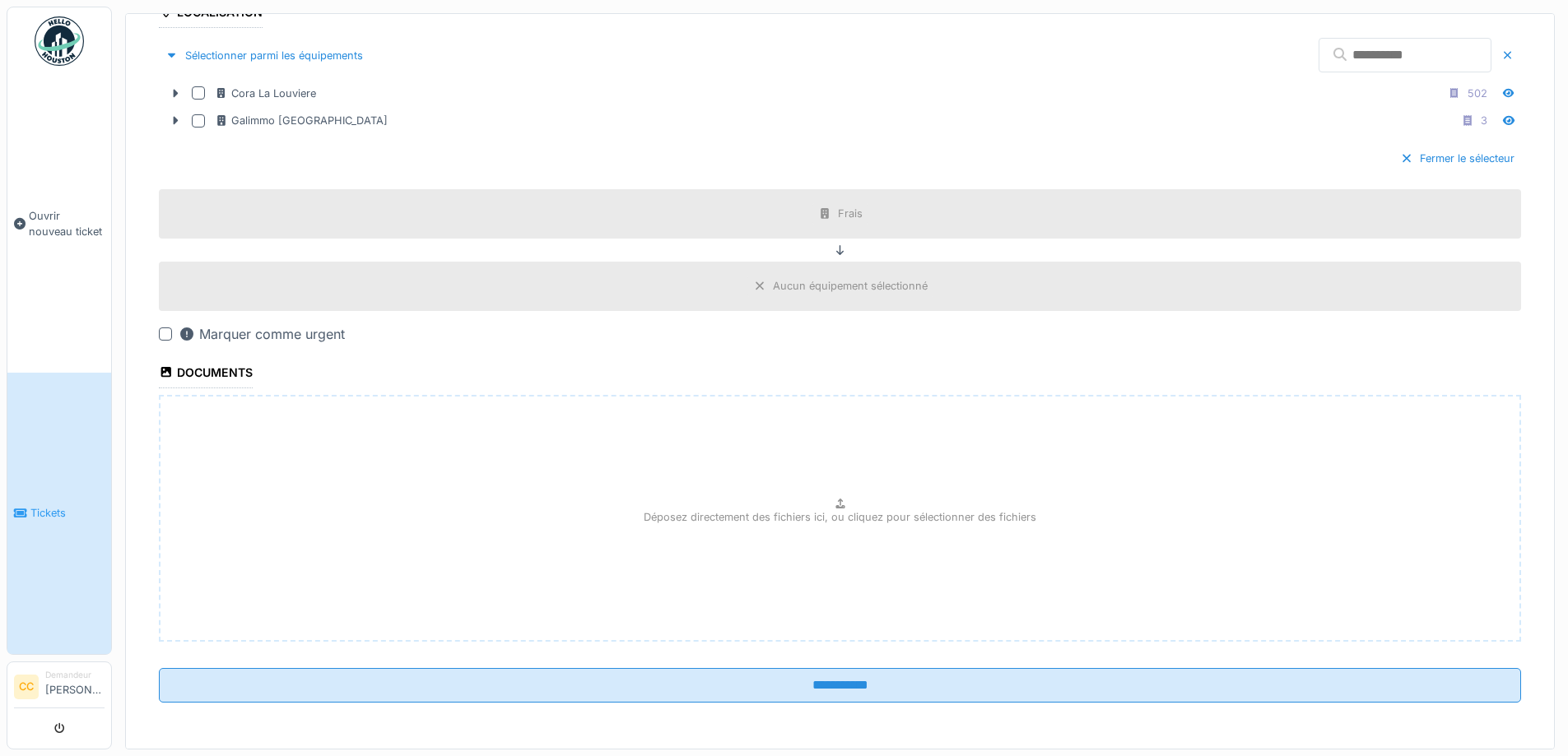
click at [829, 498] on div "Déposez directement des fichiers ici, ou cliquez pour sélectionner des fichiers" at bounding box center [840, 518] width 1363 height 247
type input "**********"
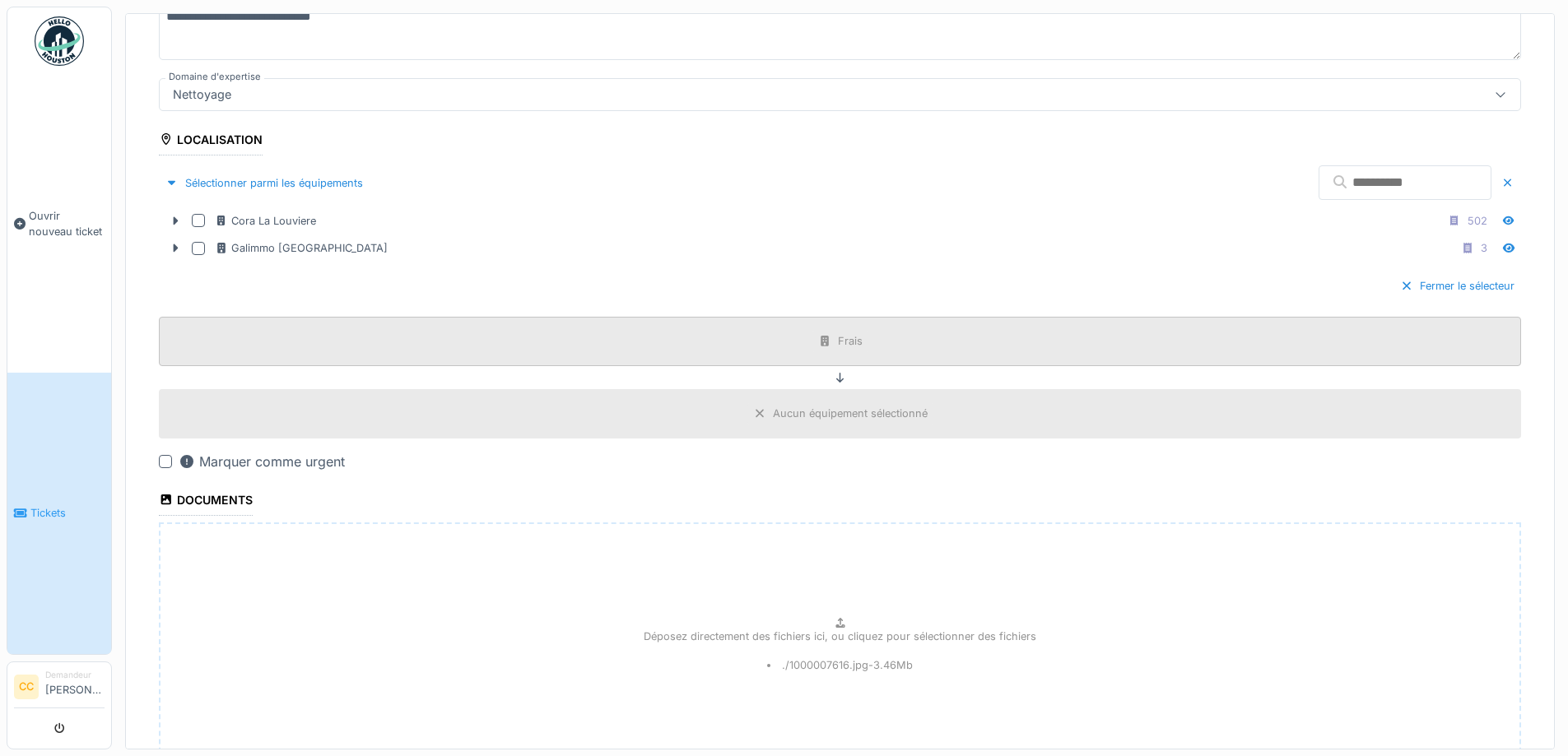
scroll to position [550, 0]
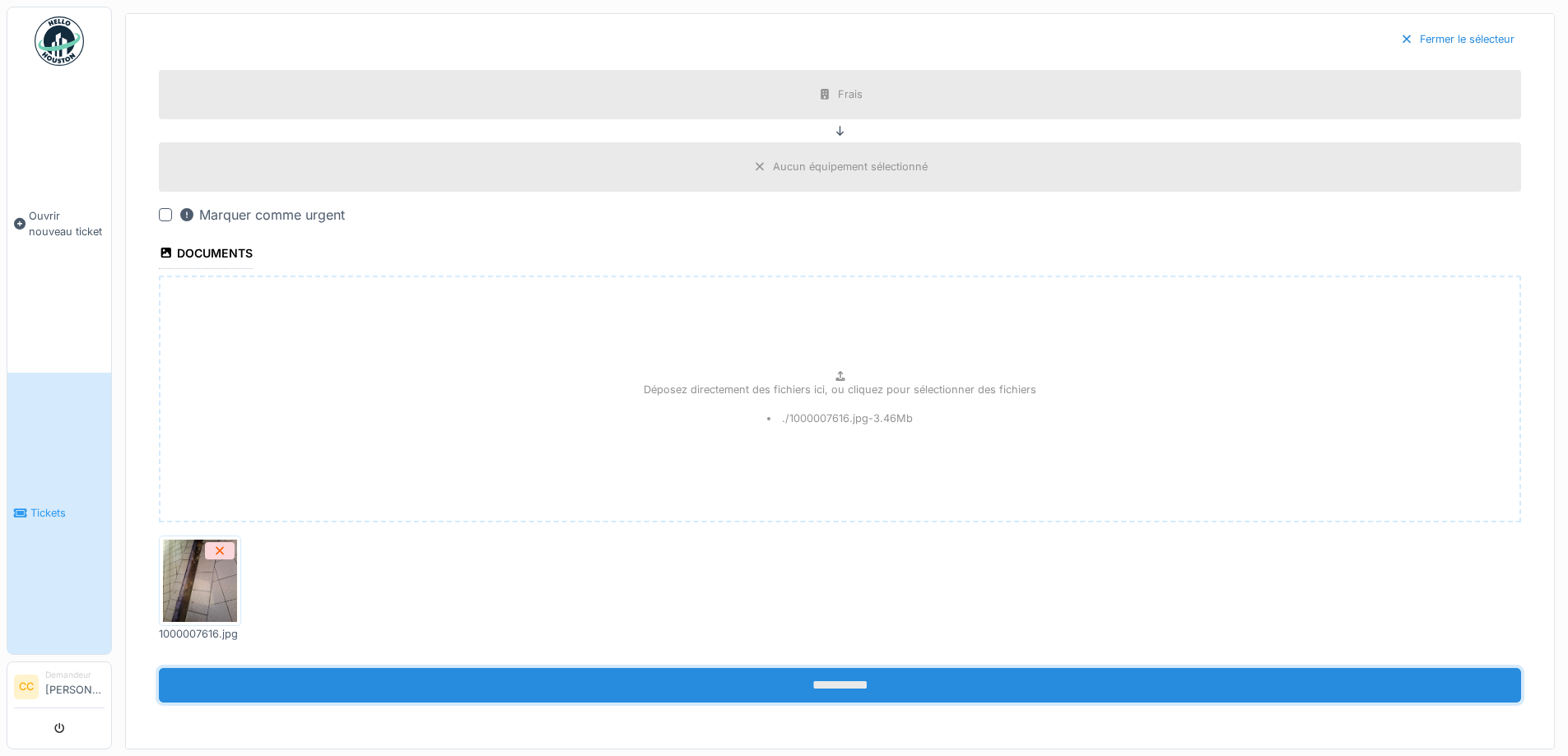
click at [839, 680] on input "**********" at bounding box center [840, 685] width 1363 height 35
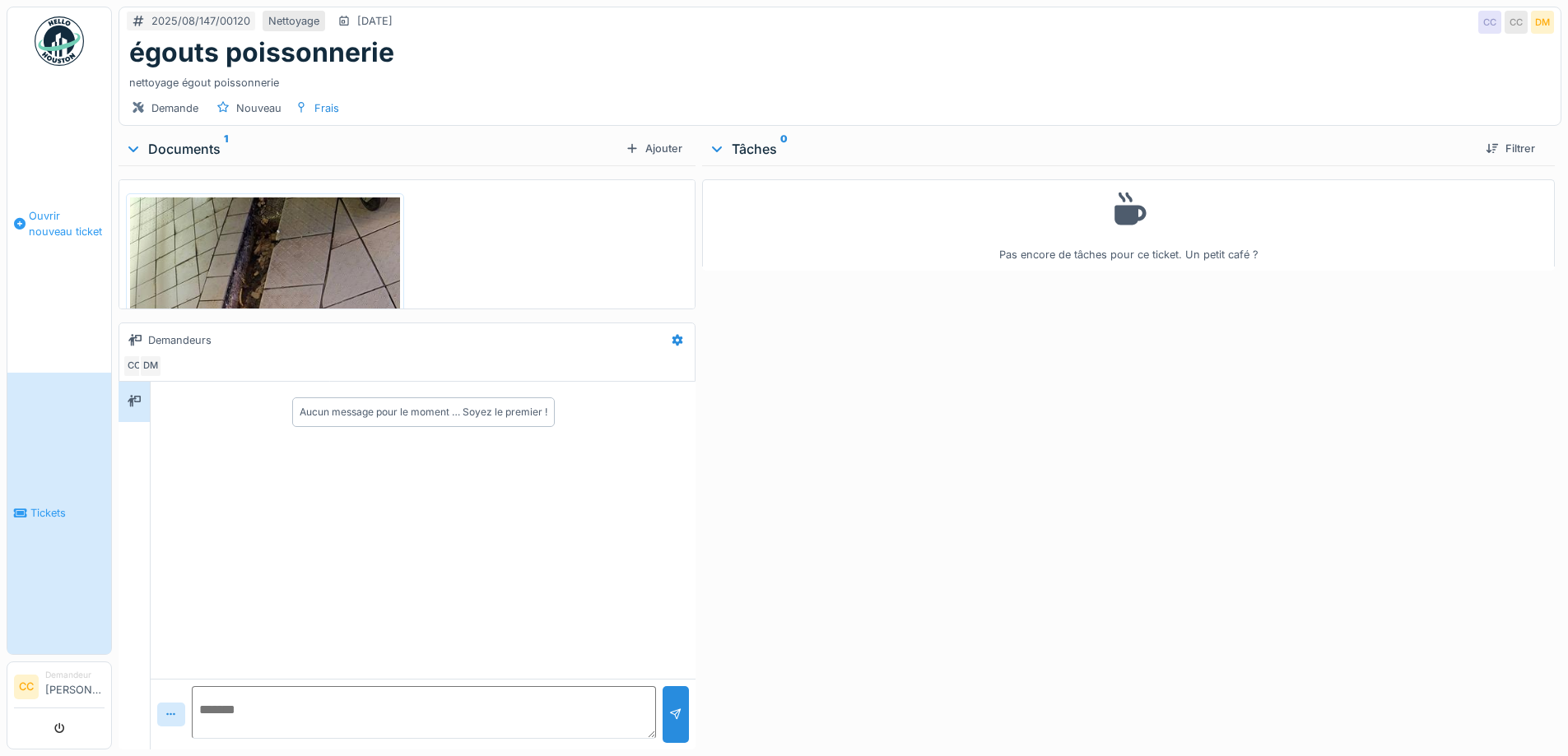
click at [52, 226] on span "Ouvrir nouveau ticket" at bounding box center [66, 223] width 75 height 31
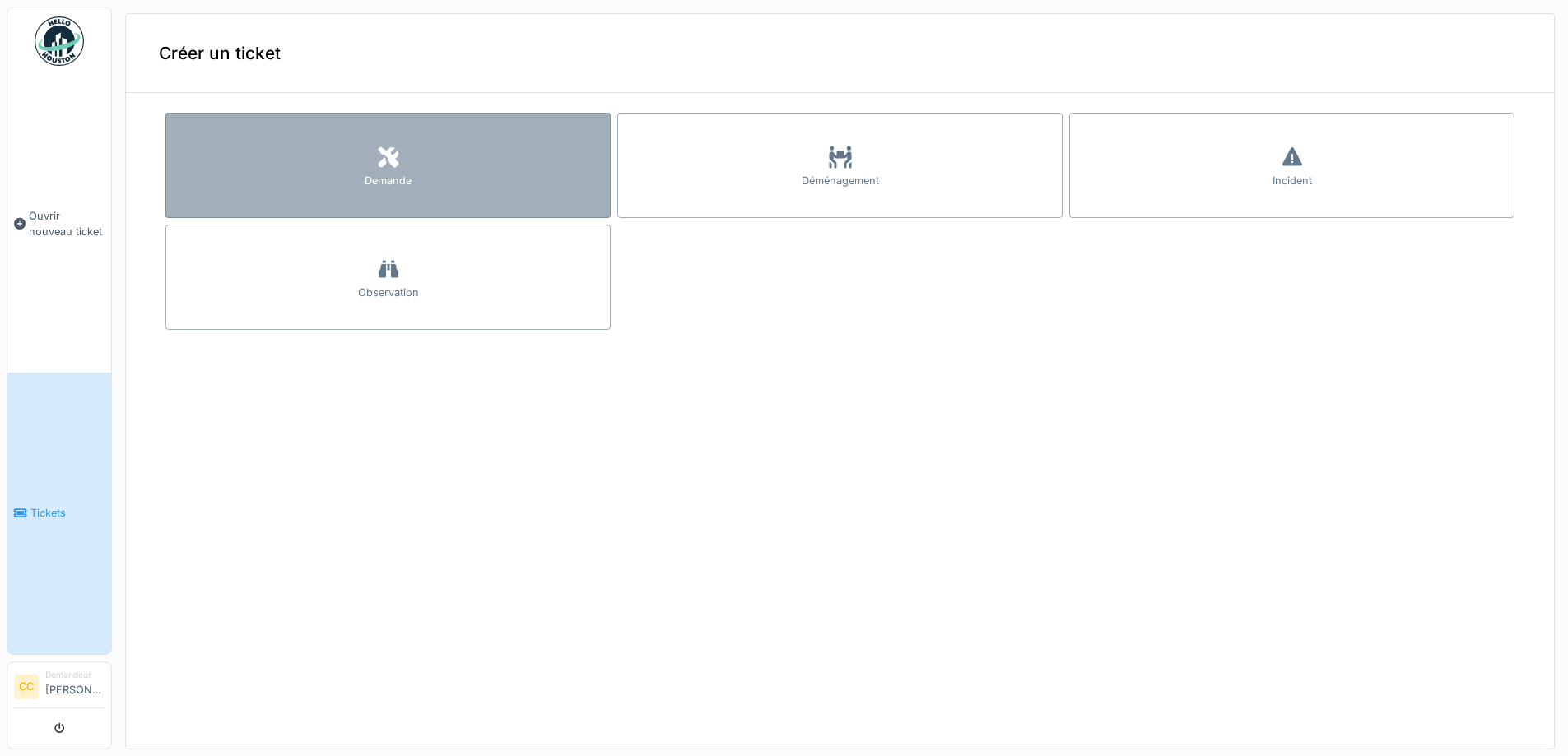
click at [382, 167] on div at bounding box center [388, 158] width 25 height 30
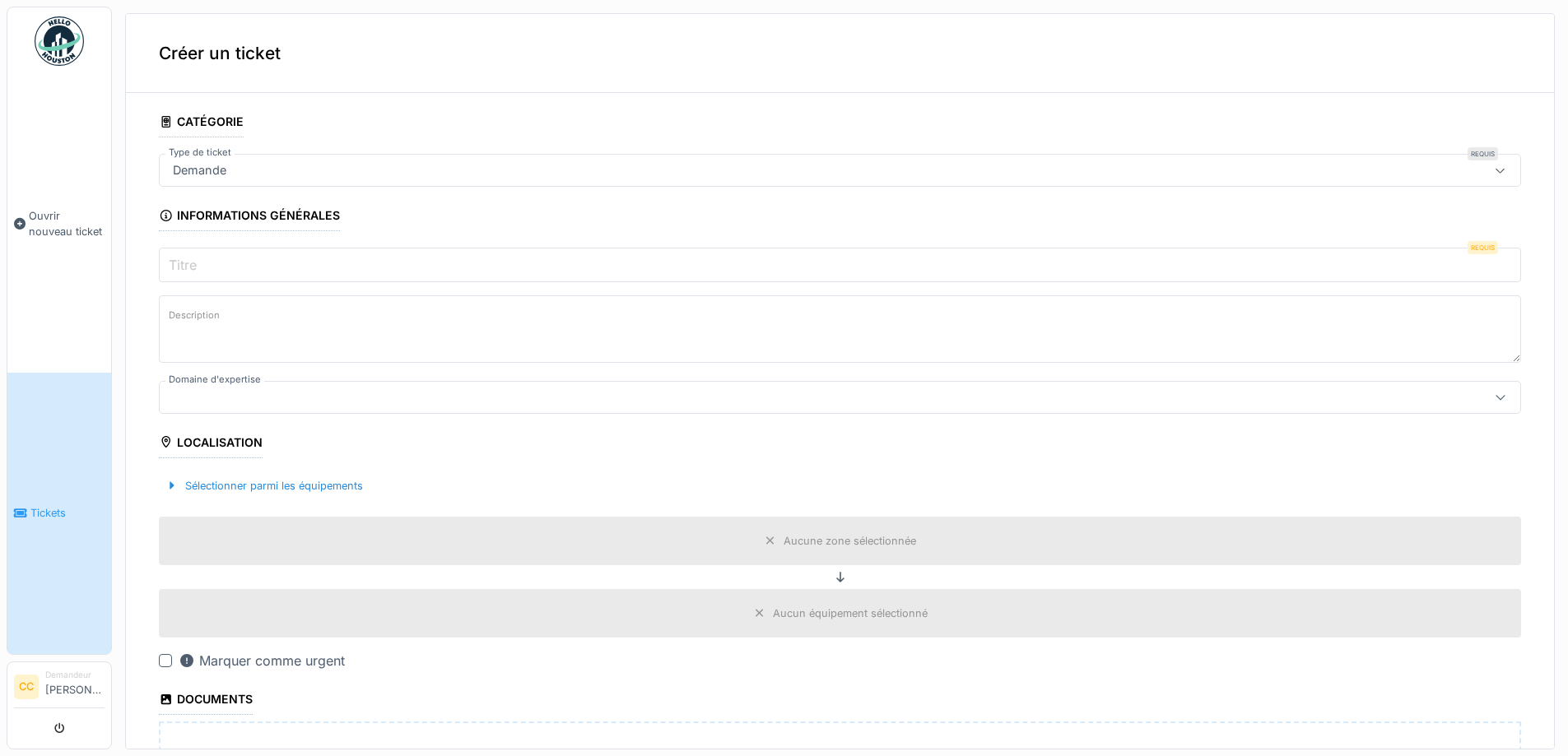
click at [306, 271] on input "Titre" at bounding box center [840, 265] width 1363 height 35
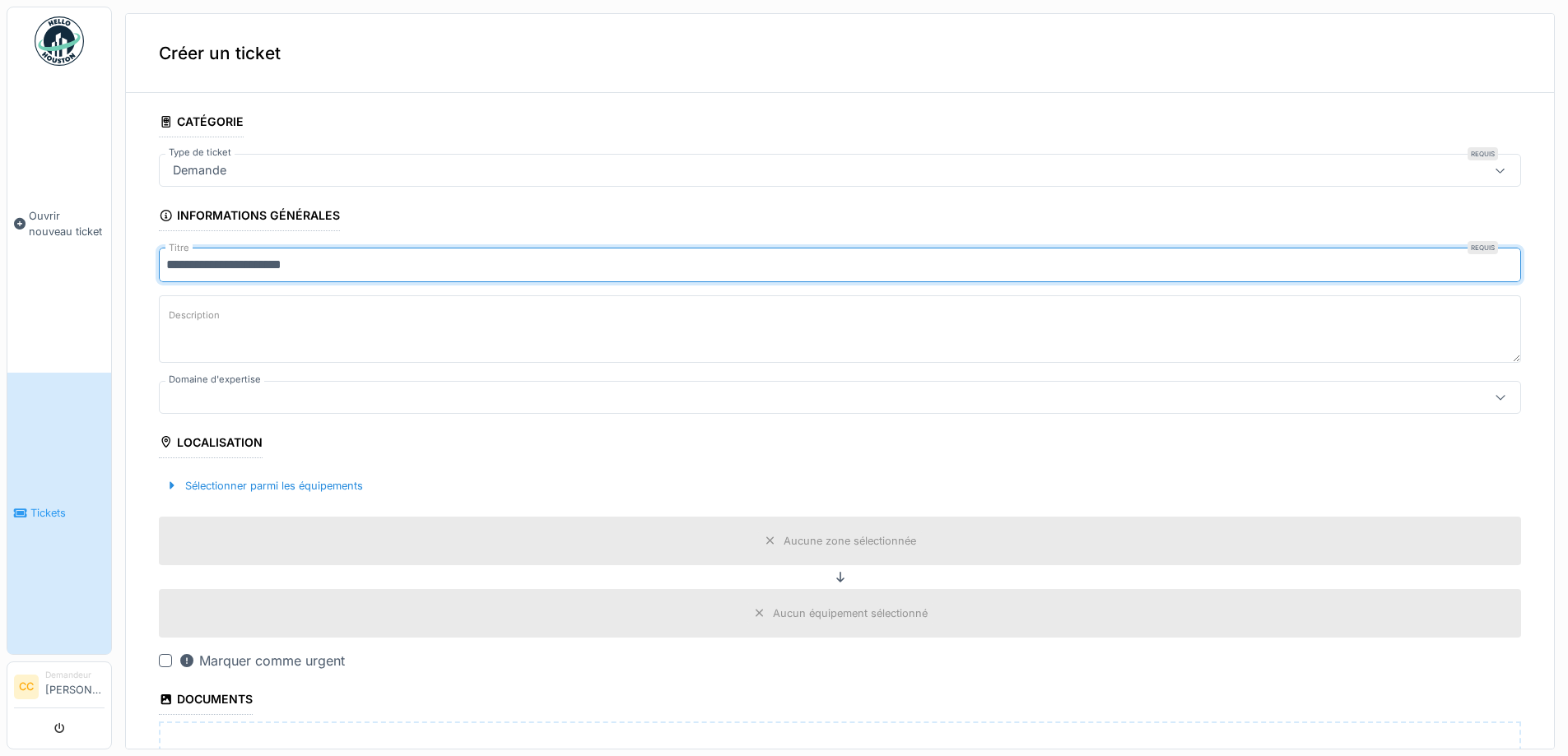
type input "**********"
click at [251, 320] on textarea "Description" at bounding box center [840, 328] width 1363 height 67
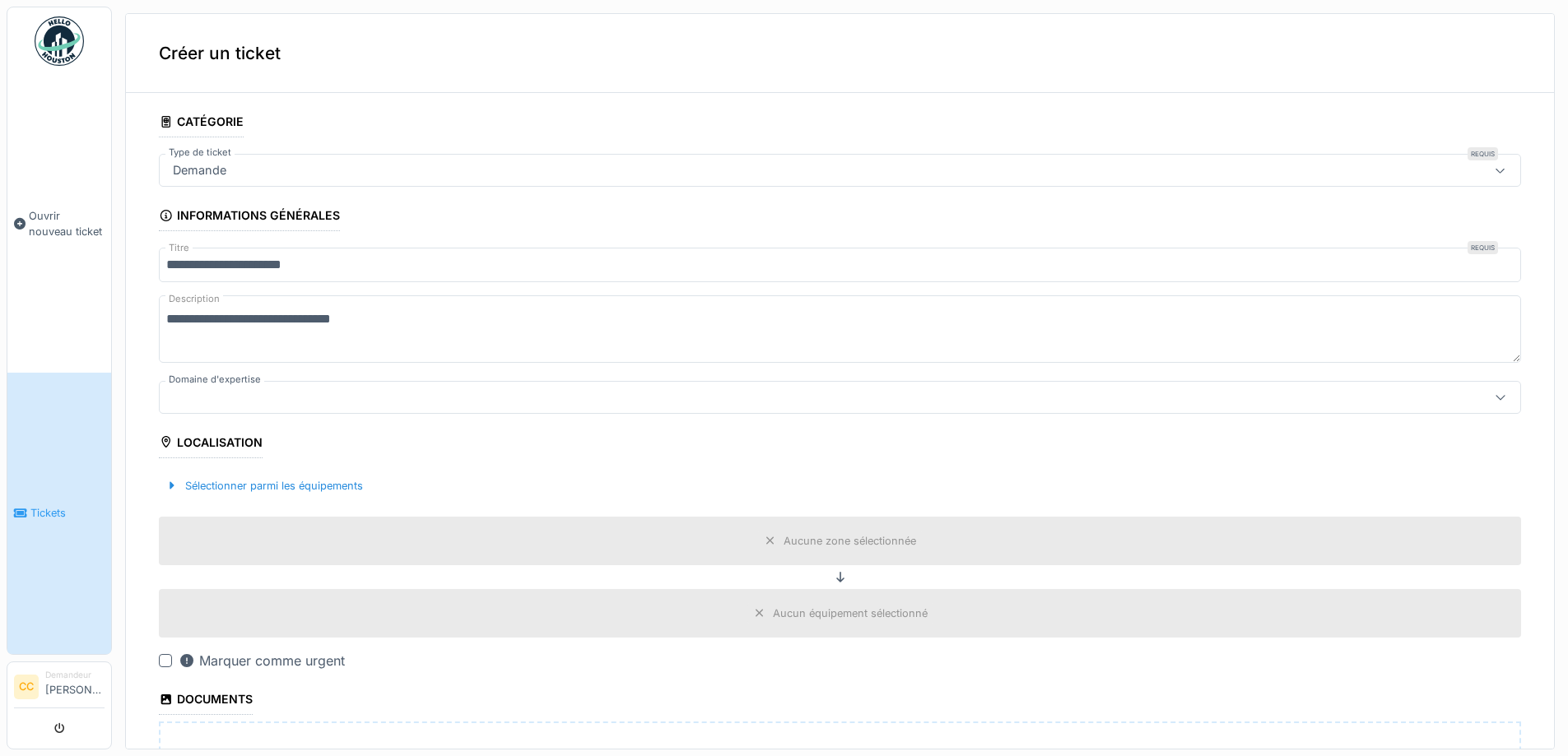
drag, startPoint x: 261, startPoint y: 314, endPoint x: 322, endPoint y: 348, distance: 69.8
click at [261, 315] on textarea "**********" at bounding box center [840, 328] width 1363 height 67
type textarea "**********"
click at [1481, 388] on div at bounding box center [1501, 397] width 39 height 31
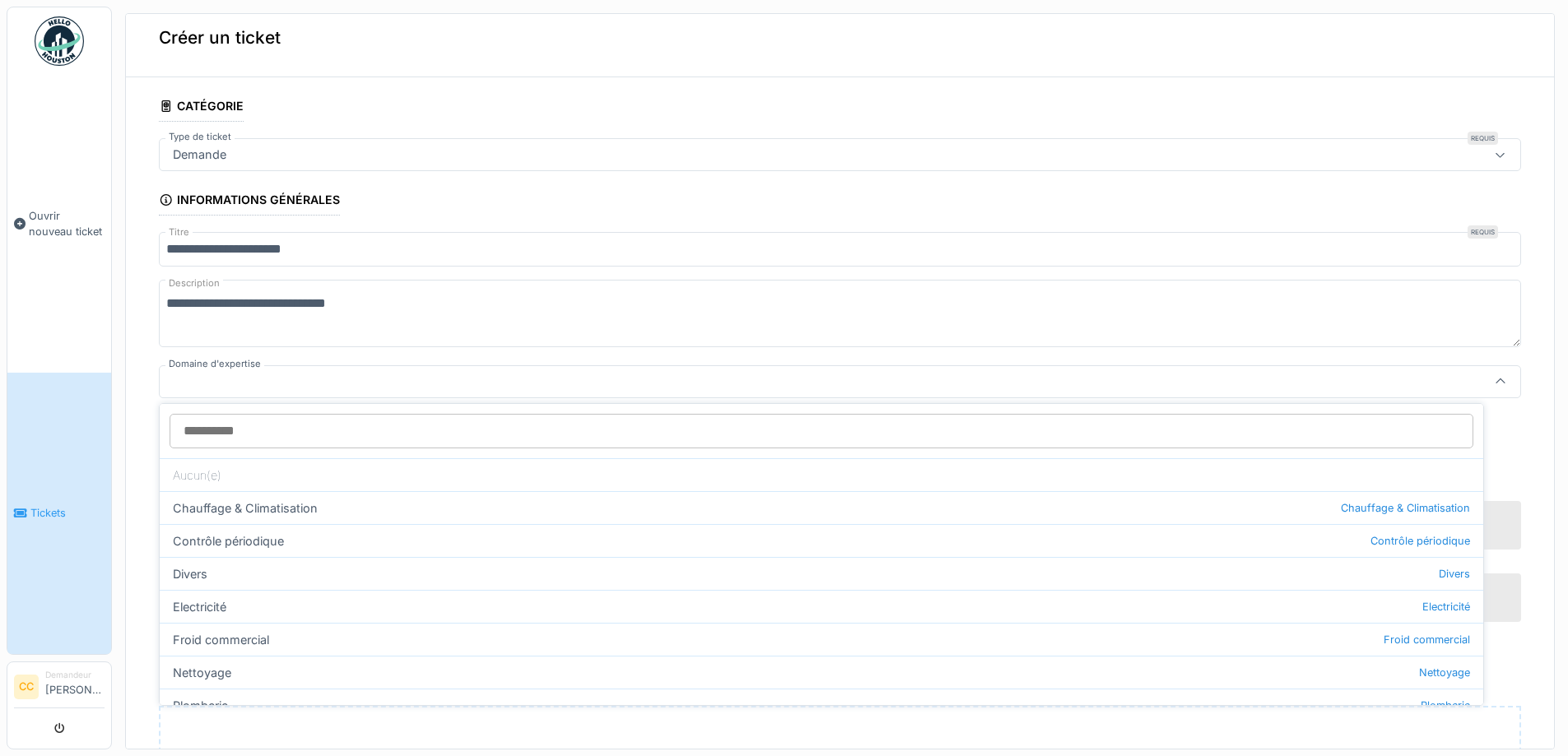
click at [203, 562] on div "Divers Divers" at bounding box center [822, 573] width 1324 height 33
type input "***"
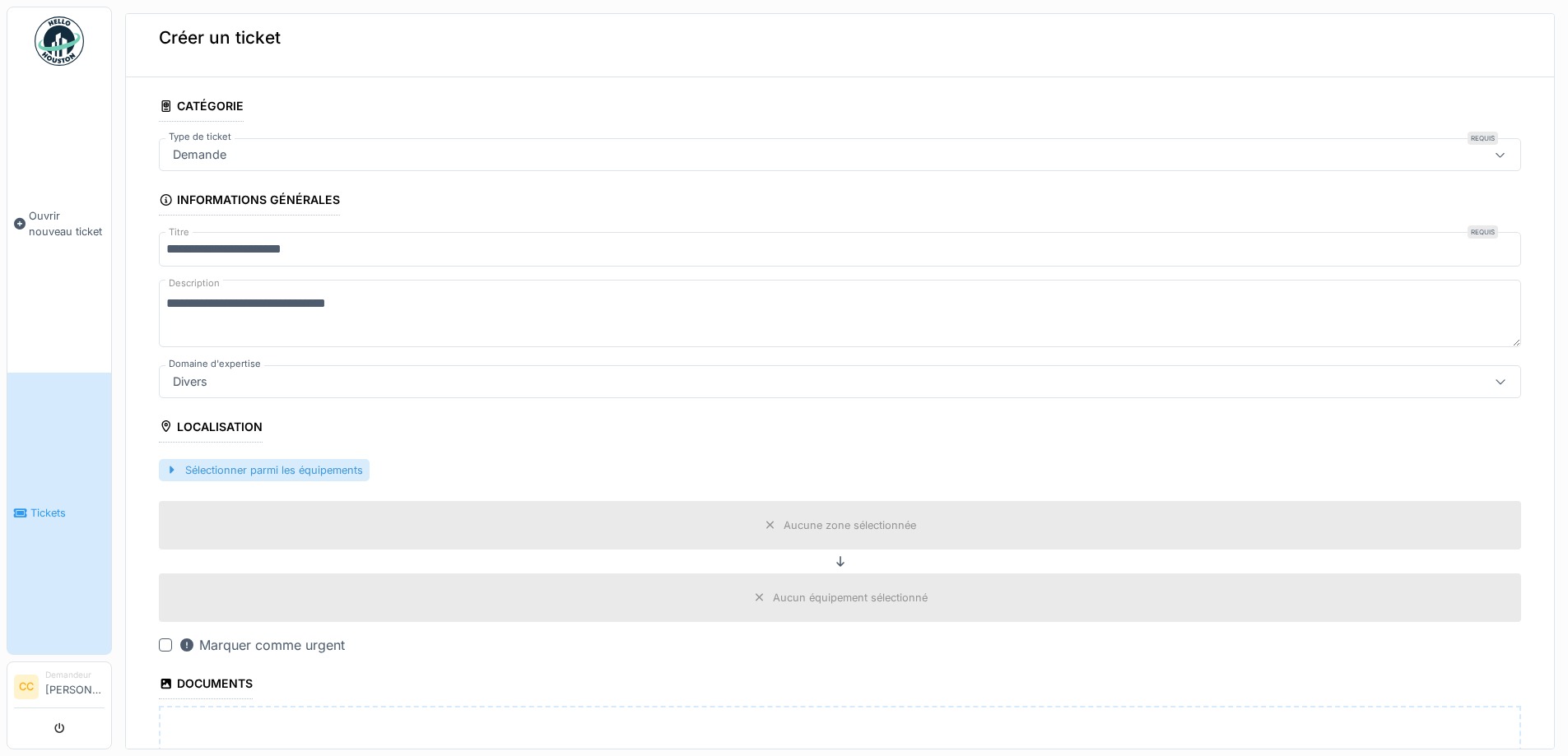
click at [238, 464] on div "Sélectionner parmi les équipements" at bounding box center [264, 470] width 211 height 22
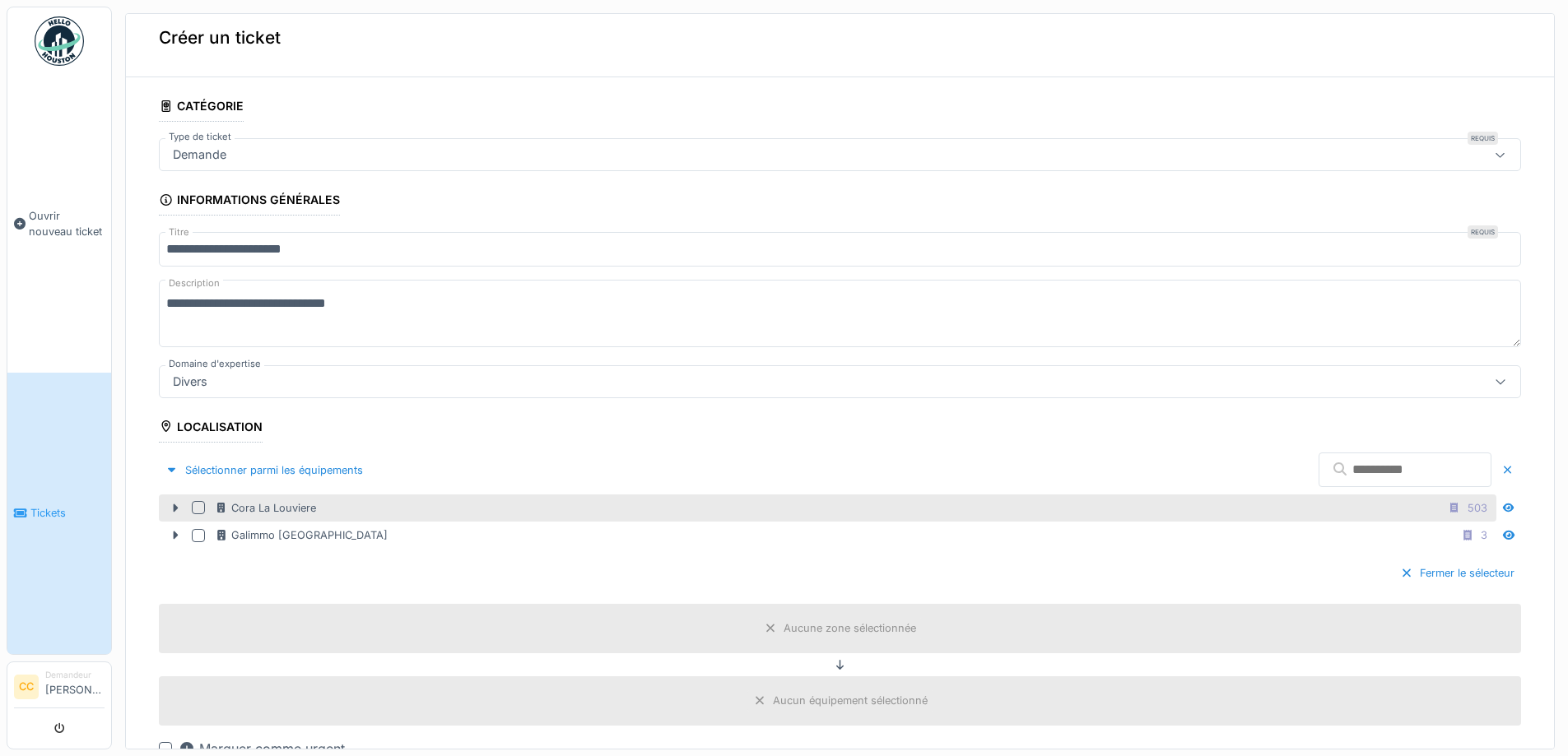
click at [197, 502] on div at bounding box center [198, 508] width 13 height 13
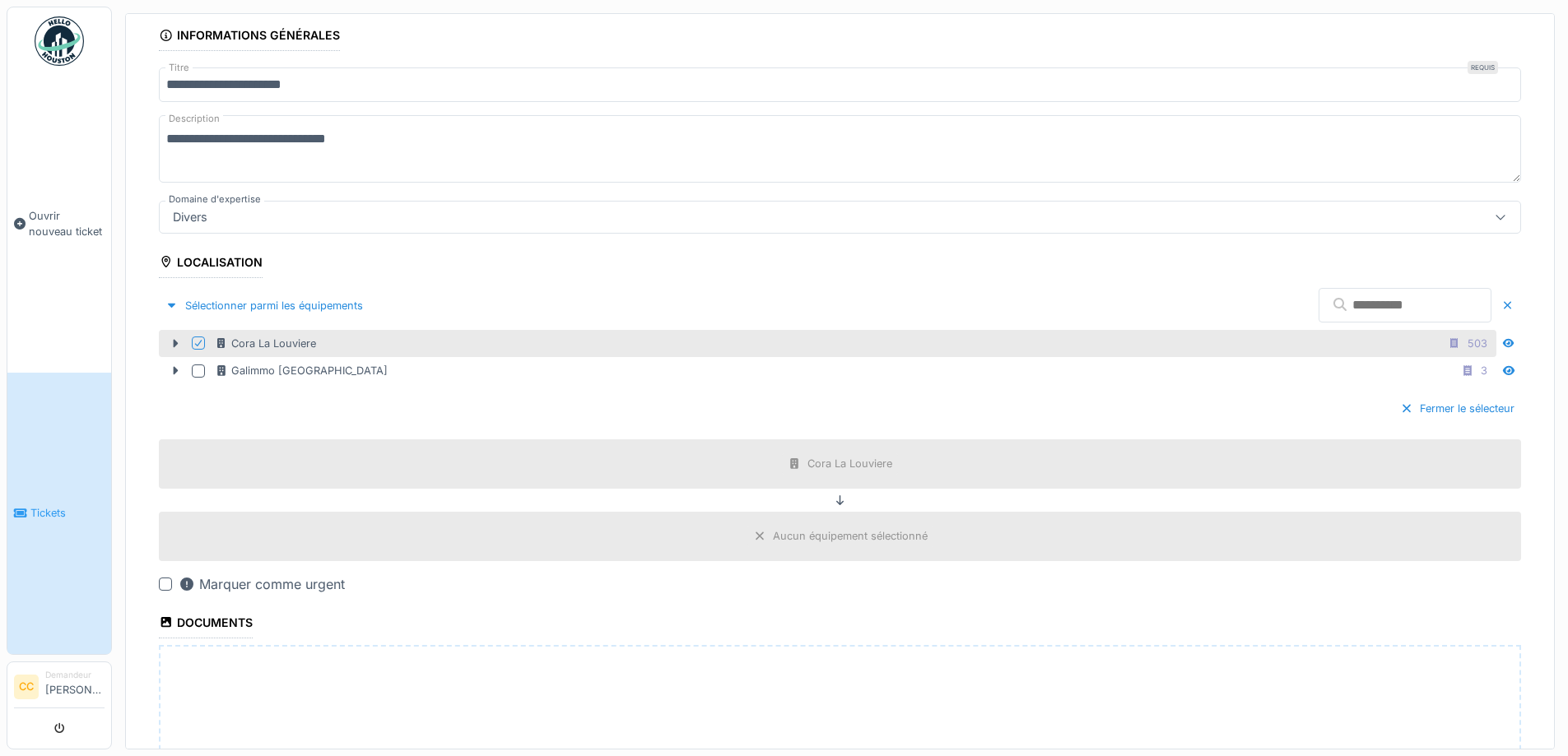
scroll to position [427, 0]
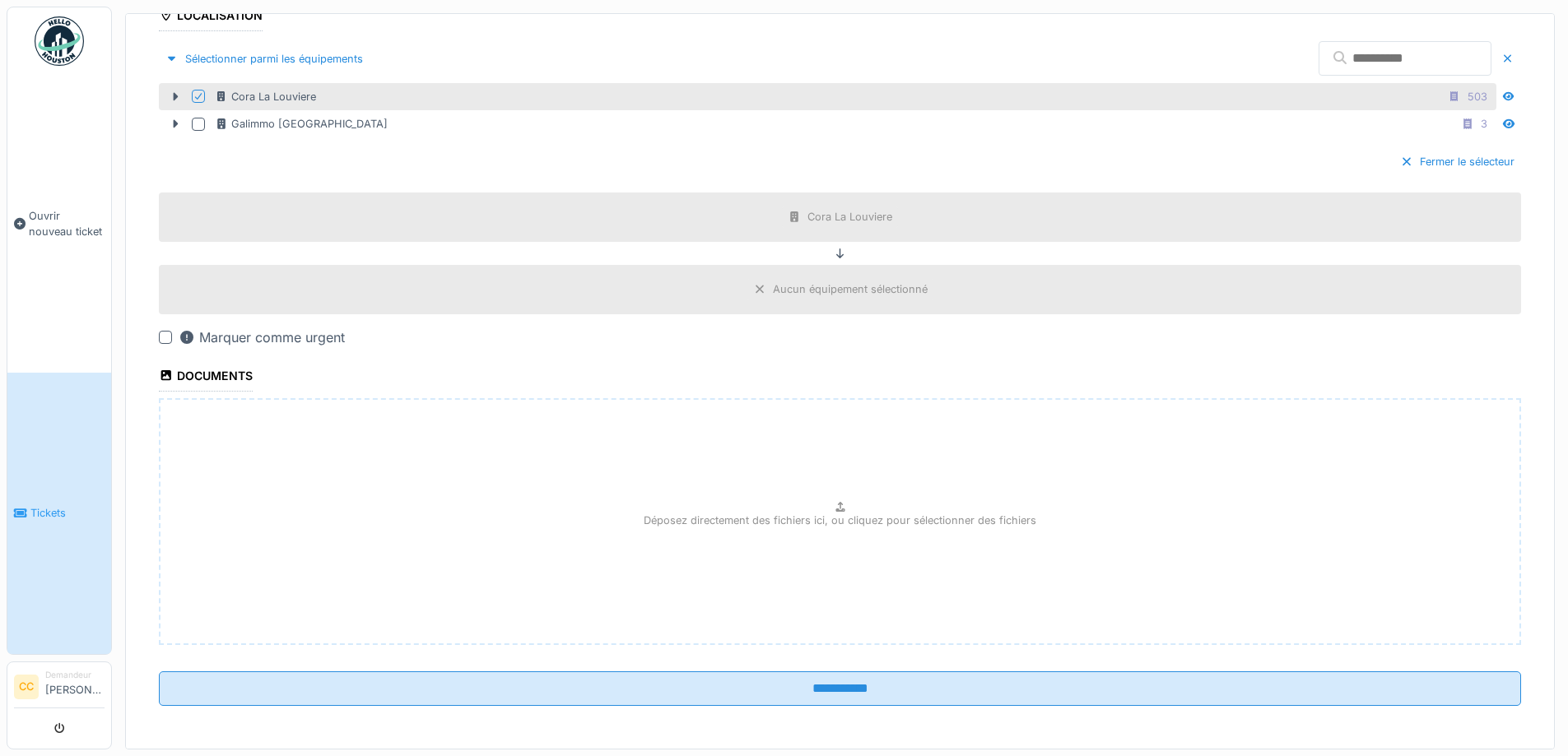
click at [170, 327] on div "Marquer comme urgent" at bounding box center [840, 337] width 1363 height 20
click at [164, 336] on div at bounding box center [165, 337] width 13 height 13
click at [252, 456] on div "Déposez directement des fichiers ici, ou cliquez pour sélectionner des fichiers" at bounding box center [840, 521] width 1363 height 247
type input "**********"
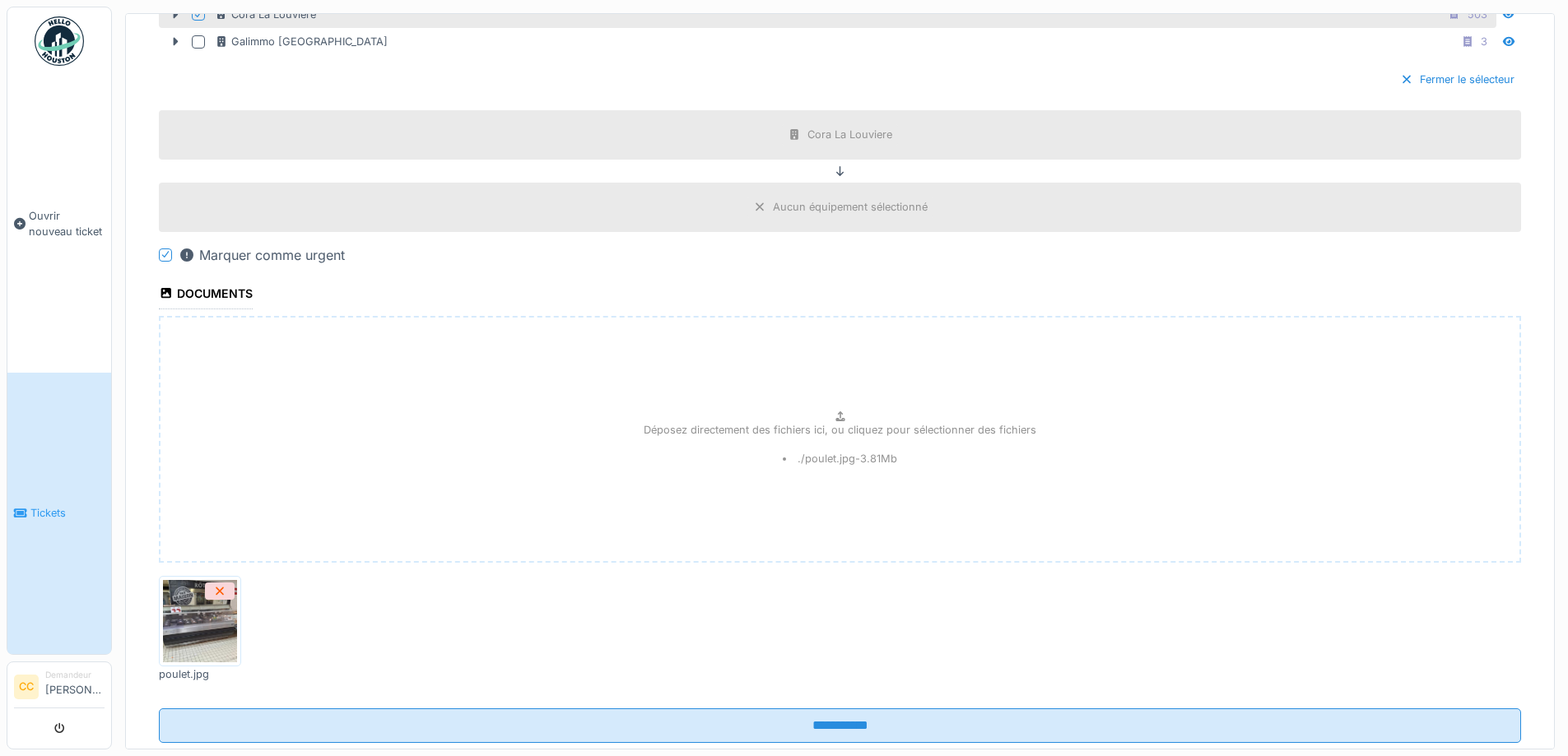
scroll to position [550, 0]
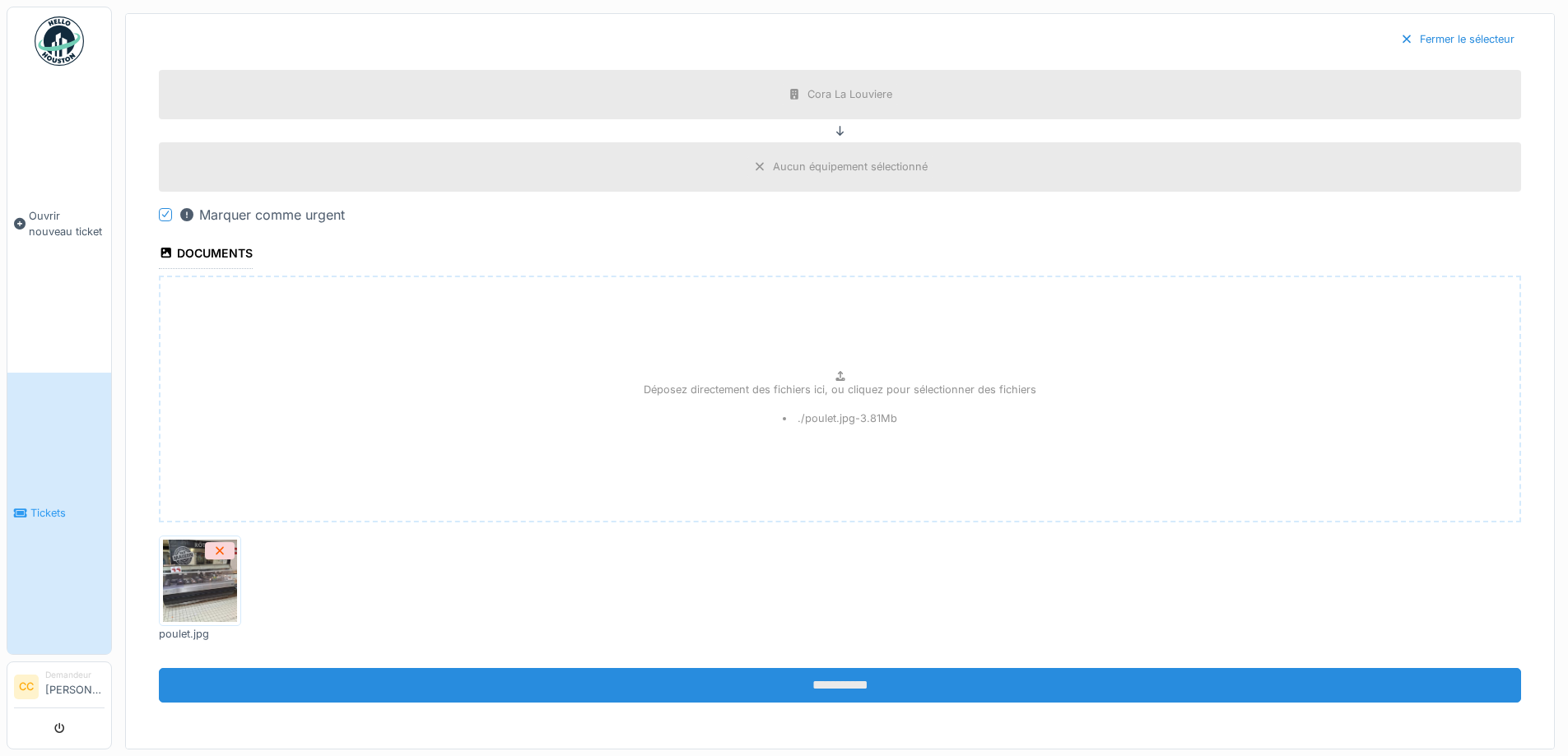
click at [790, 686] on input "**********" at bounding box center [840, 685] width 1363 height 35
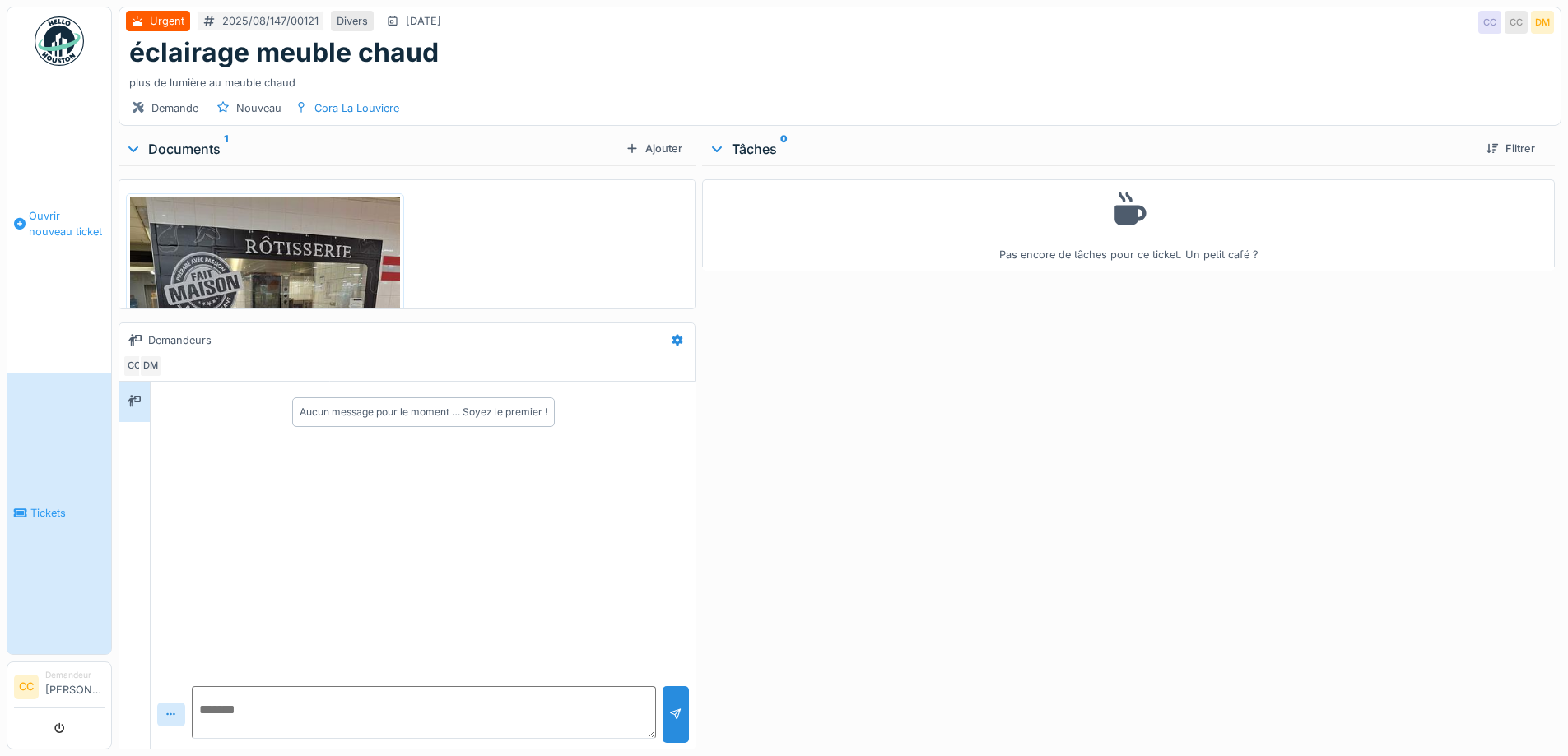
click at [51, 214] on span "Ouvrir nouveau ticket" at bounding box center [66, 223] width 75 height 31
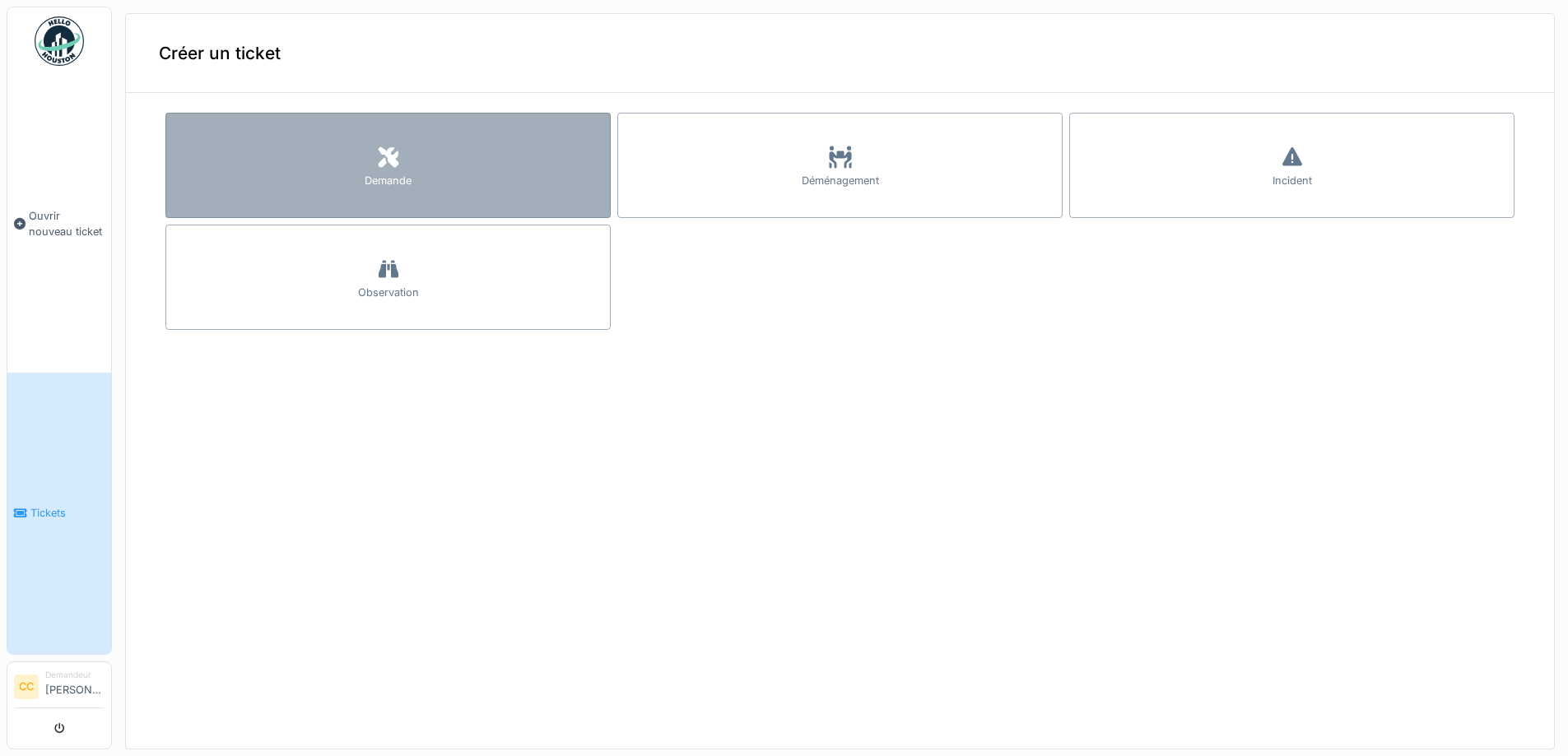
click at [369, 152] on div "Demande" at bounding box center [388, 165] width 446 height 105
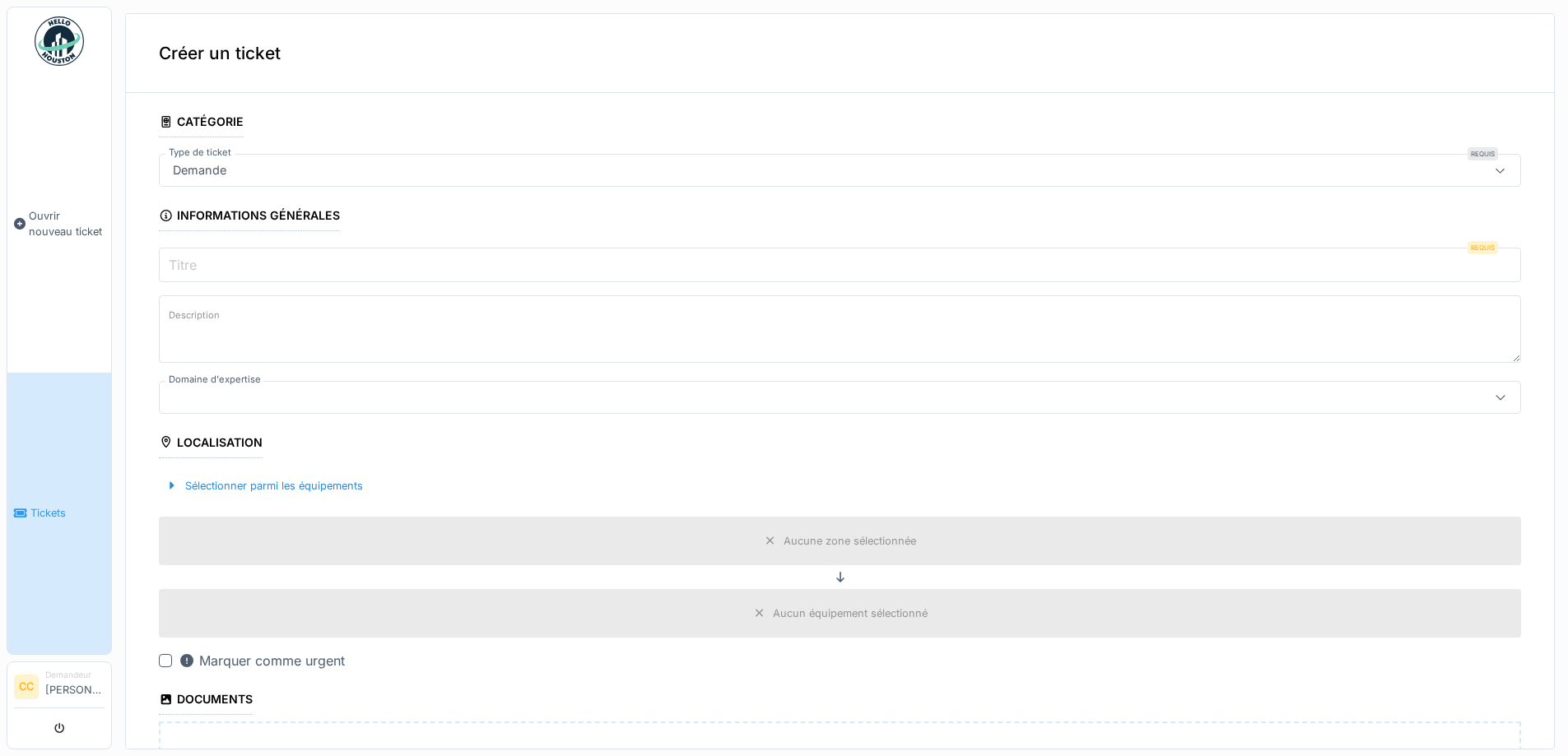
click at [214, 269] on input "Titre" at bounding box center [840, 265] width 1363 height 35
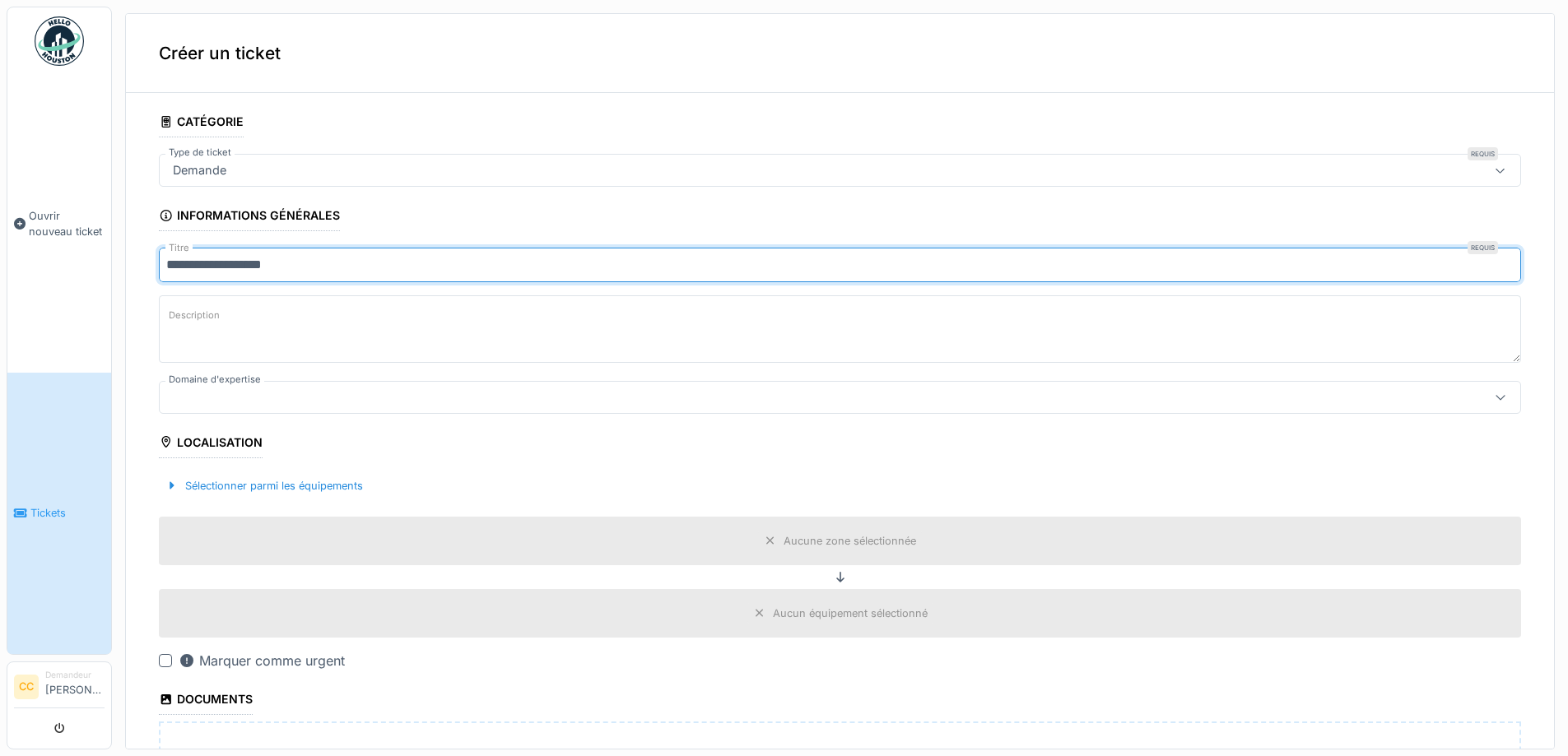
type input "**********"
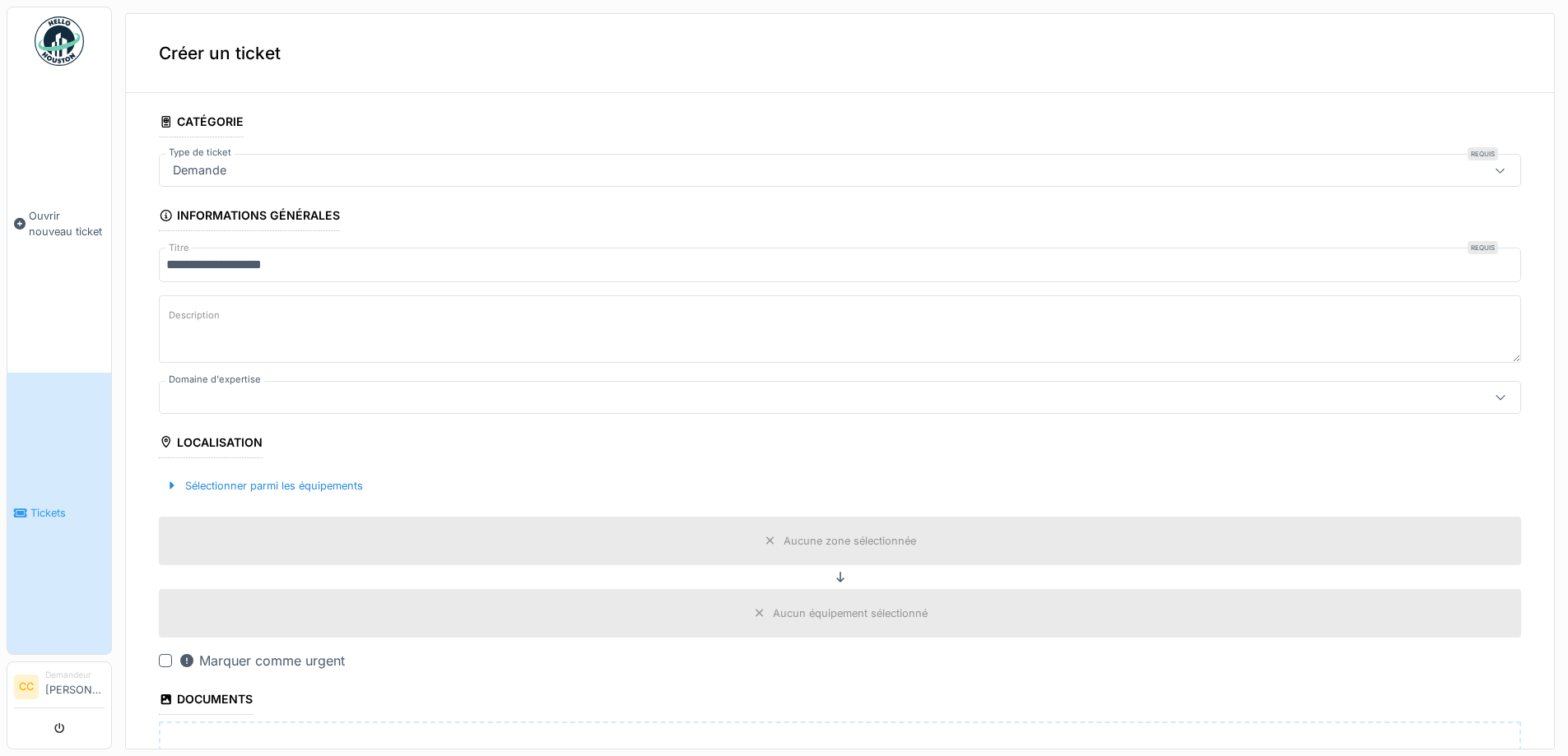
click at [248, 313] on textarea "Description" at bounding box center [840, 328] width 1363 height 67
type textarea "**********"
click at [1496, 397] on icon at bounding box center [1501, 398] width 9 height 5
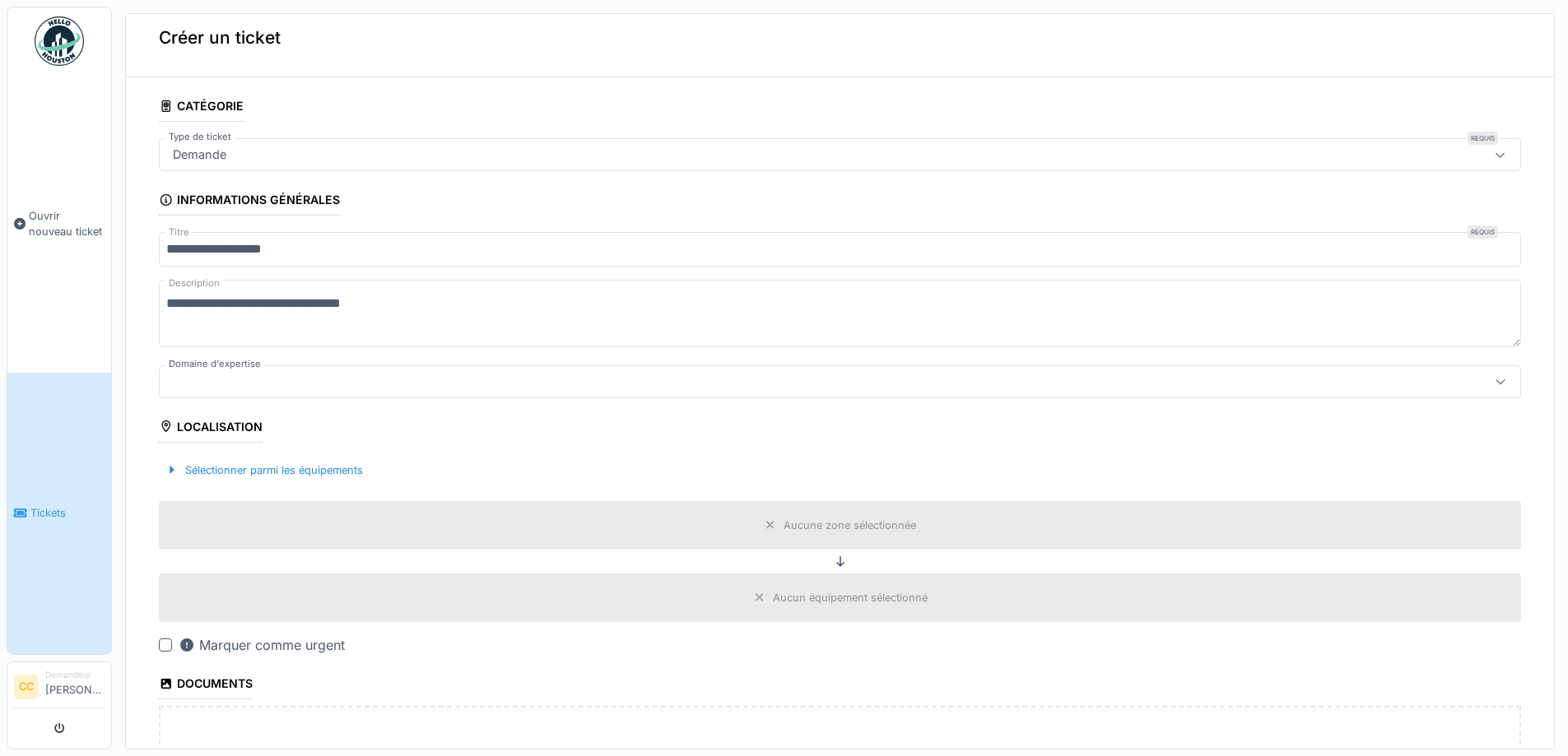
scroll to position [4, 0]
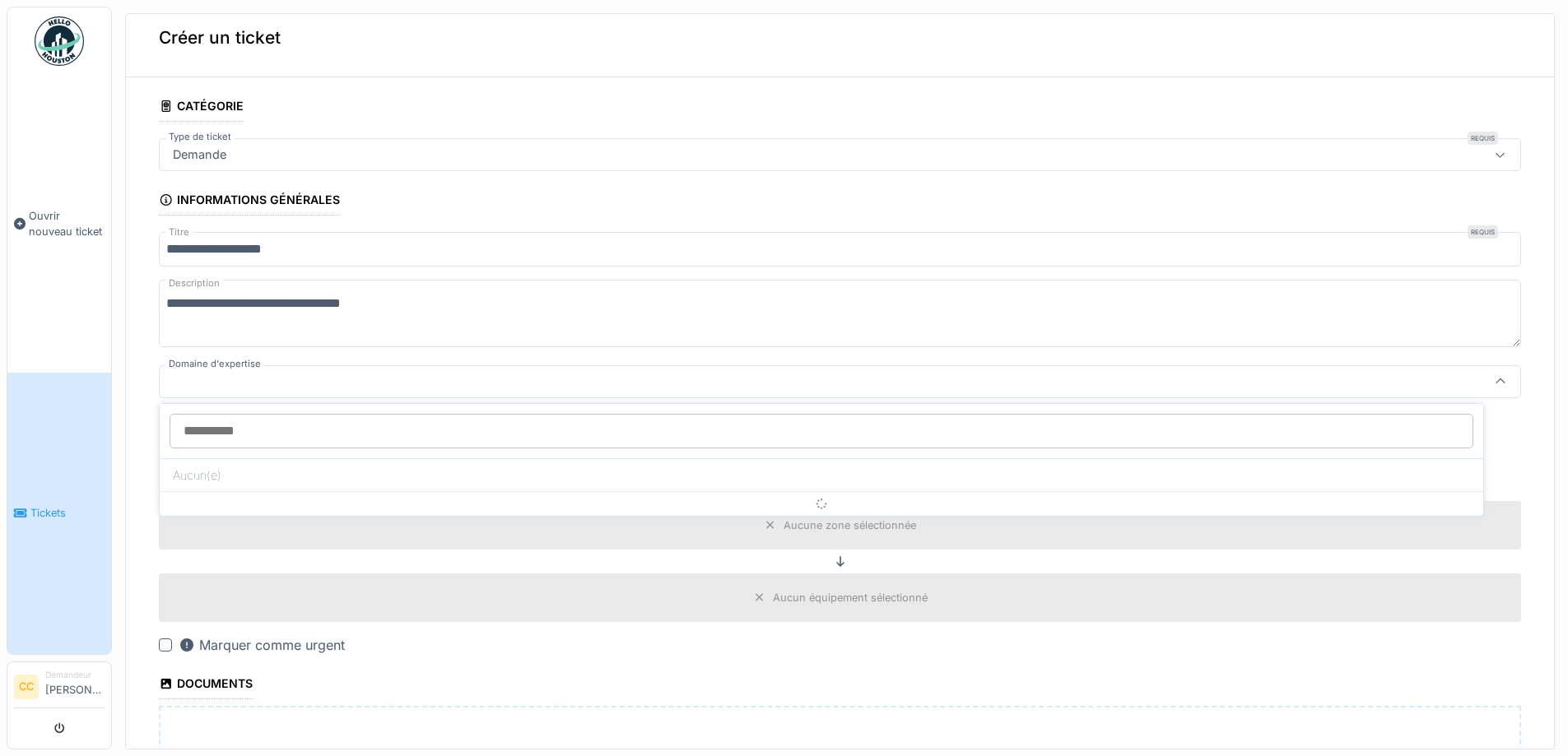
click at [244, 431] on input "Domaine d'expertise" at bounding box center [822, 431] width 1304 height 35
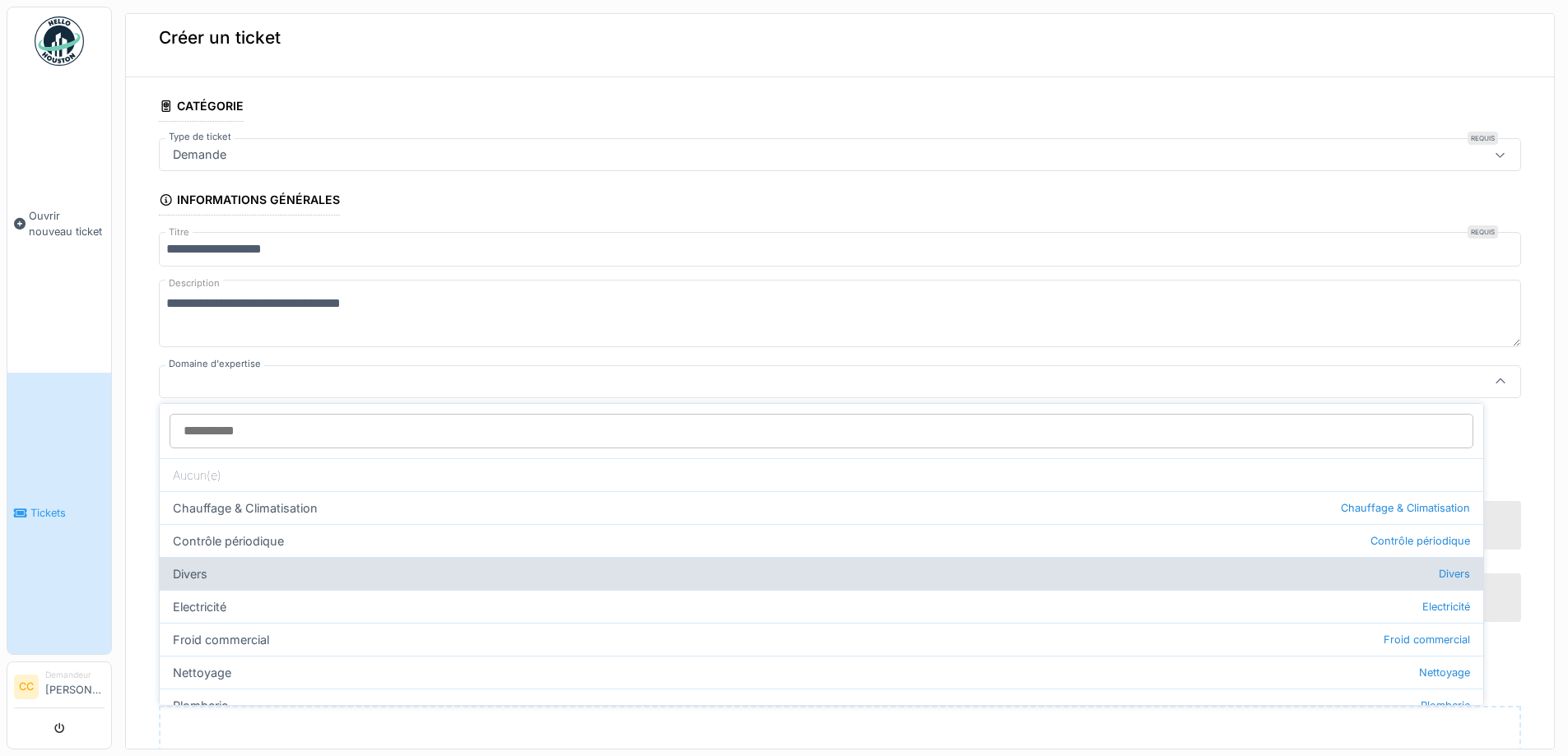
scroll to position [83, 0]
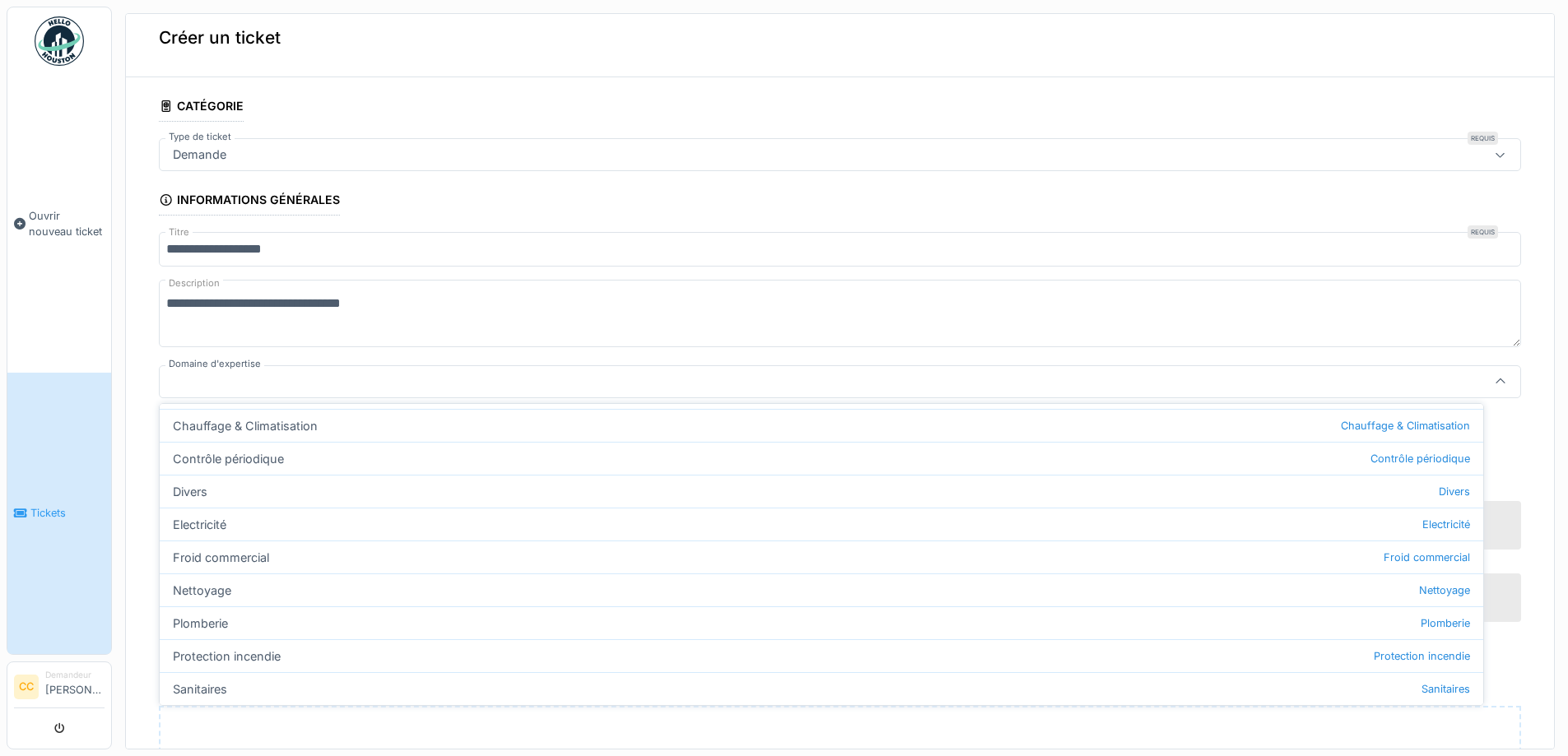
click at [196, 490] on div "Divers Divers" at bounding box center [822, 491] width 1324 height 33
type input "***"
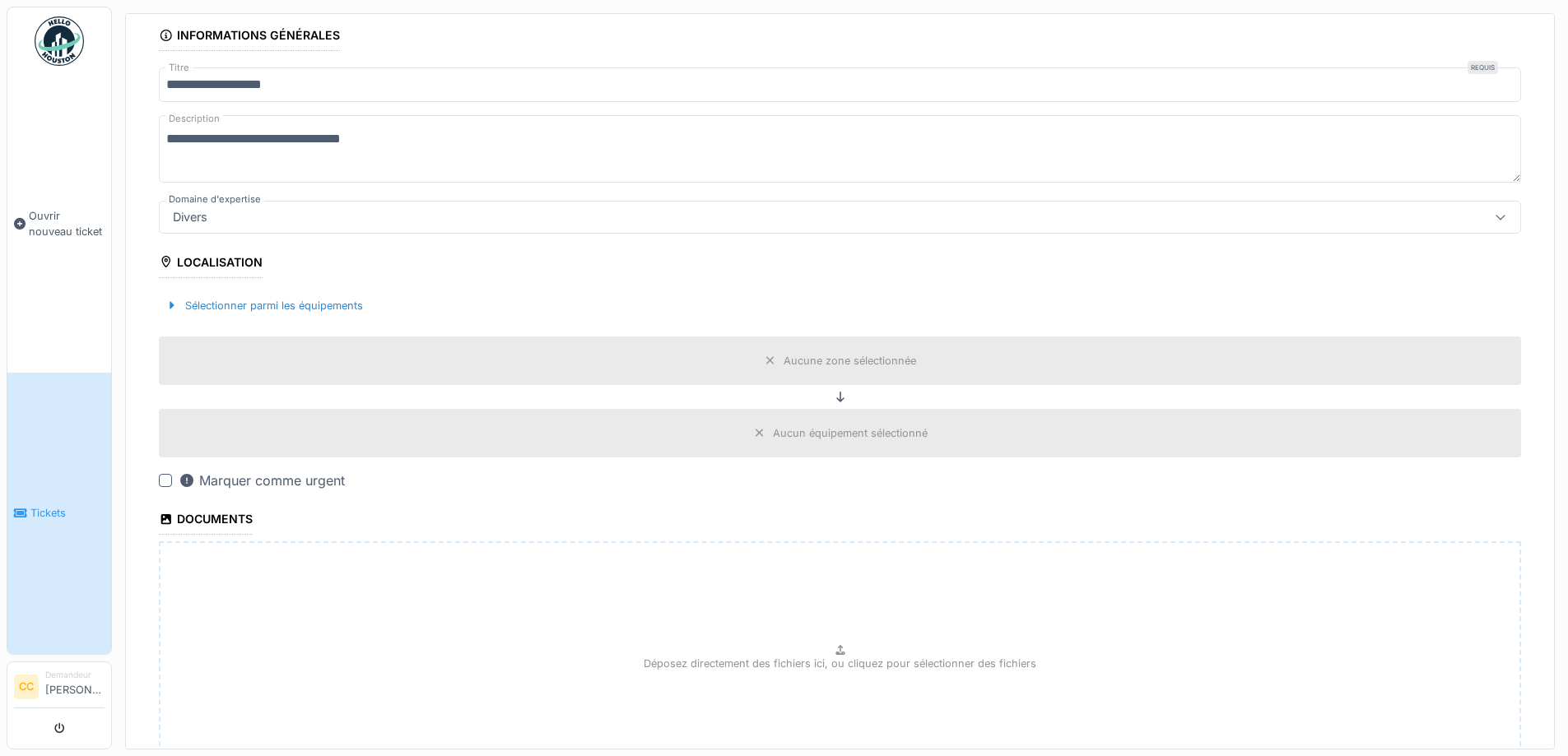
scroll to position [263, 0]
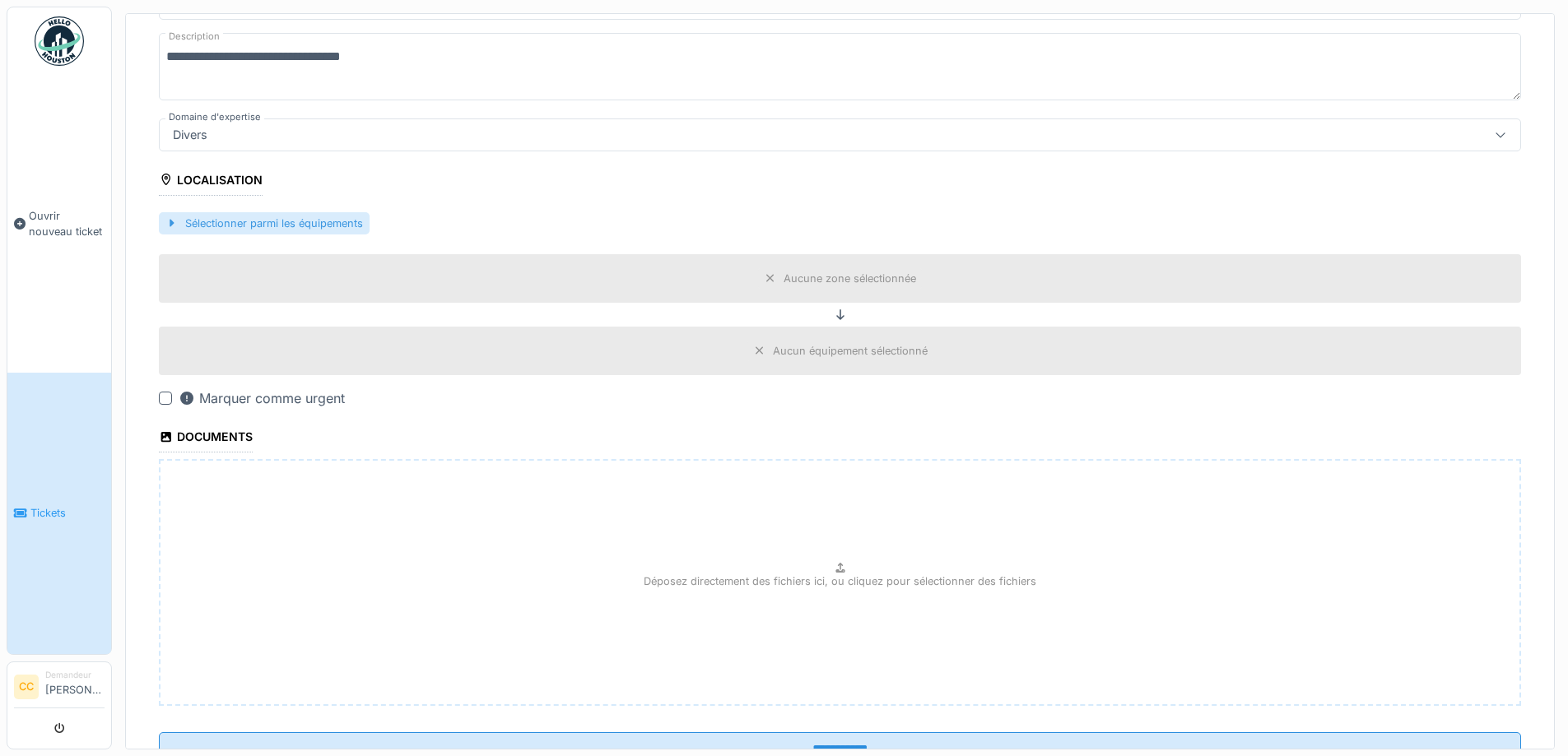
click at [235, 219] on div "Sélectionner parmi les équipements" at bounding box center [264, 223] width 211 height 22
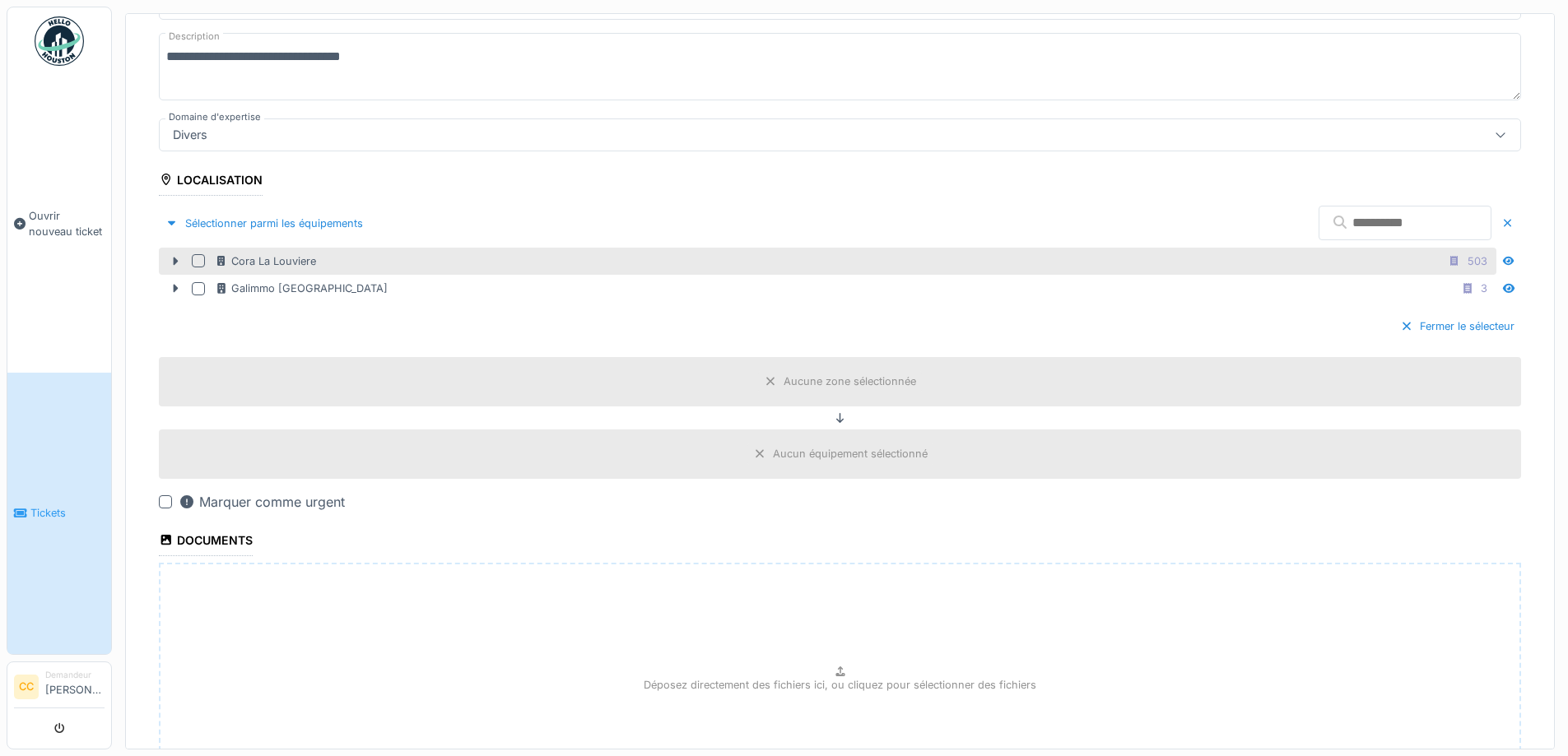
click at [202, 256] on div at bounding box center [198, 261] width 13 height 13
click at [1394, 325] on div "Fermer le sélecteur" at bounding box center [1458, 326] width 127 height 22
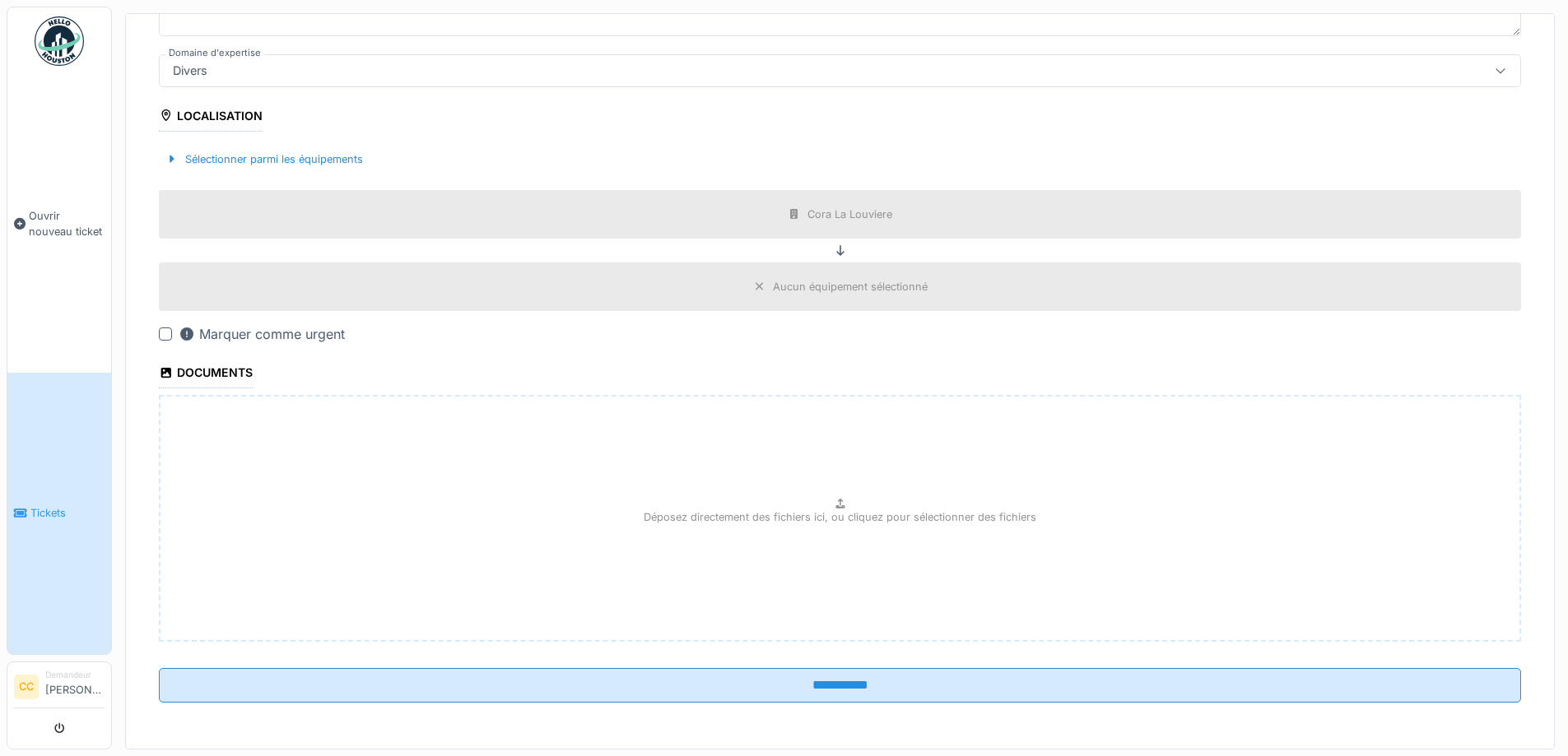
scroll to position [5, 0]
click at [486, 524] on div "Déposez directement des fichiers ici, ou cliquez pour sélectionner des fichiers" at bounding box center [840, 518] width 1363 height 247
type input "**********"
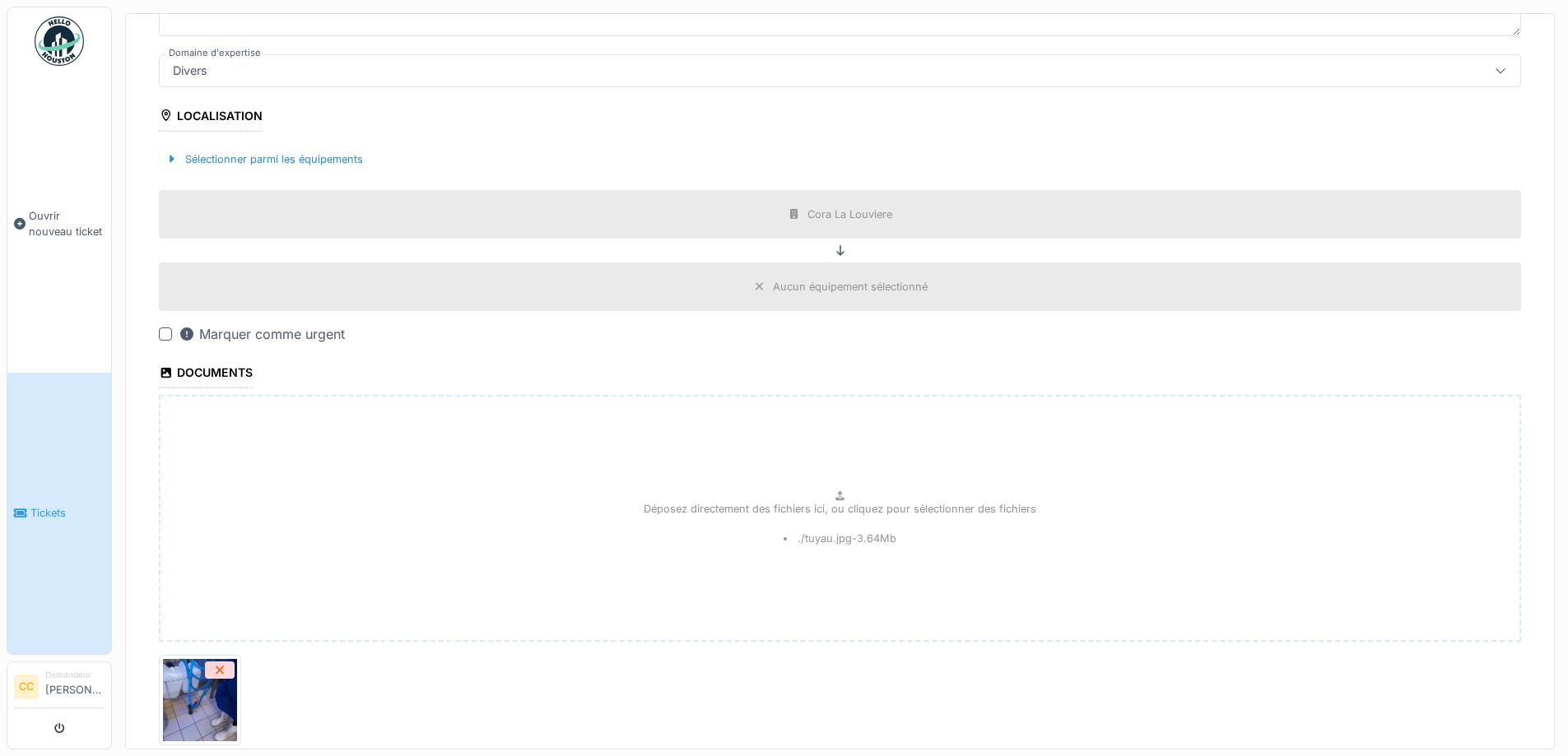
scroll to position [446, 0]
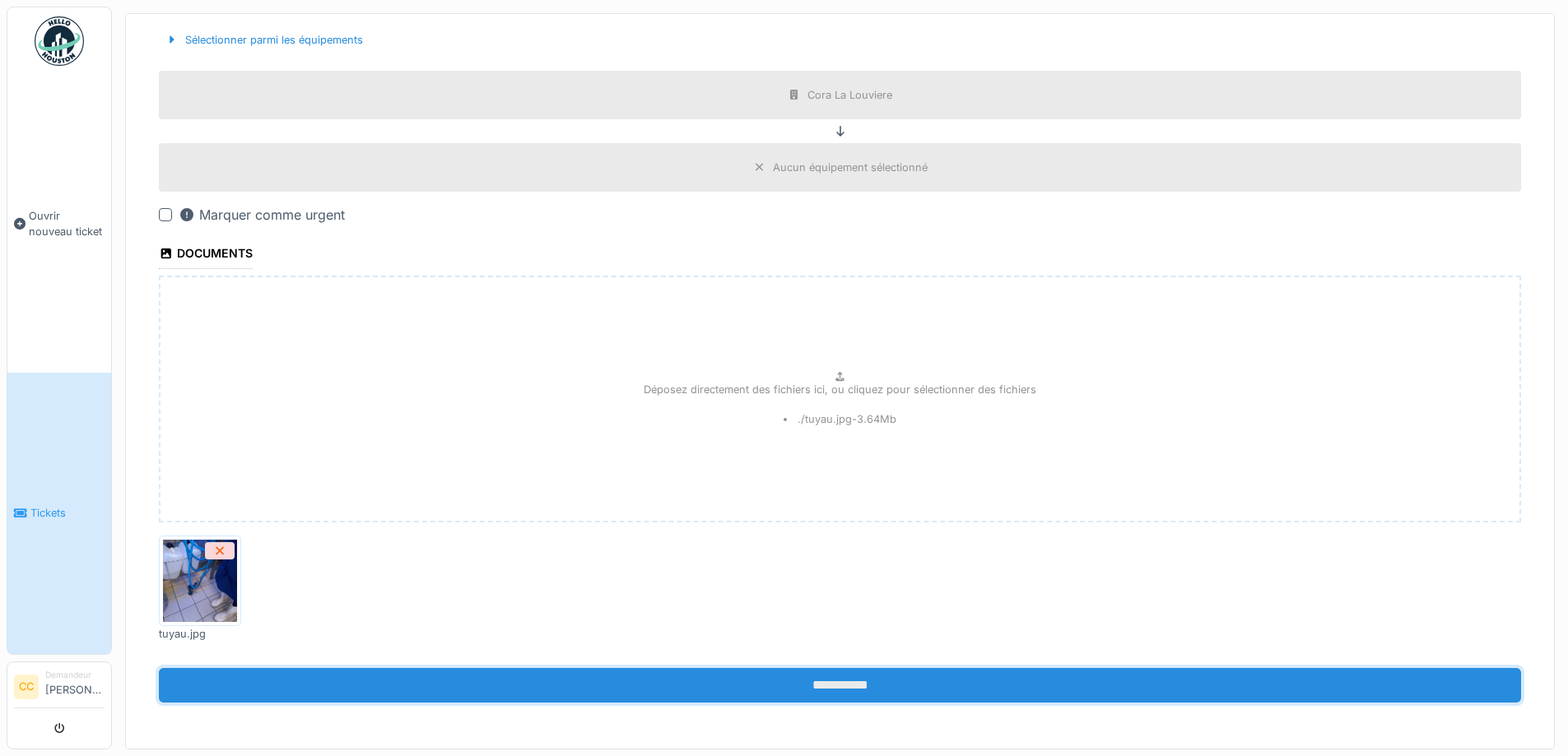
click at [819, 683] on input "**********" at bounding box center [840, 685] width 1363 height 35
